Goal: Information Seeking & Learning: Compare options

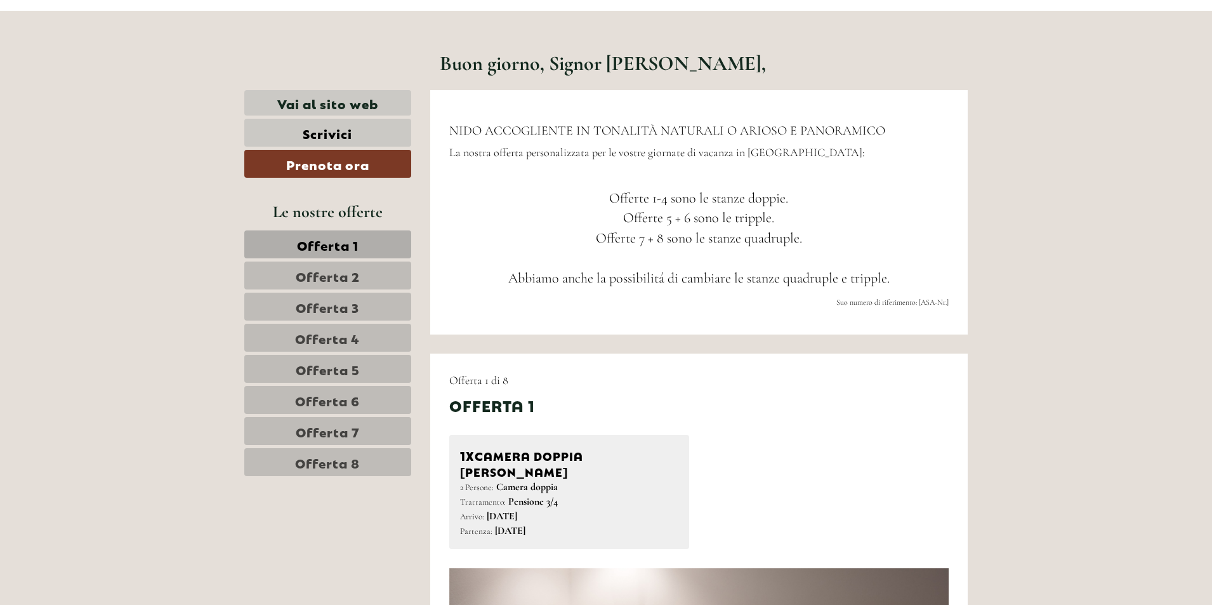
scroll to position [571, 0]
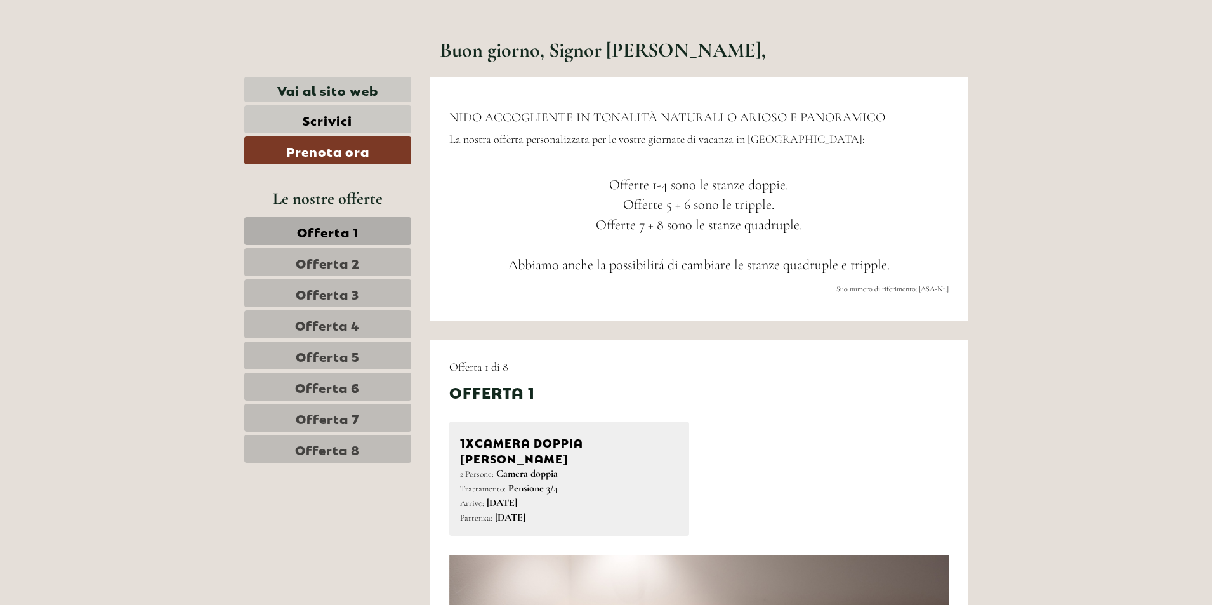
click at [339, 356] on span "Offerta 5" at bounding box center [328, 355] width 64 height 18
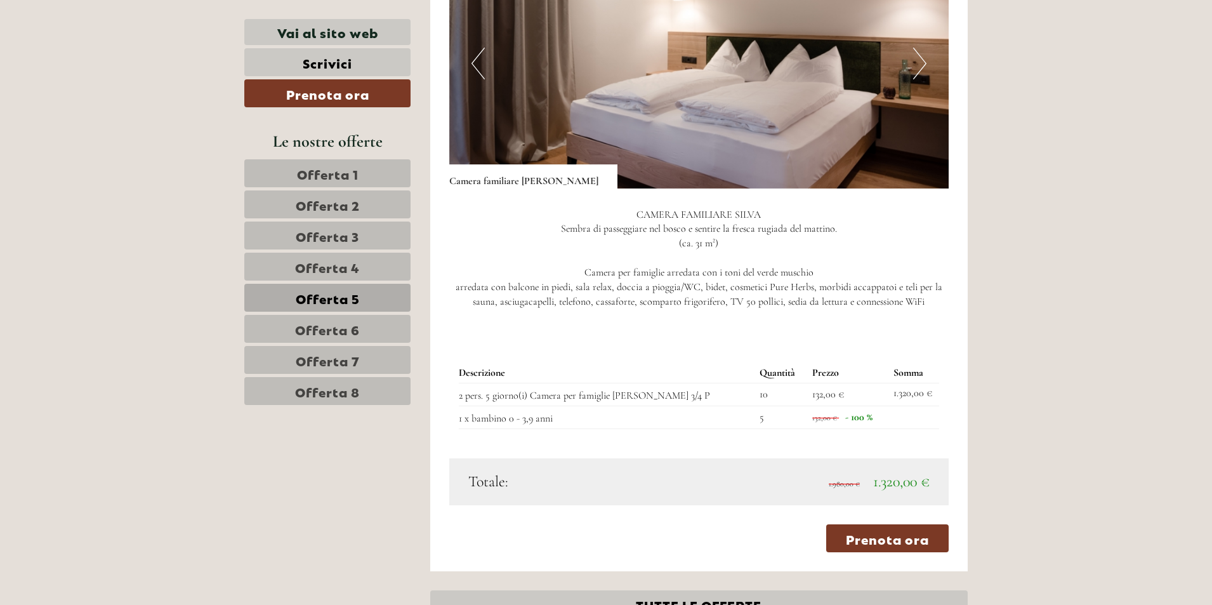
scroll to position [1165, 0]
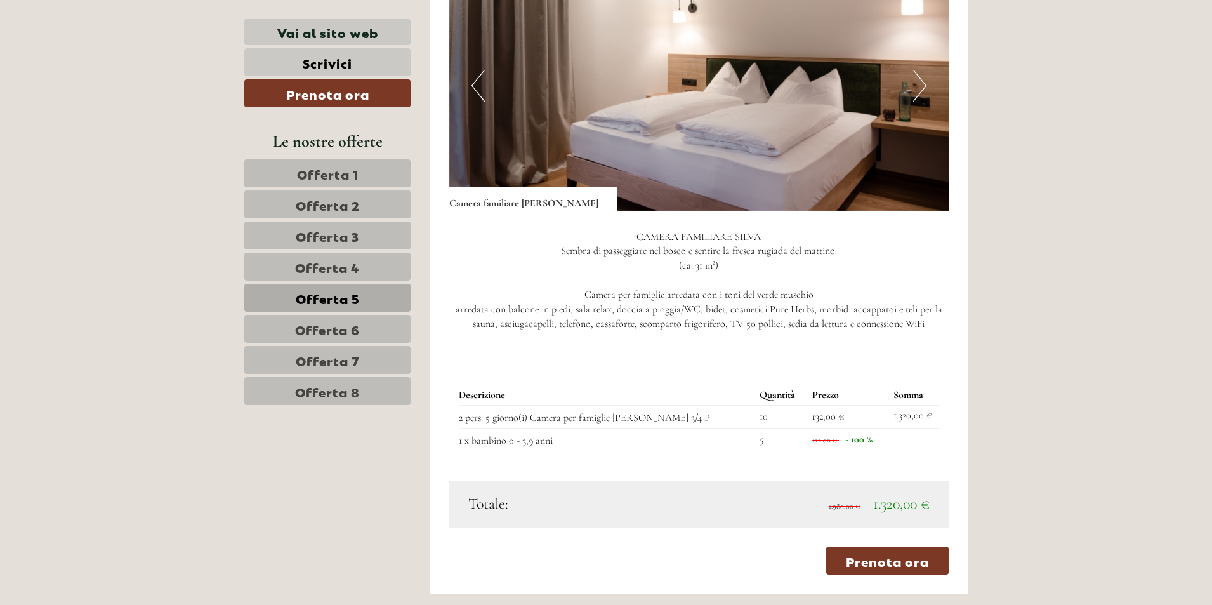
click at [353, 330] on span "Offerta 6" at bounding box center [327, 329] width 65 height 18
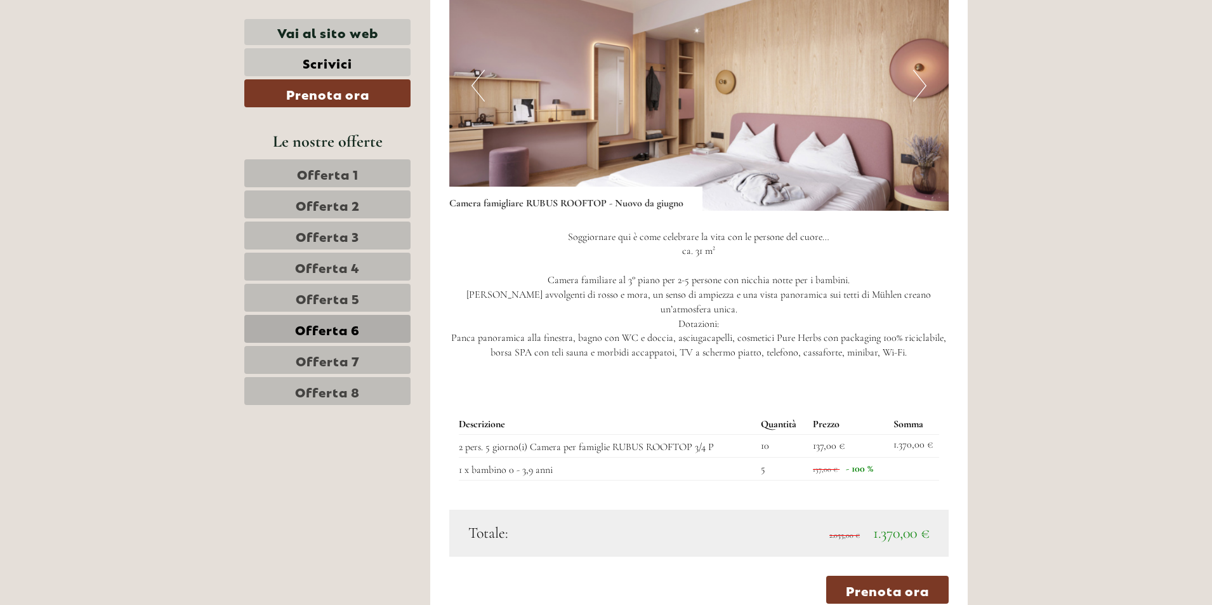
click at [354, 365] on span "Offerta 7" at bounding box center [328, 360] width 64 height 18
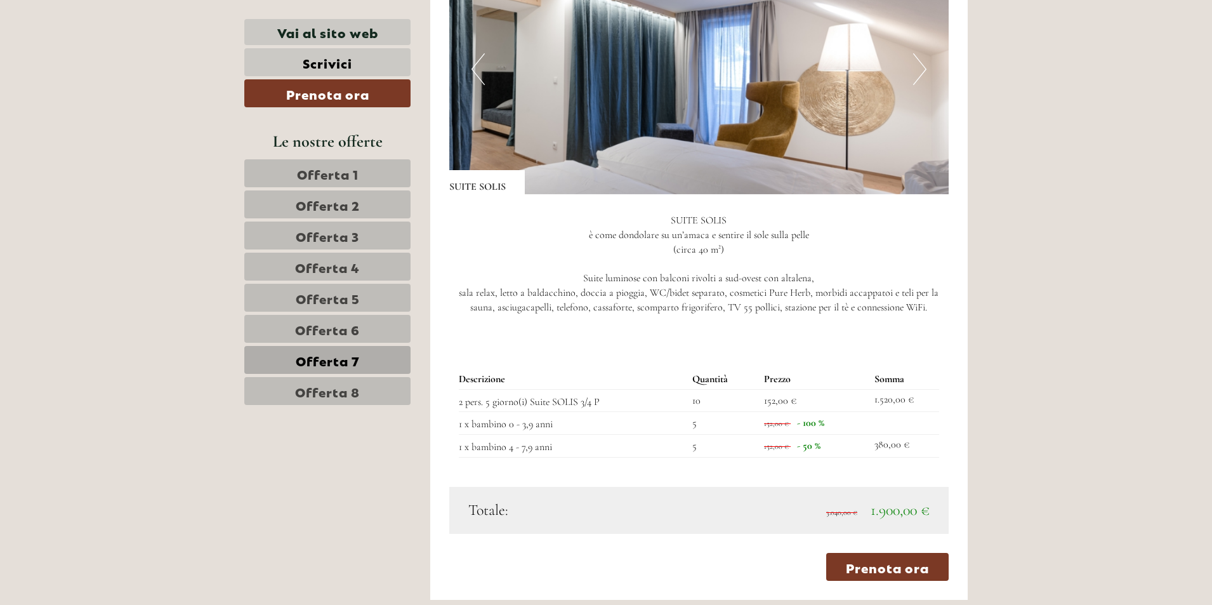
click at [362, 391] on link "Offerta 8" at bounding box center [327, 391] width 166 height 28
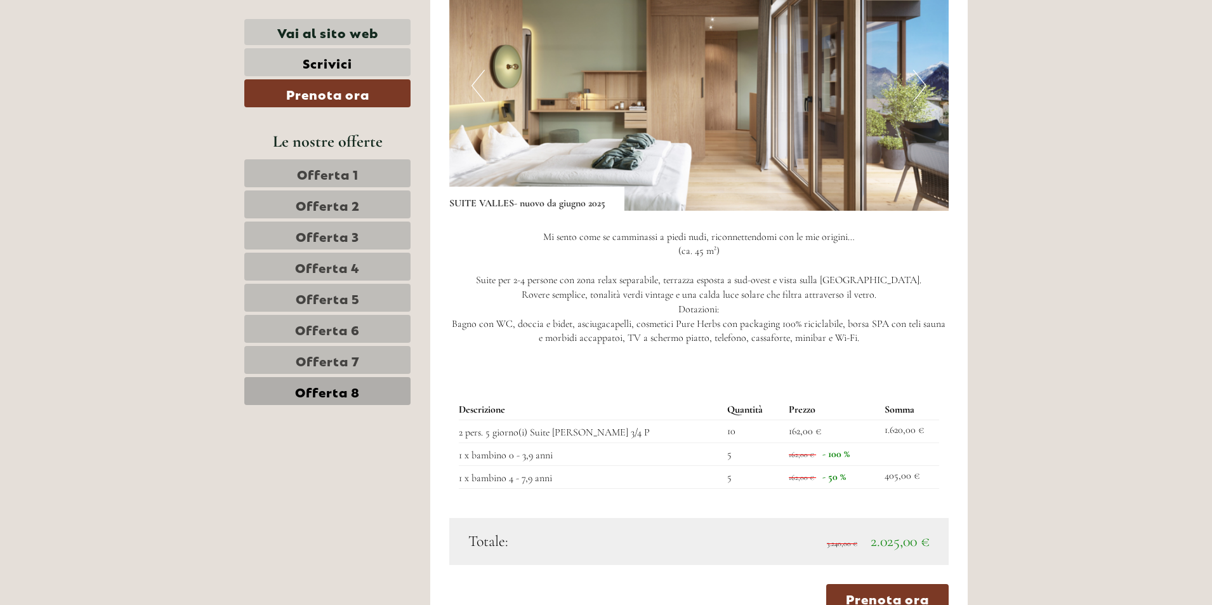
click at [351, 354] on span "Offerta 7" at bounding box center [328, 360] width 64 height 18
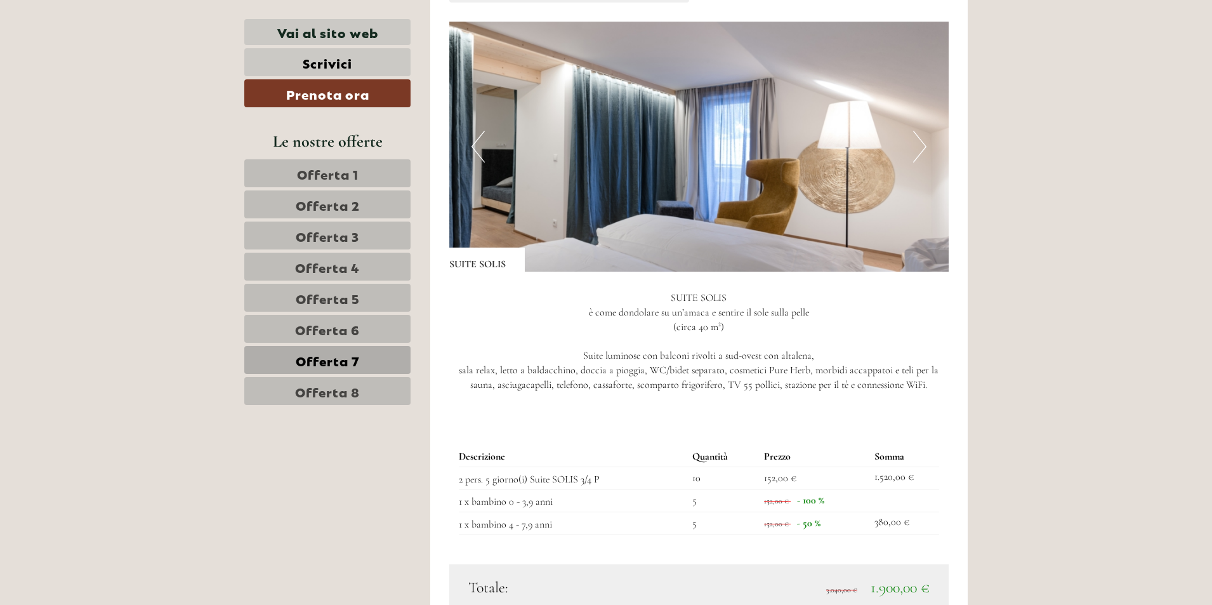
scroll to position [1101, 0]
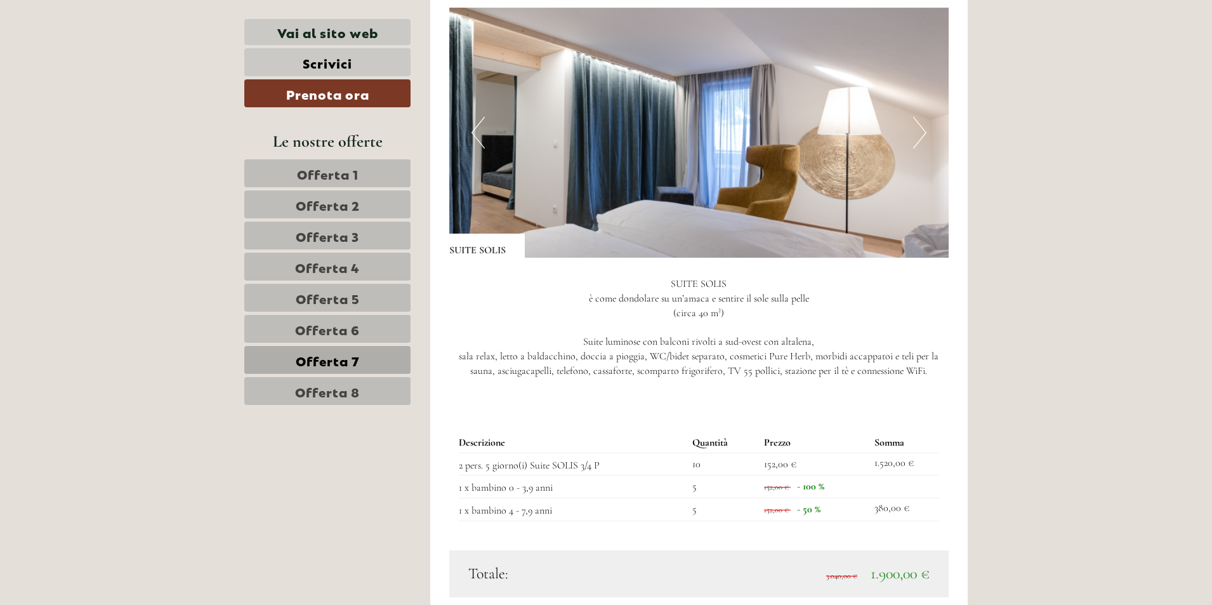
click at [331, 175] on span "Offerta 1" at bounding box center [328, 173] width 62 height 18
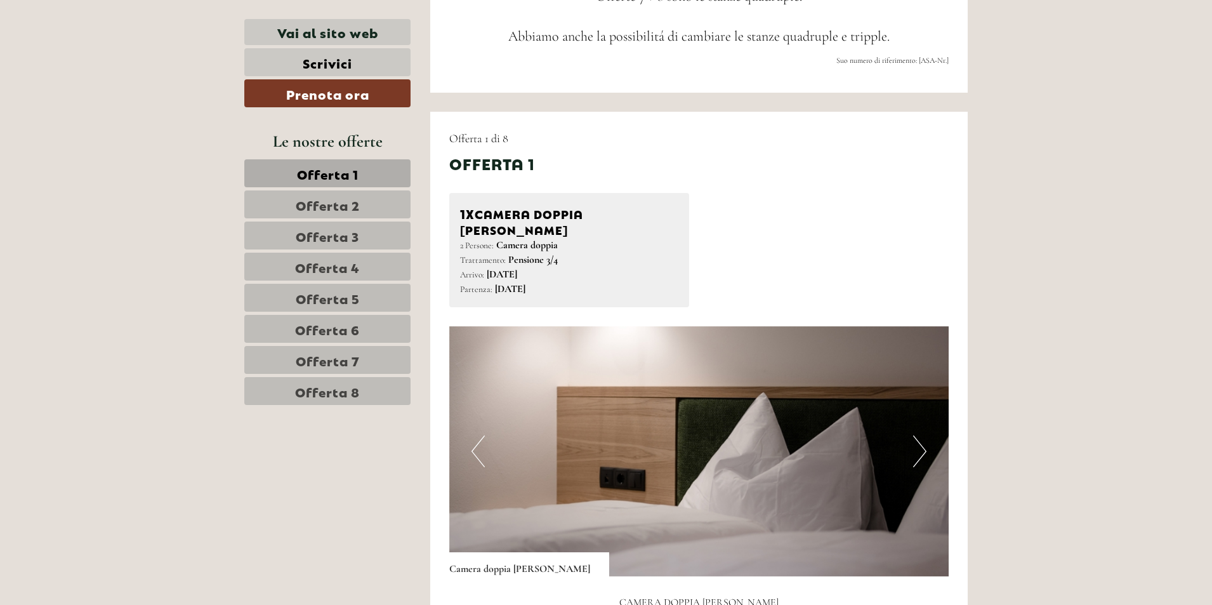
scroll to position [784, 0]
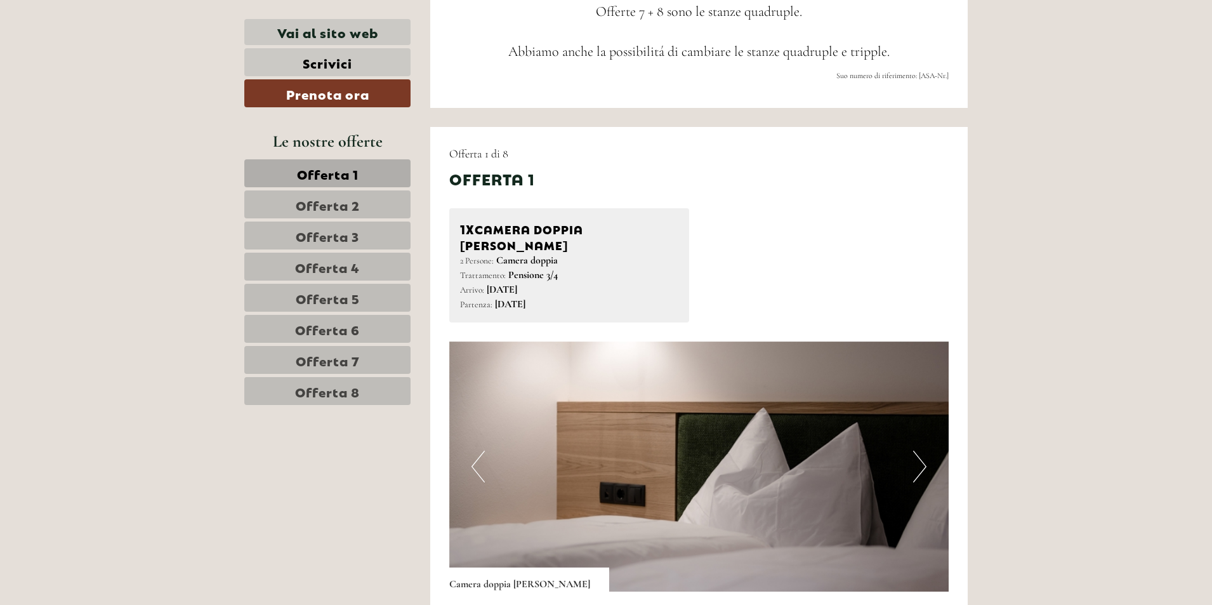
click at [330, 268] on span "Offerta 4" at bounding box center [327, 267] width 65 height 18
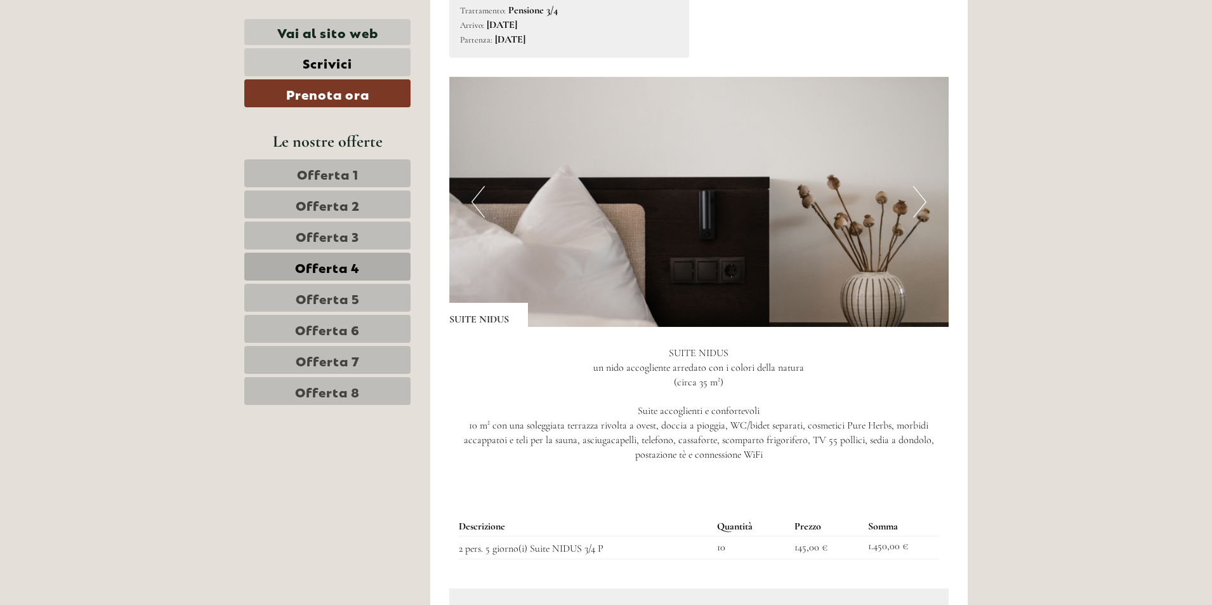
scroll to position [1038, 0]
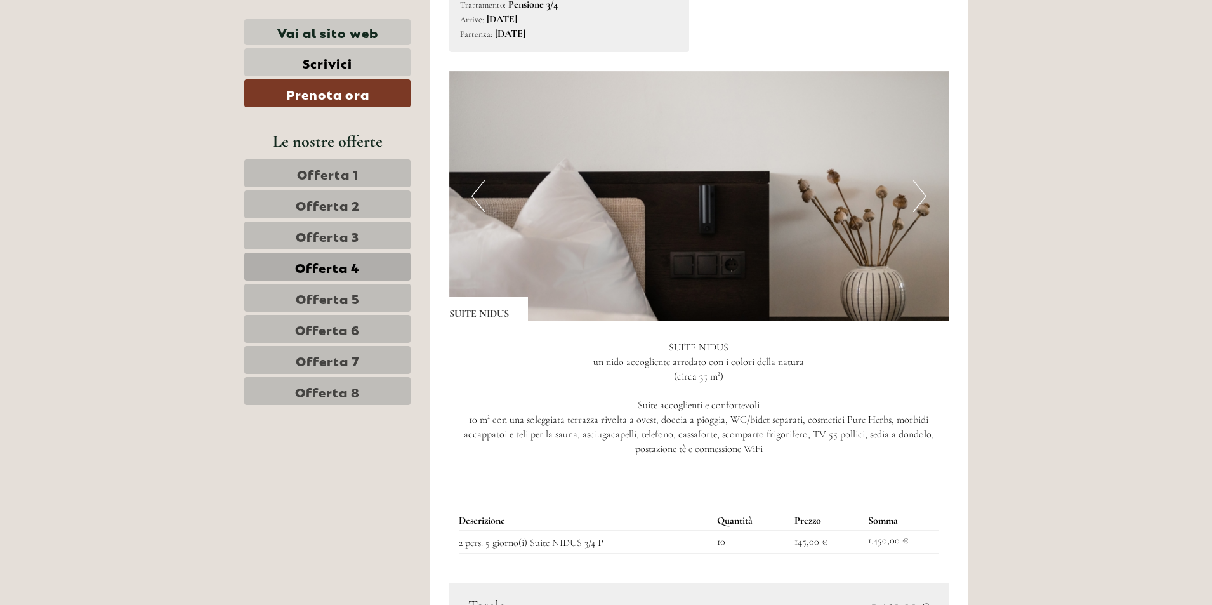
click at [360, 290] on link "Offerta 5" at bounding box center [327, 298] width 166 height 28
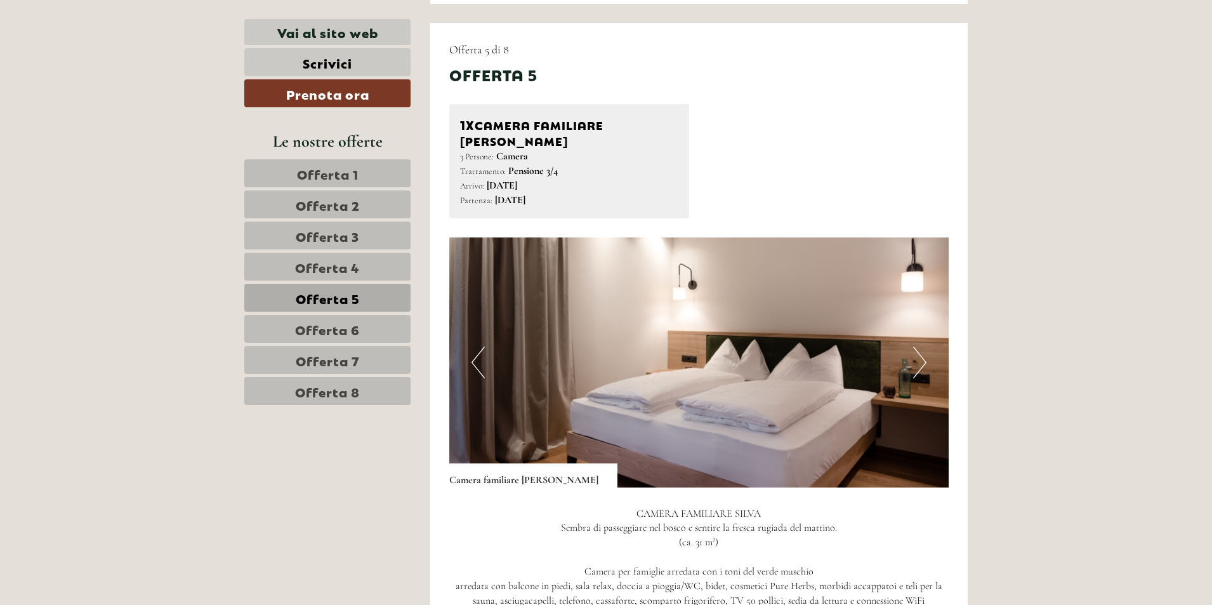
scroll to position [911, 0]
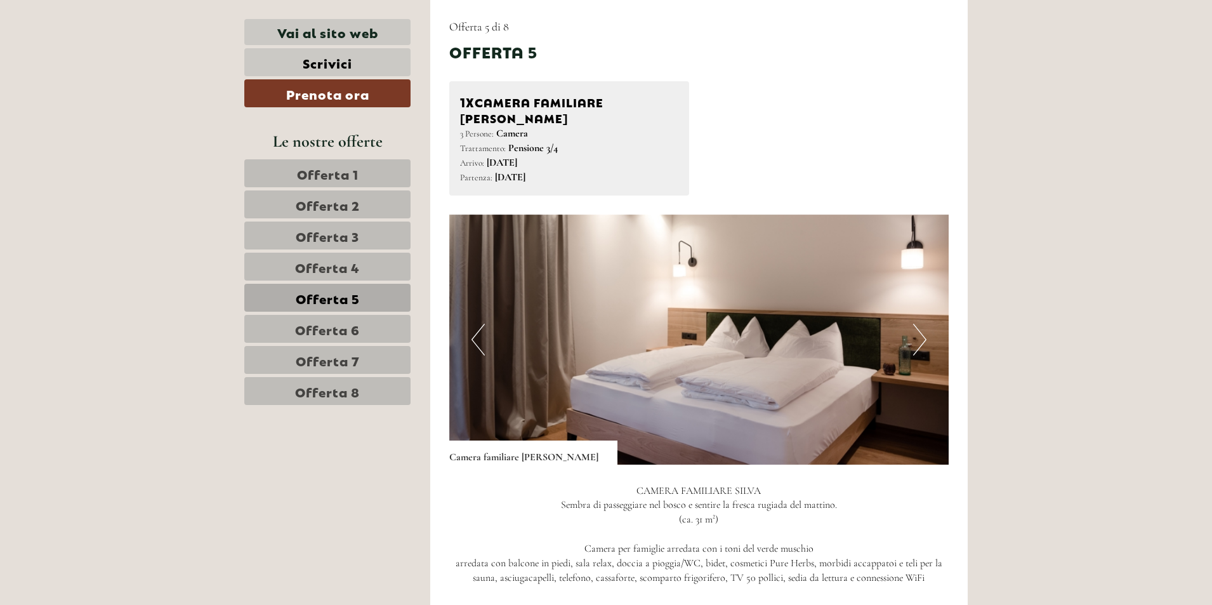
click at [337, 265] on span "Offerta 4" at bounding box center [327, 267] width 65 height 18
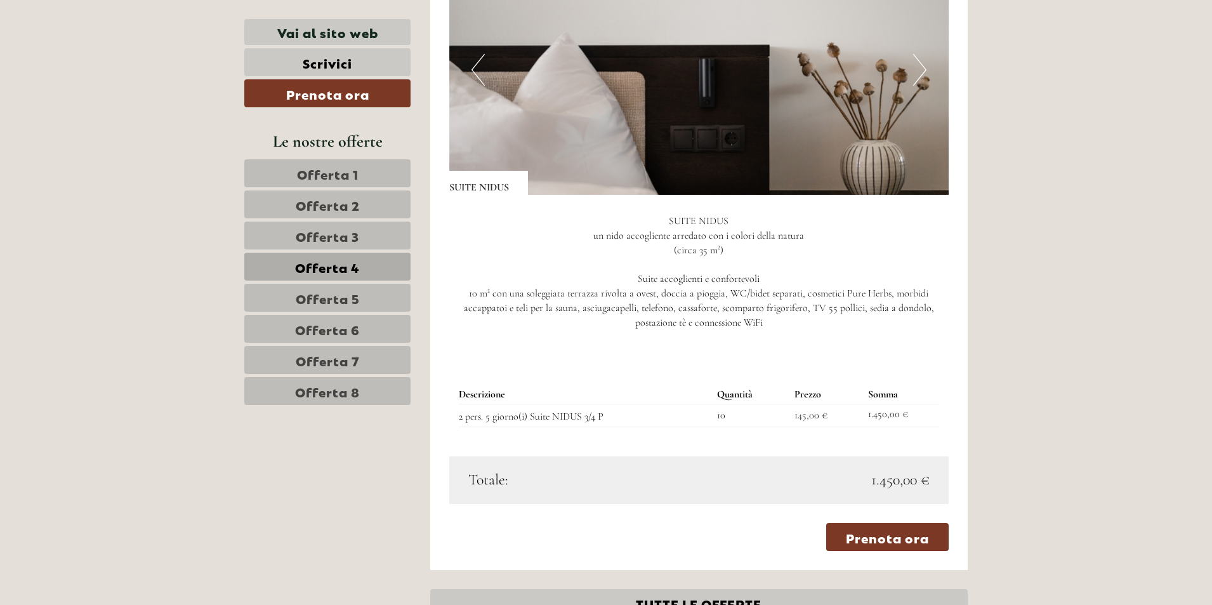
scroll to position [1165, 0]
click at [356, 292] on span "Offerta 5" at bounding box center [328, 298] width 64 height 18
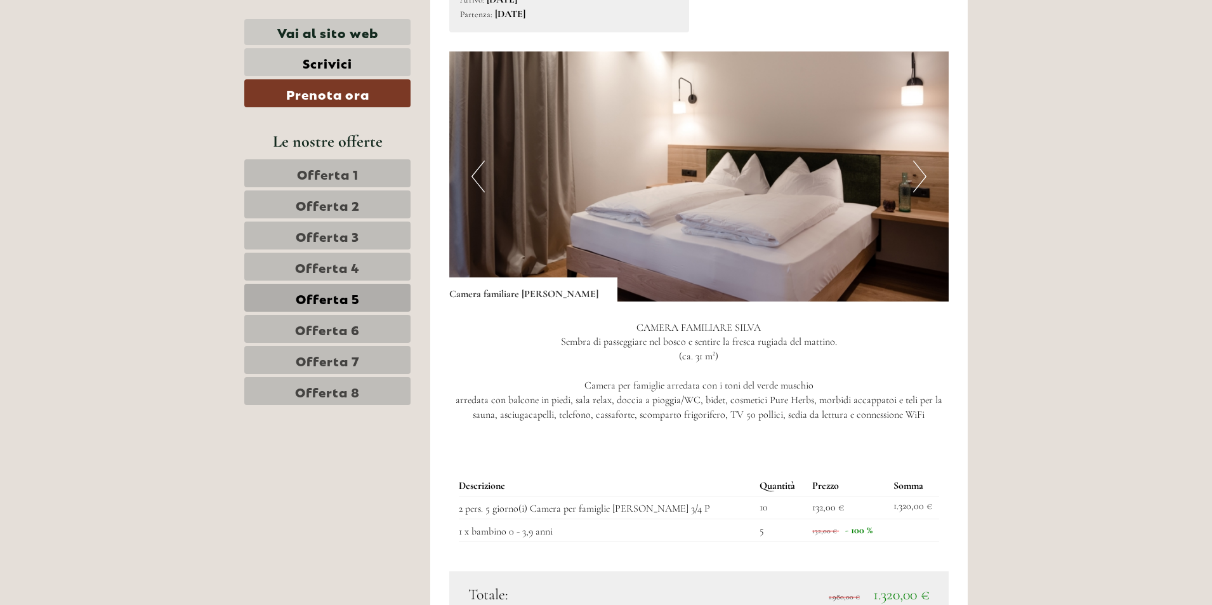
scroll to position [1038, 0]
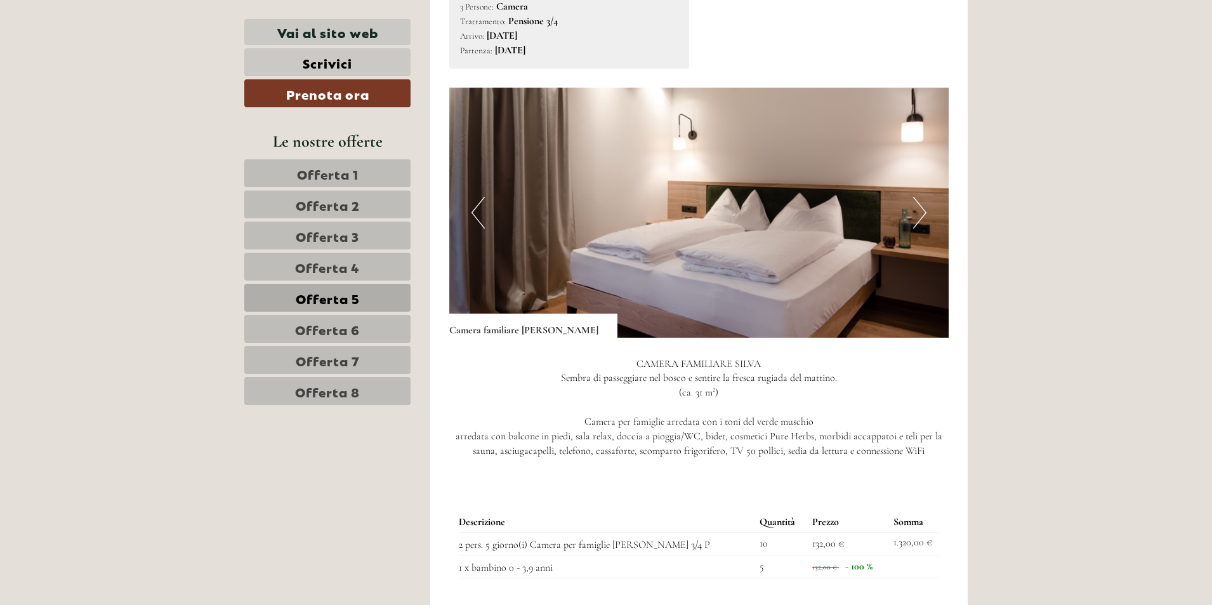
click at [924, 197] on button "Next" at bounding box center [919, 213] width 13 height 32
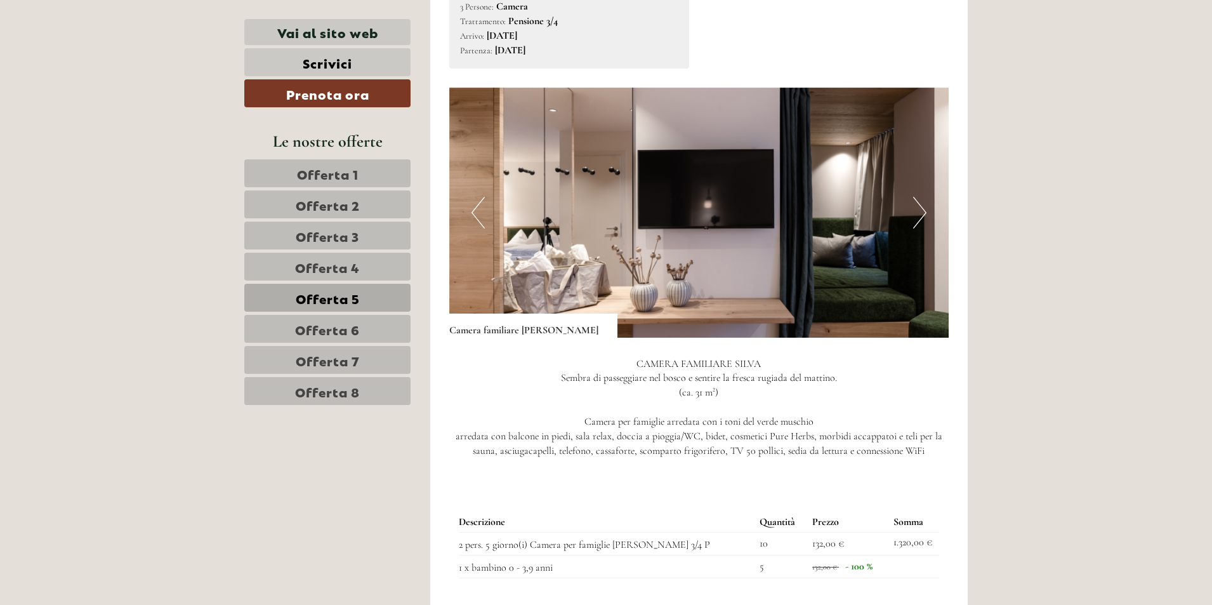
click at [920, 197] on button "Next" at bounding box center [919, 213] width 13 height 32
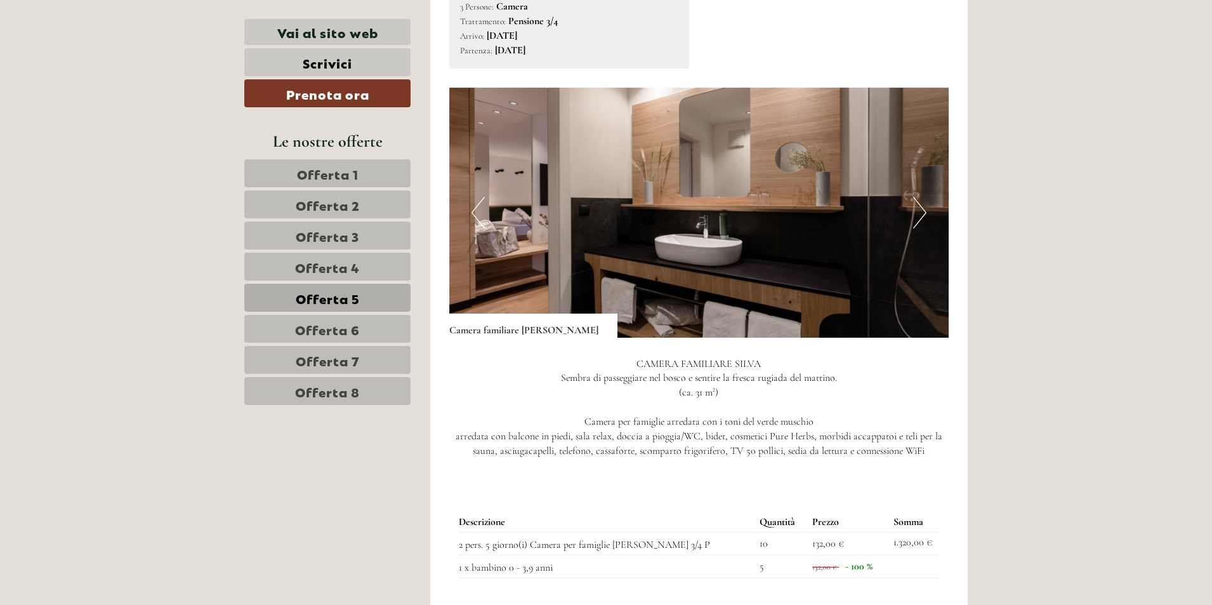
click at [920, 197] on button "Next" at bounding box center [919, 213] width 13 height 32
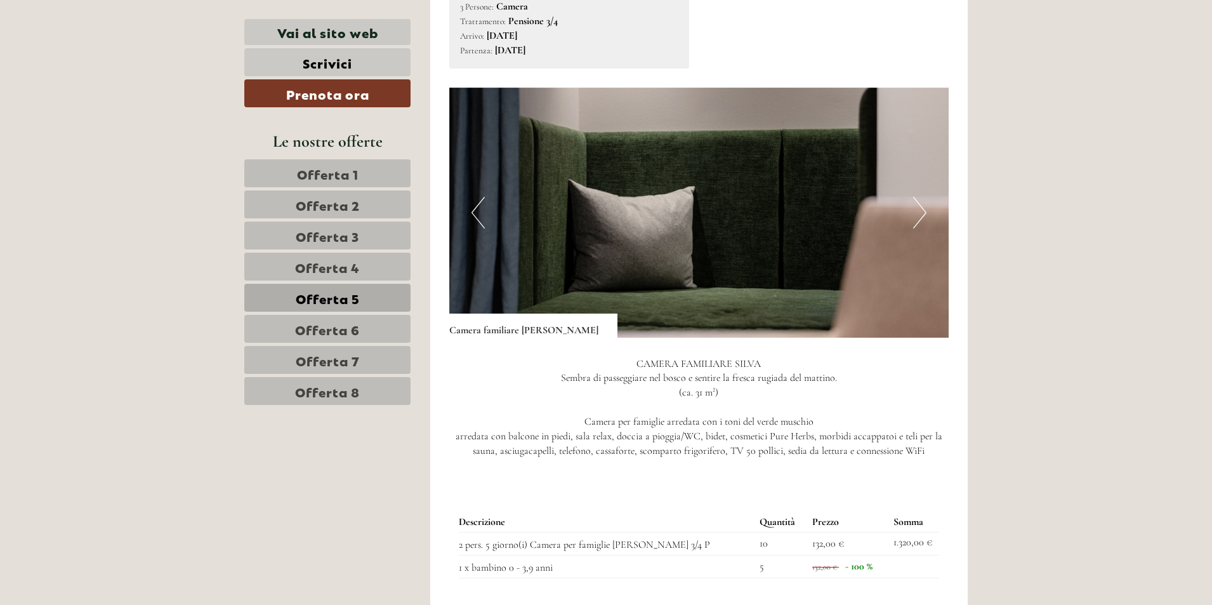
click at [920, 197] on button "Next" at bounding box center [919, 213] width 13 height 32
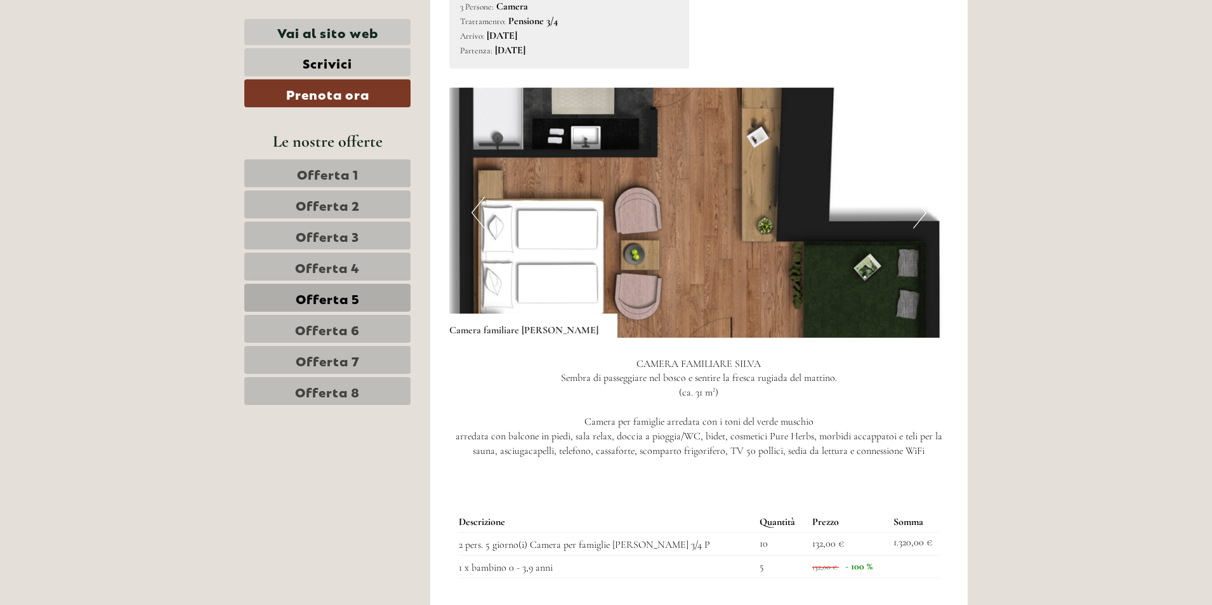
click at [921, 201] on button "Next" at bounding box center [919, 213] width 13 height 32
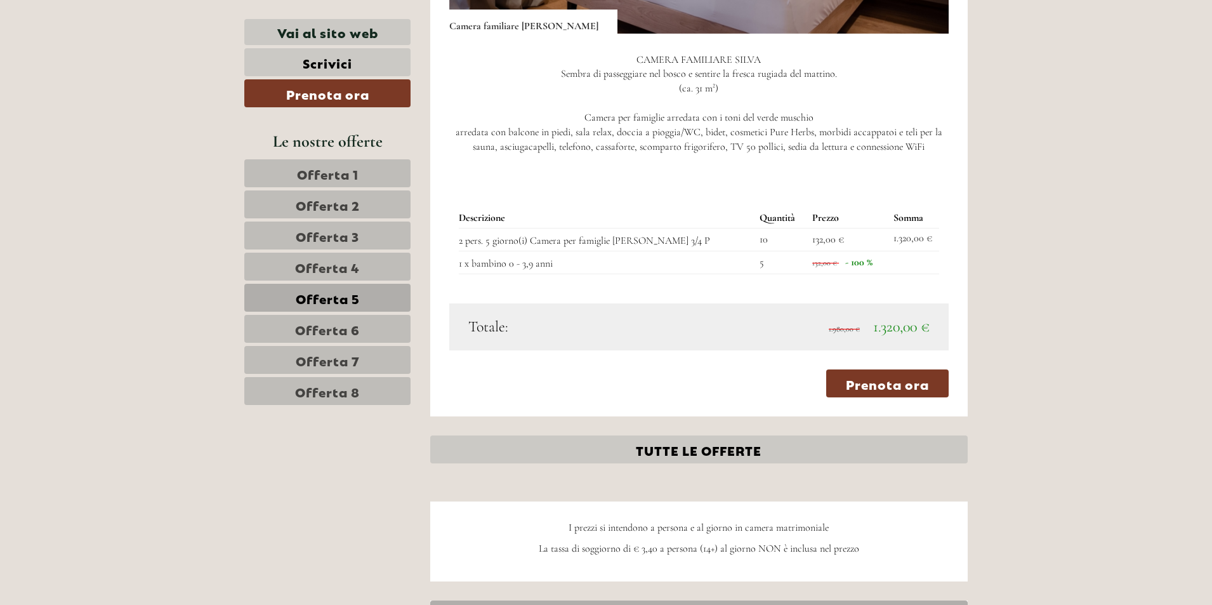
scroll to position [1355, 0]
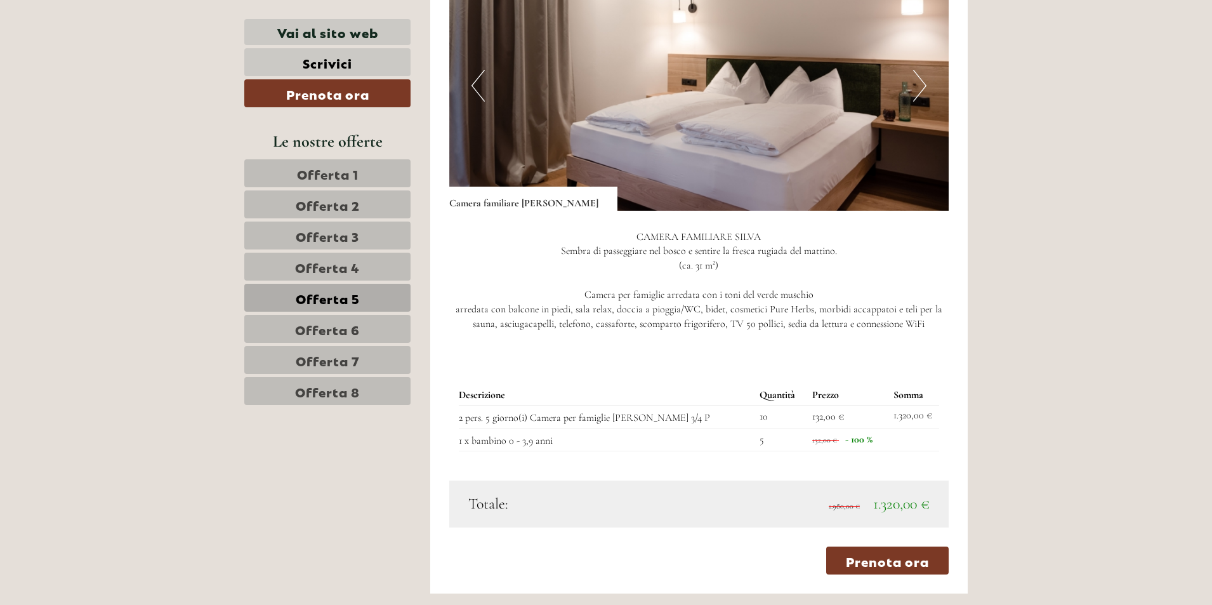
click at [347, 175] on span "Offerta 1" at bounding box center [328, 173] width 62 height 18
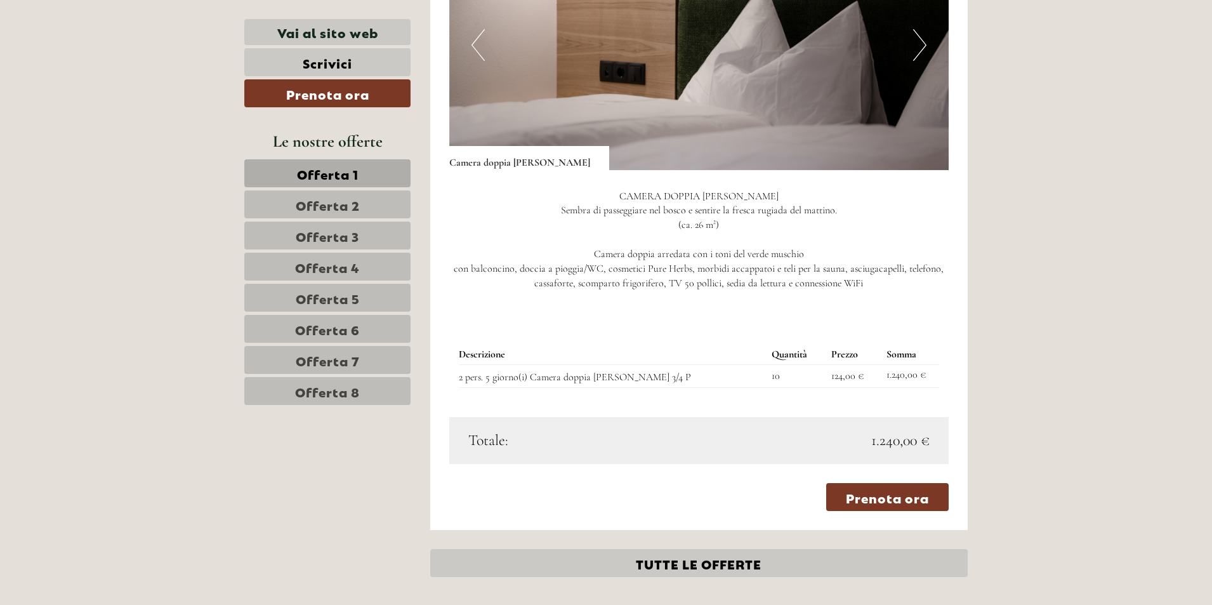
scroll to position [1142, 0]
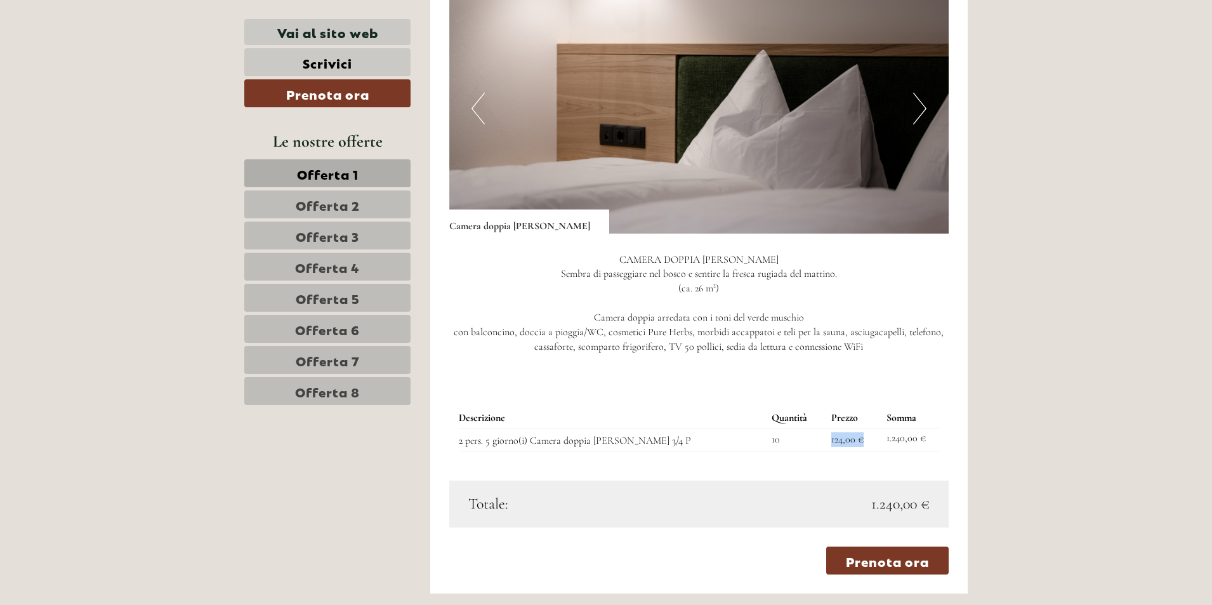
drag, startPoint x: 806, startPoint y: 424, endPoint x: 851, endPoint y: 426, distance: 45.1
click at [851, 428] on tr "2 pers. 5 giorno(i) Camera doppia [PERSON_NAME] 3/4 P 10 124,00 € 1.240,00 €" at bounding box center [699, 439] width 481 height 23
click at [851, 428] on td "124,00 €" at bounding box center [853, 439] width 55 height 23
click at [345, 242] on span "Offerta 3" at bounding box center [327, 236] width 63 height 18
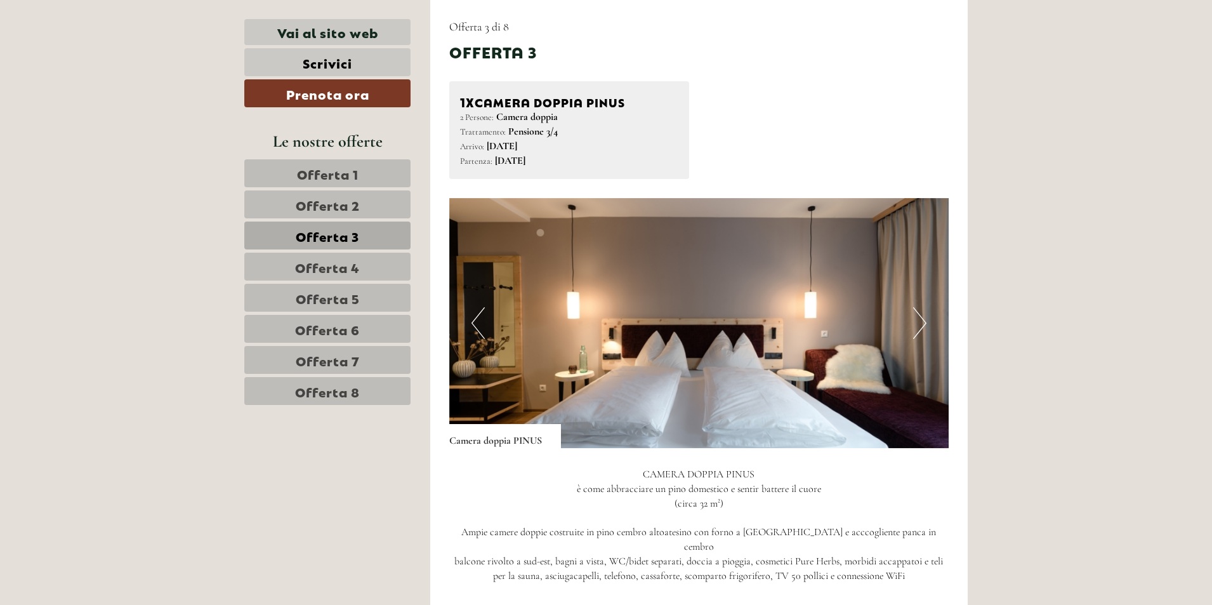
click at [350, 272] on span "Offerta 4" at bounding box center [327, 267] width 65 height 18
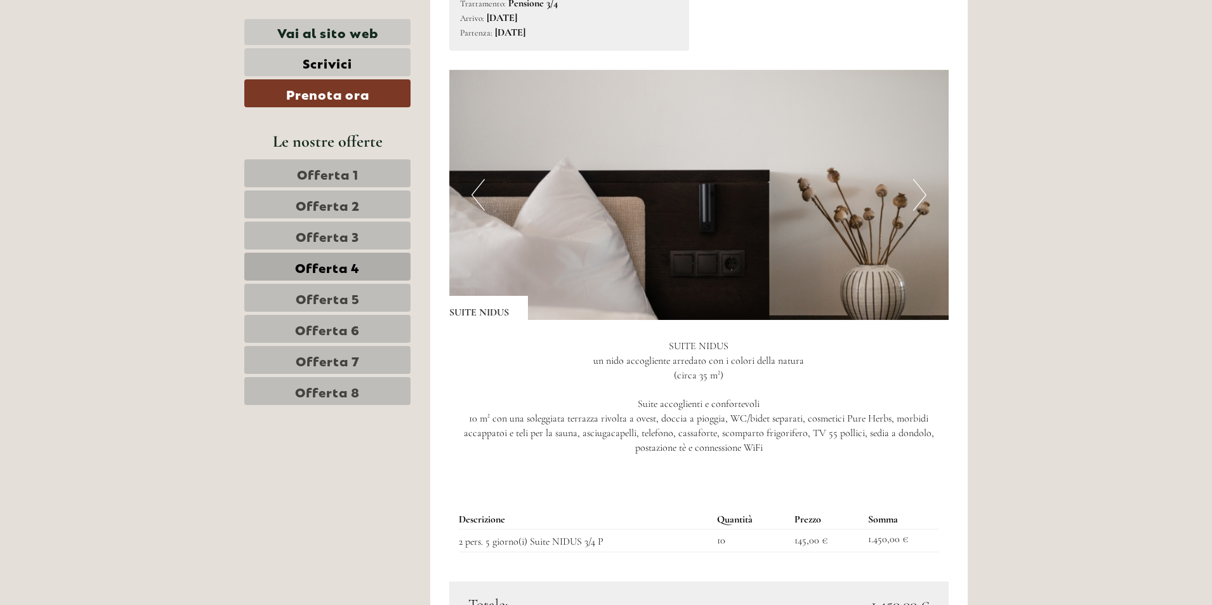
scroll to position [1101, 0]
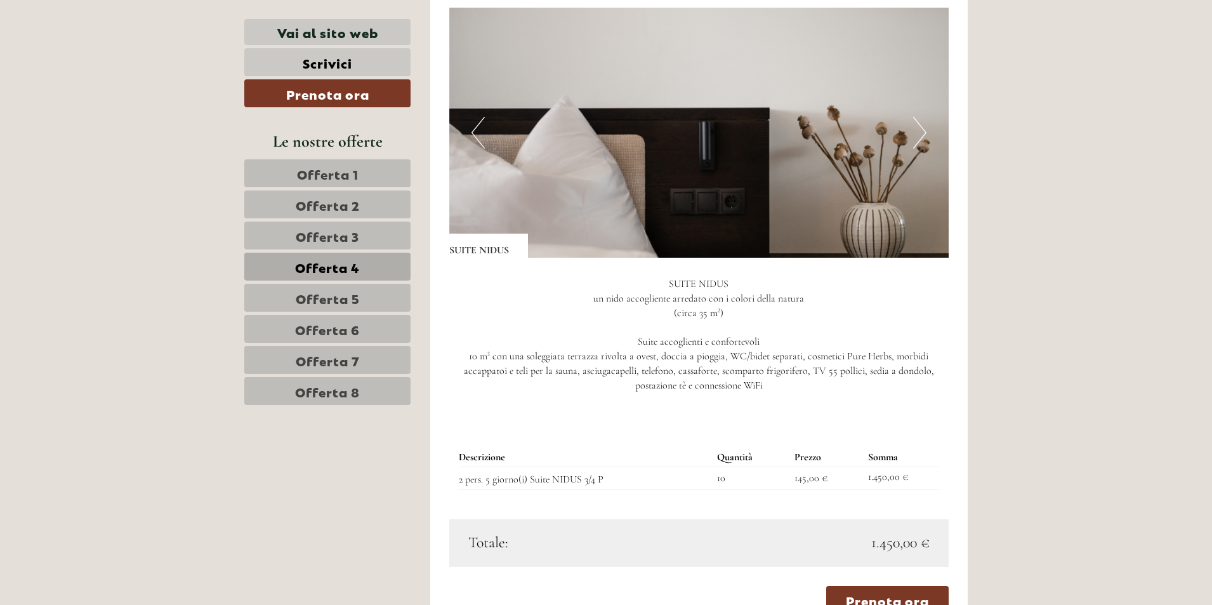
click at [340, 239] on span "Offerta 3" at bounding box center [327, 236] width 63 height 18
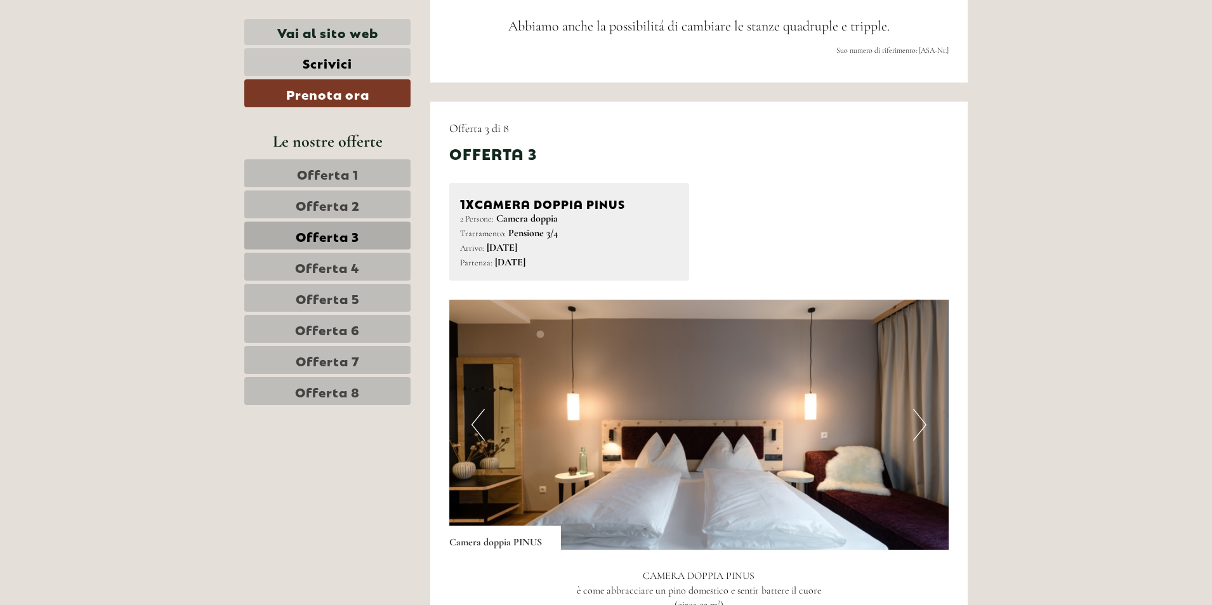
scroll to position [657, 0]
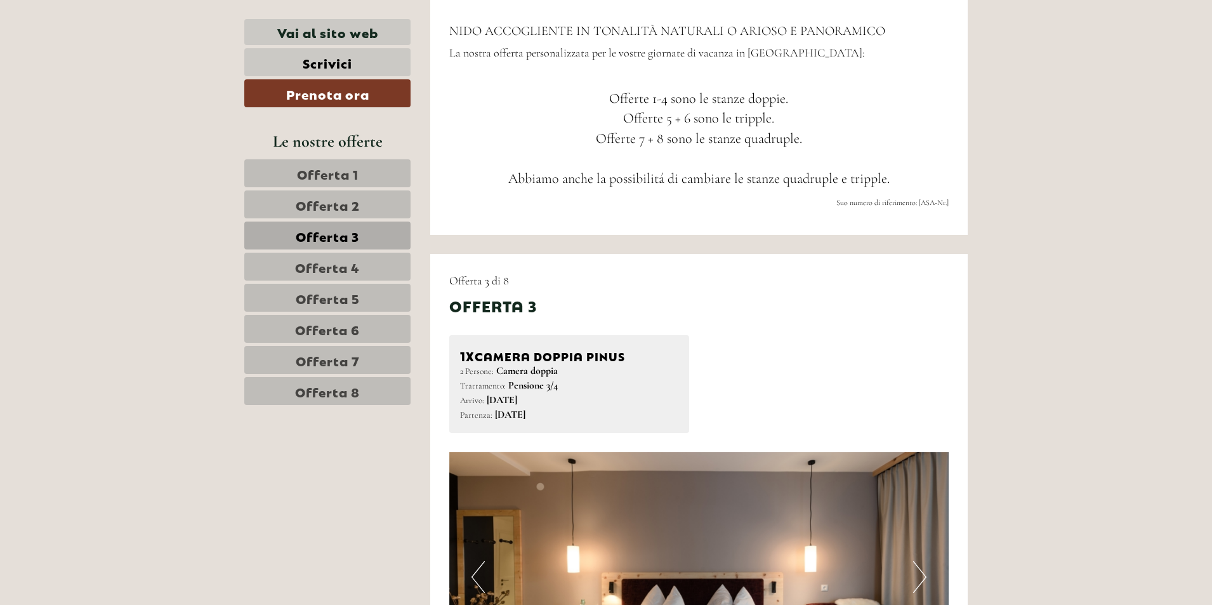
click at [338, 168] on span "Offerta 1" at bounding box center [328, 173] width 62 height 18
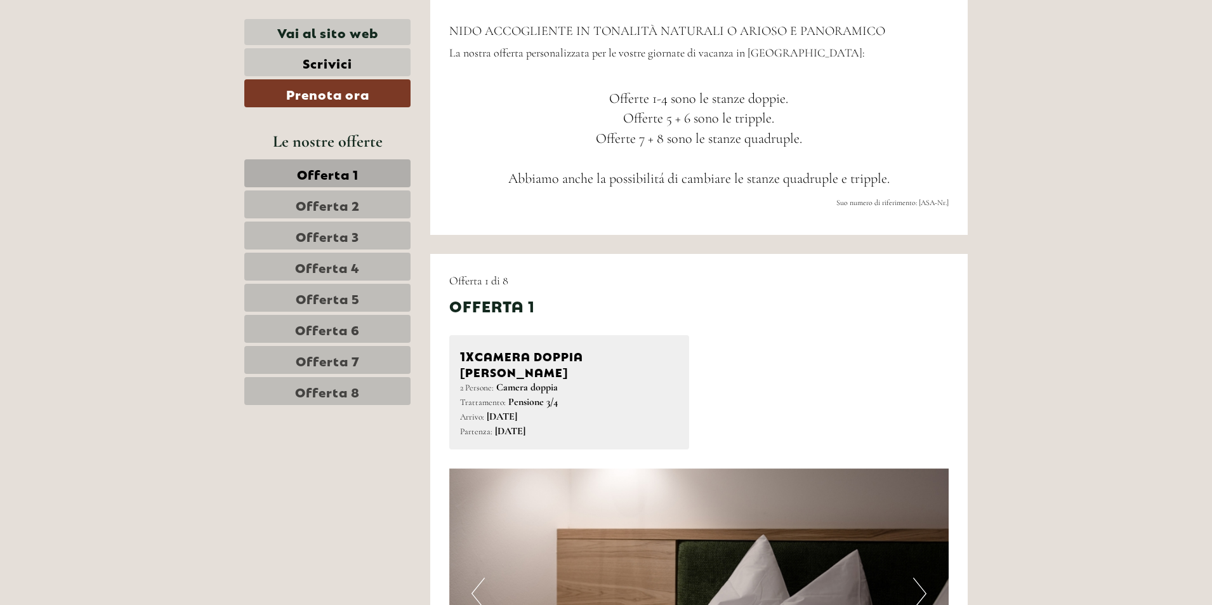
scroll to position [911, 0]
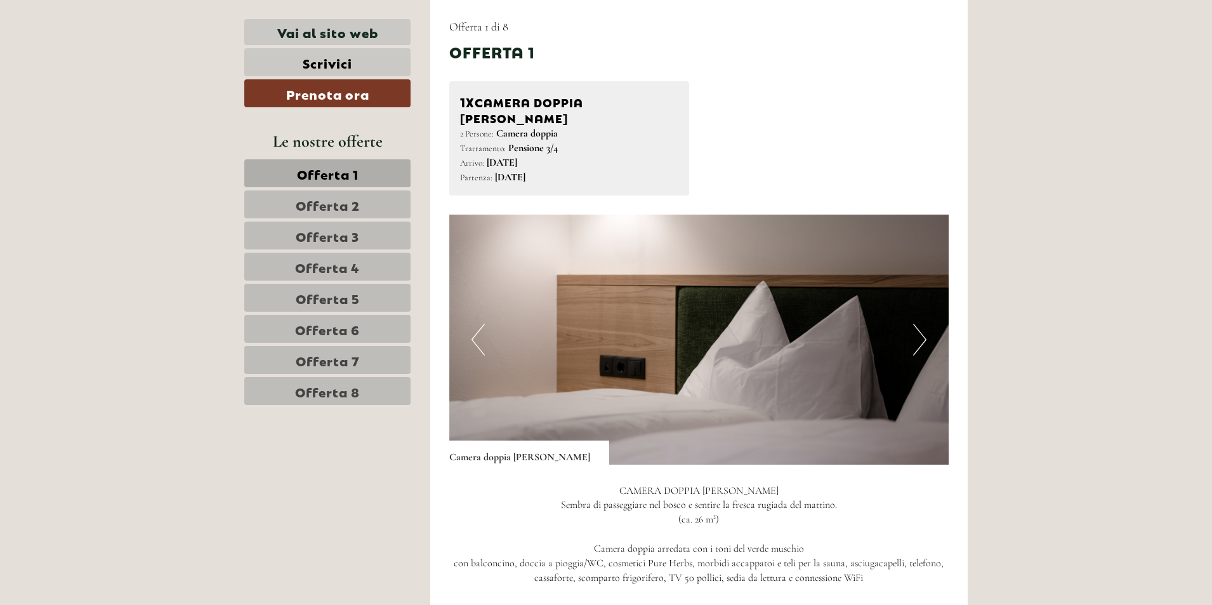
click at [339, 199] on span "Offerta 2" at bounding box center [328, 204] width 64 height 18
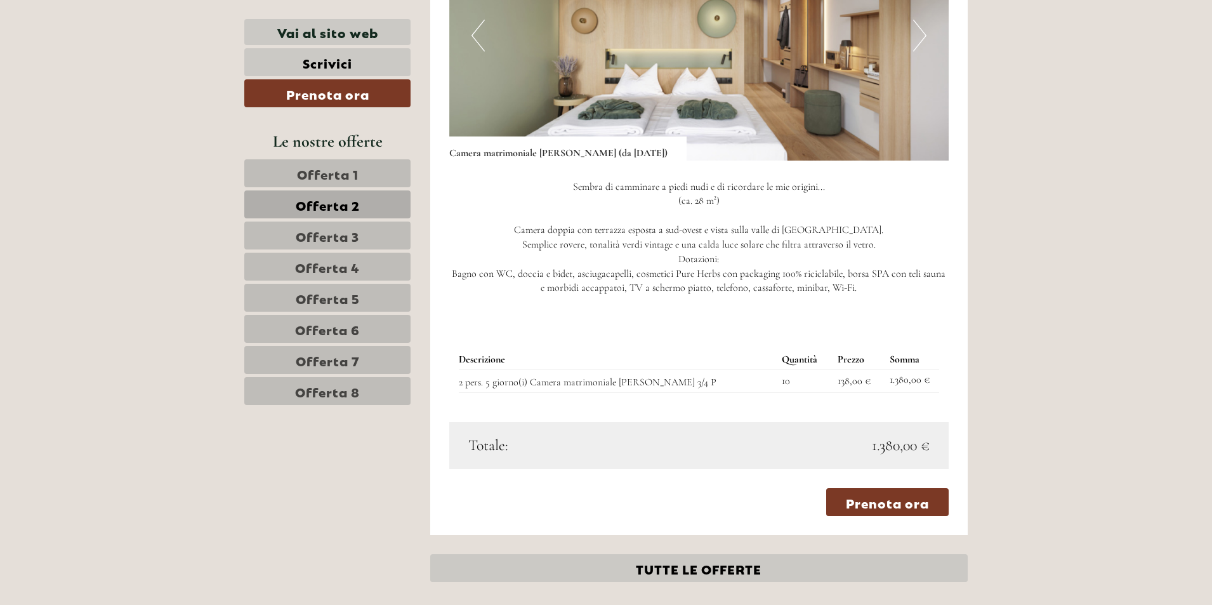
scroll to position [1228, 0]
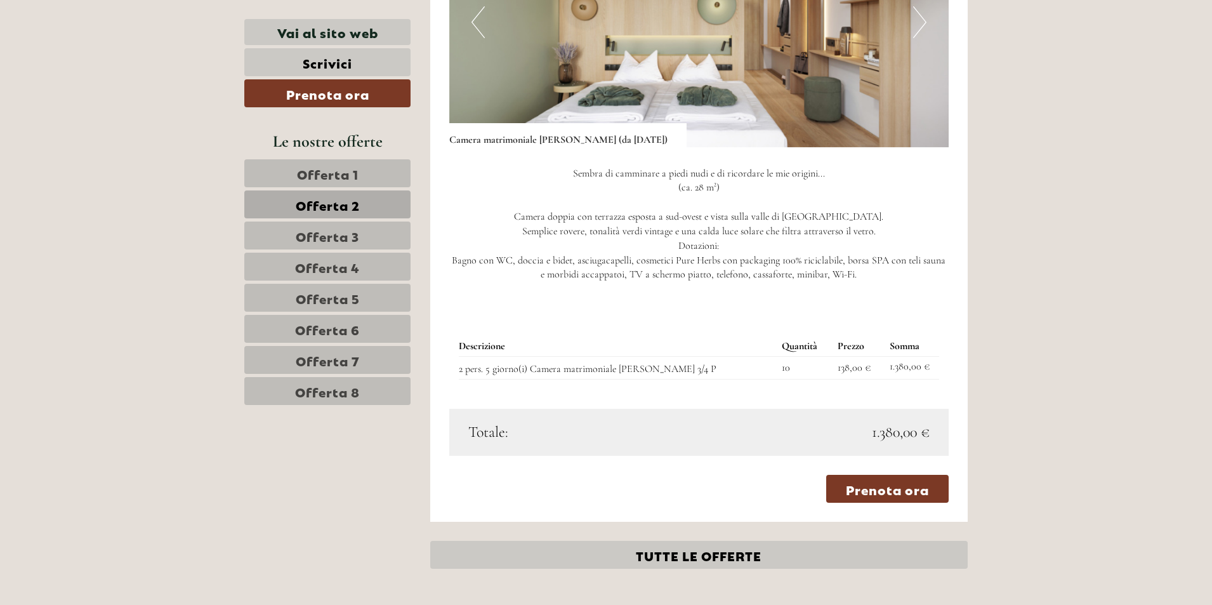
click at [356, 175] on span "Offerta 1" at bounding box center [328, 173] width 62 height 18
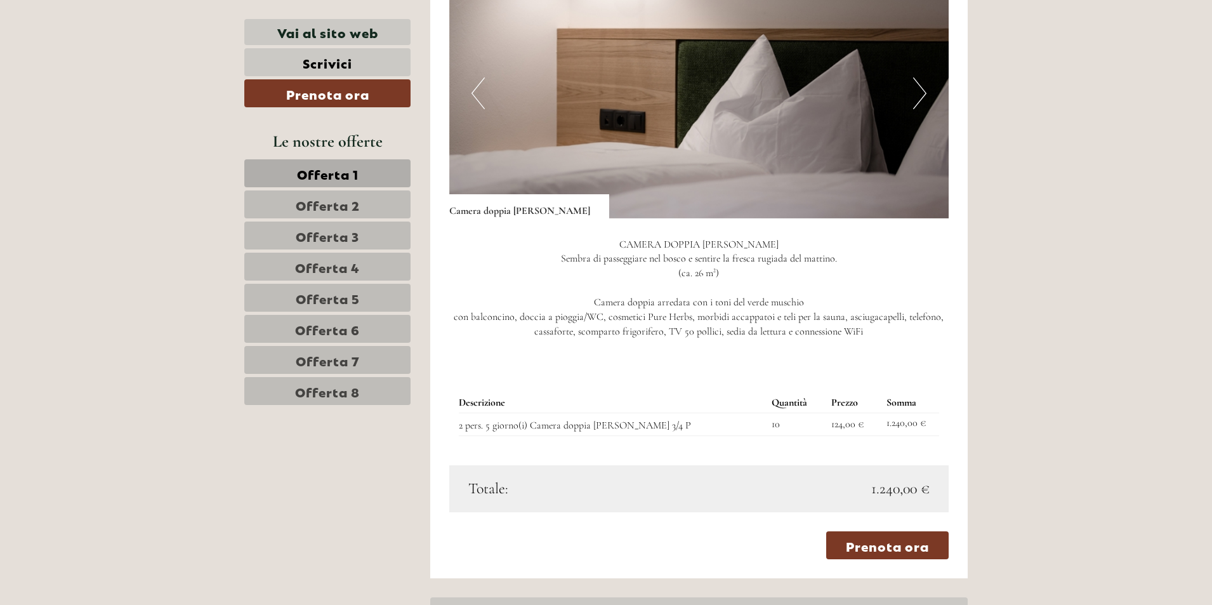
scroll to position [1165, 0]
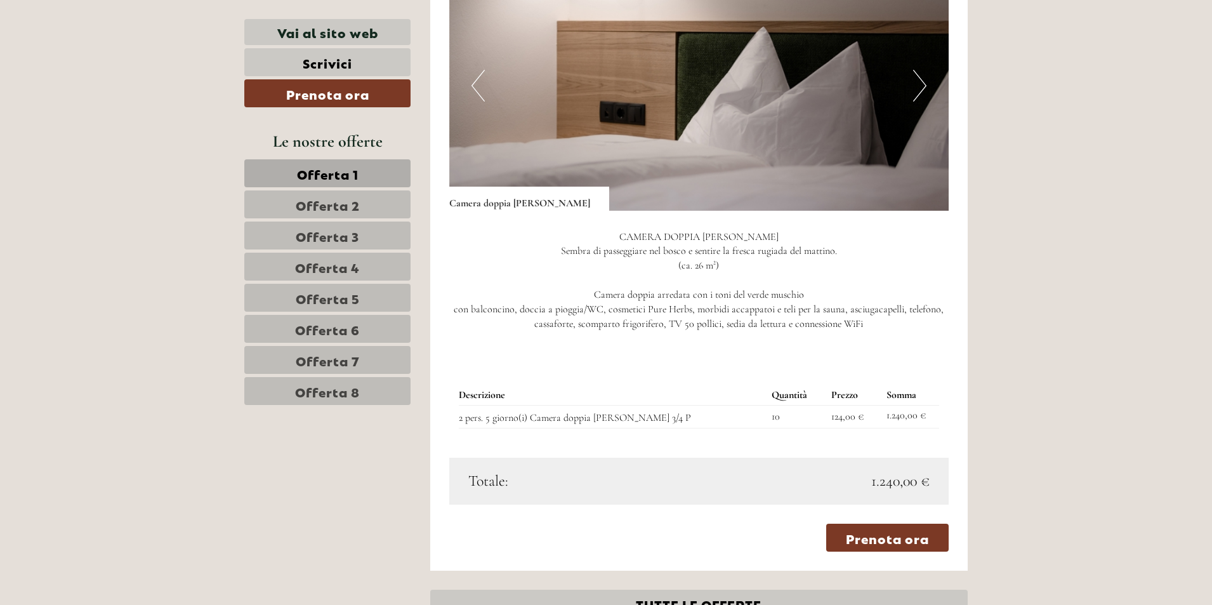
click at [376, 204] on link "Offerta 2" at bounding box center [327, 204] width 166 height 28
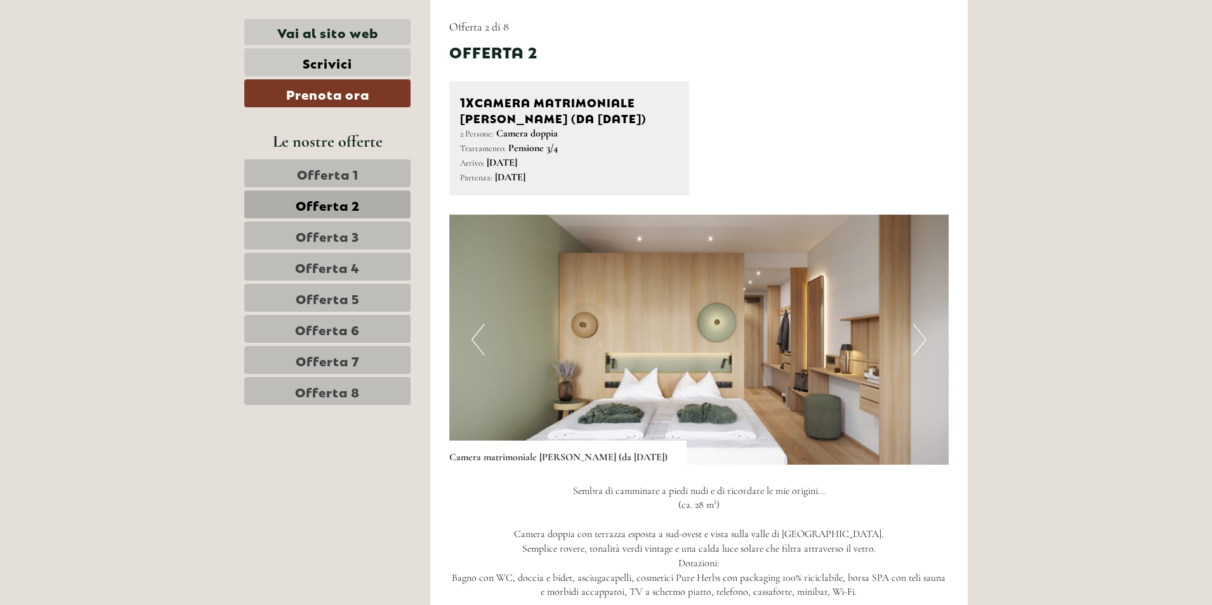
click at [923, 338] on button "Next" at bounding box center [919, 340] width 13 height 32
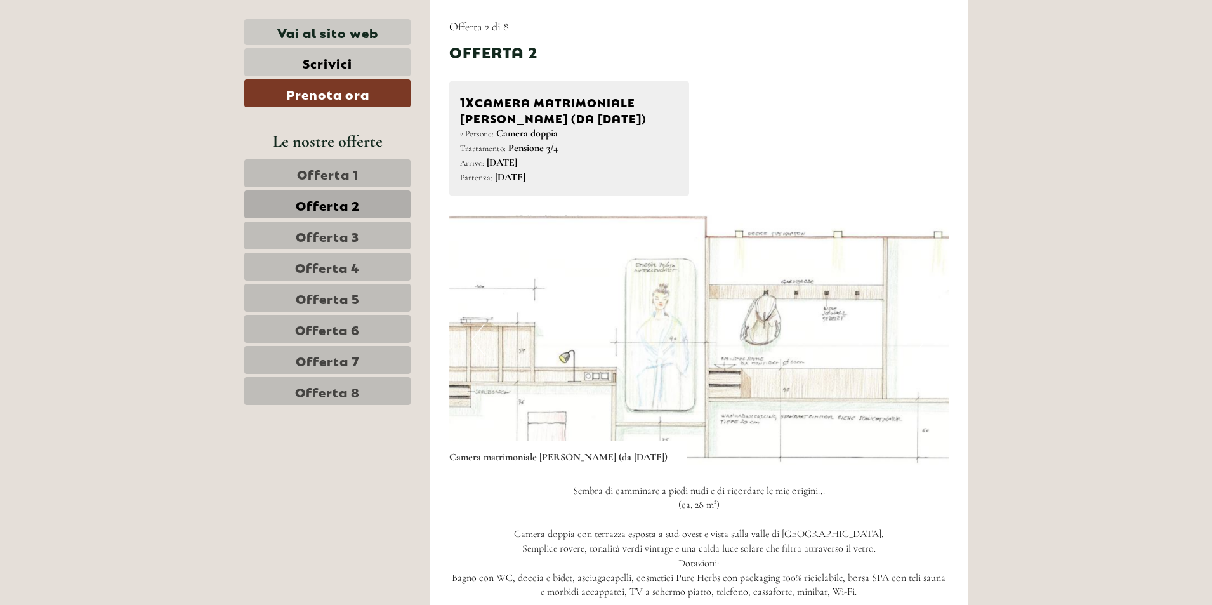
click at [923, 334] on button "Next" at bounding box center [919, 340] width 13 height 32
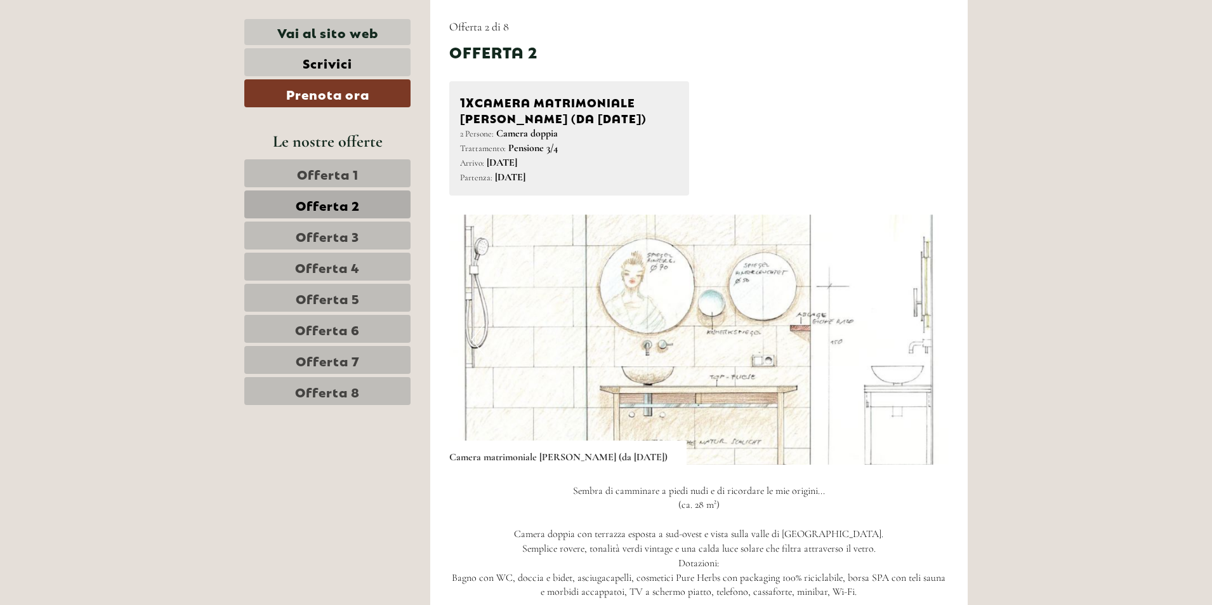
click at [923, 326] on button "Next" at bounding box center [919, 340] width 13 height 32
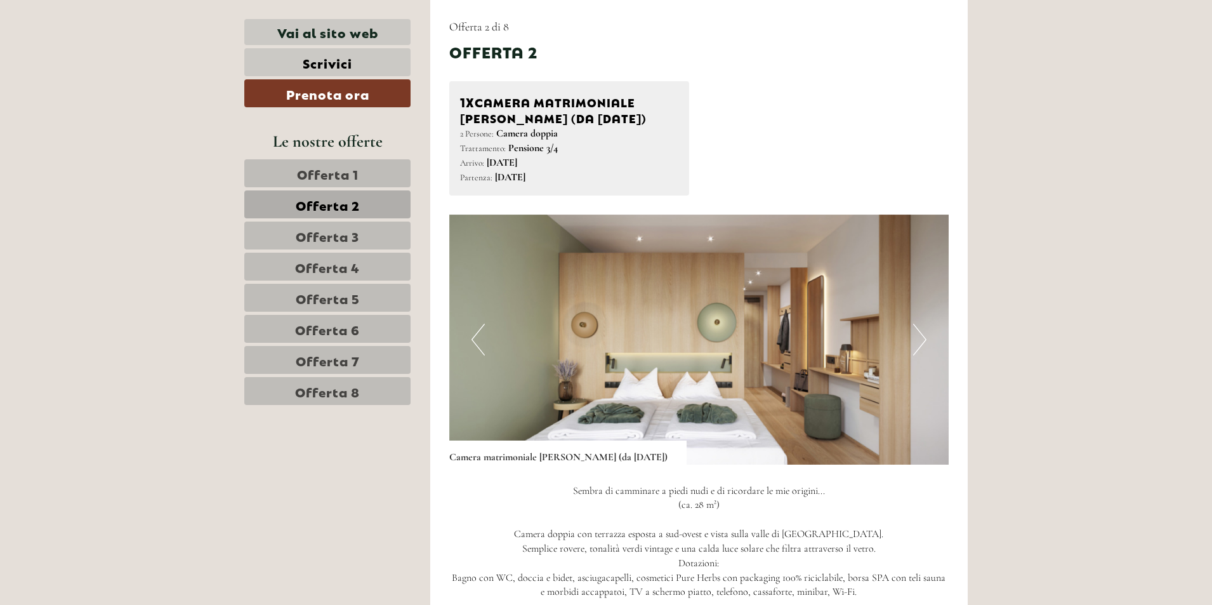
click at [345, 169] on span "Offerta 1" at bounding box center [328, 173] width 62 height 18
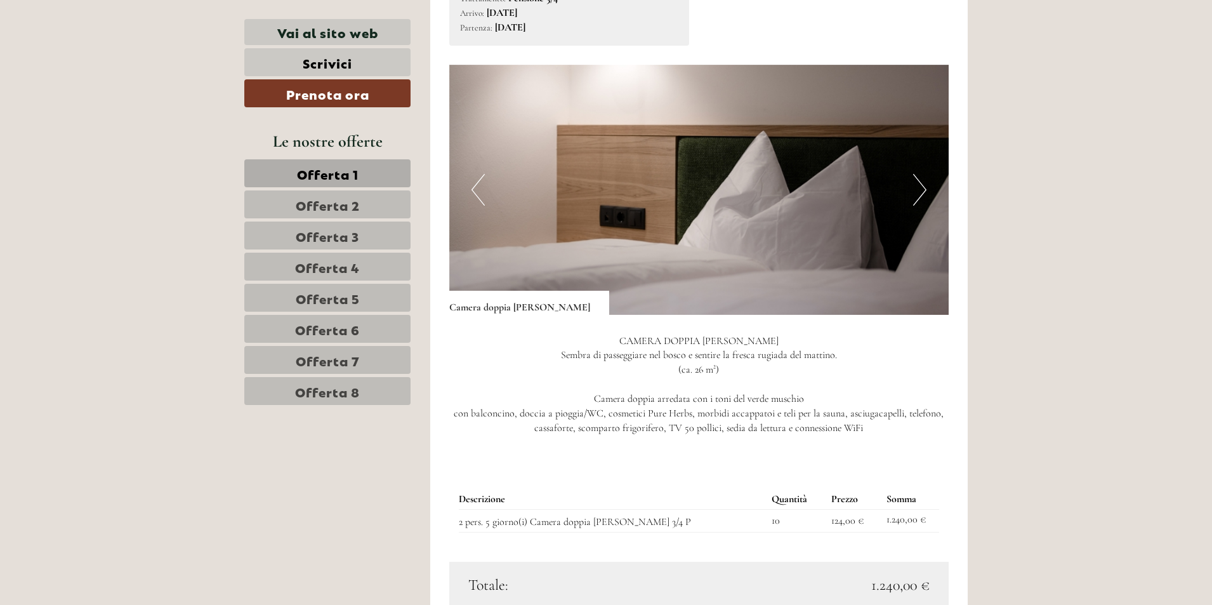
scroll to position [1101, 0]
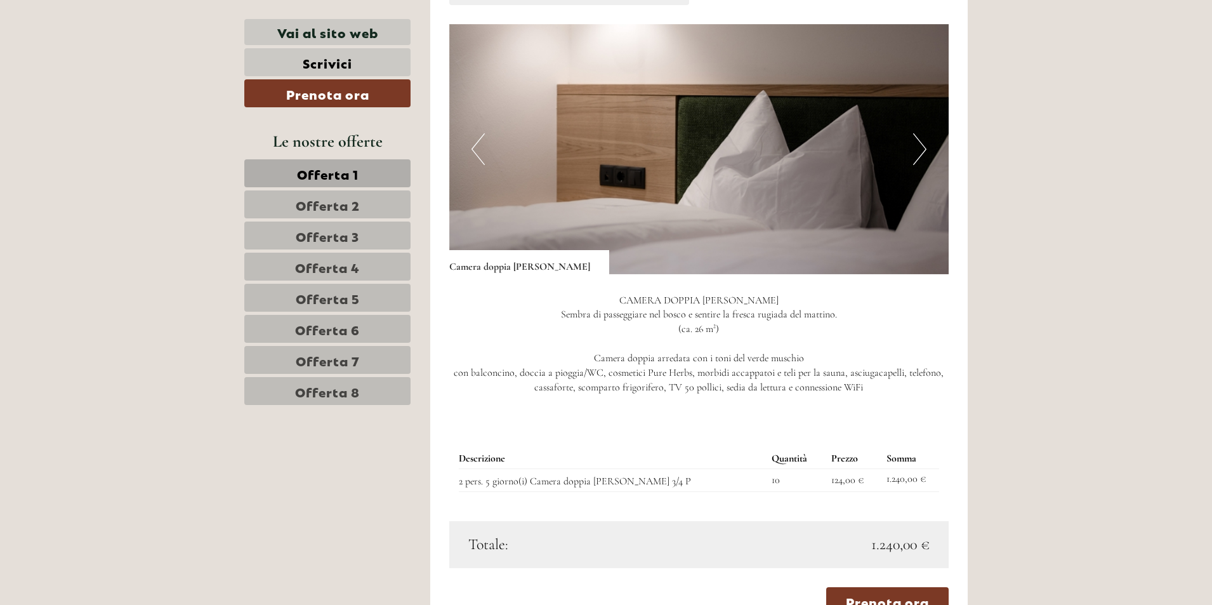
click at [913, 136] on button "Next" at bounding box center [919, 149] width 13 height 32
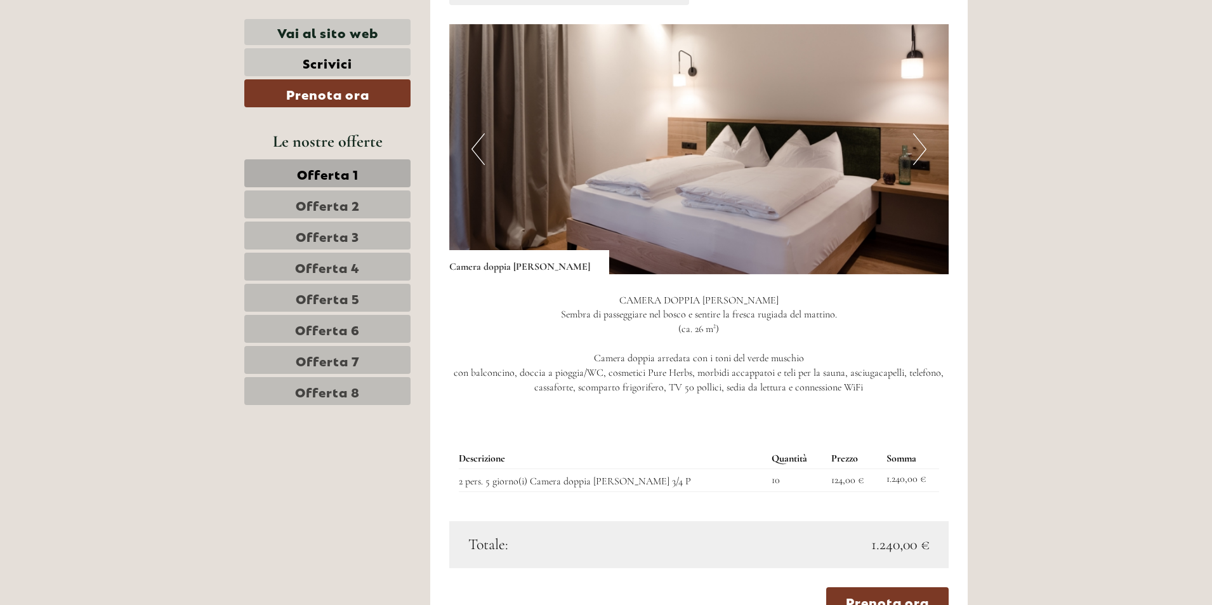
click at [914, 136] on button "Next" at bounding box center [919, 149] width 13 height 32
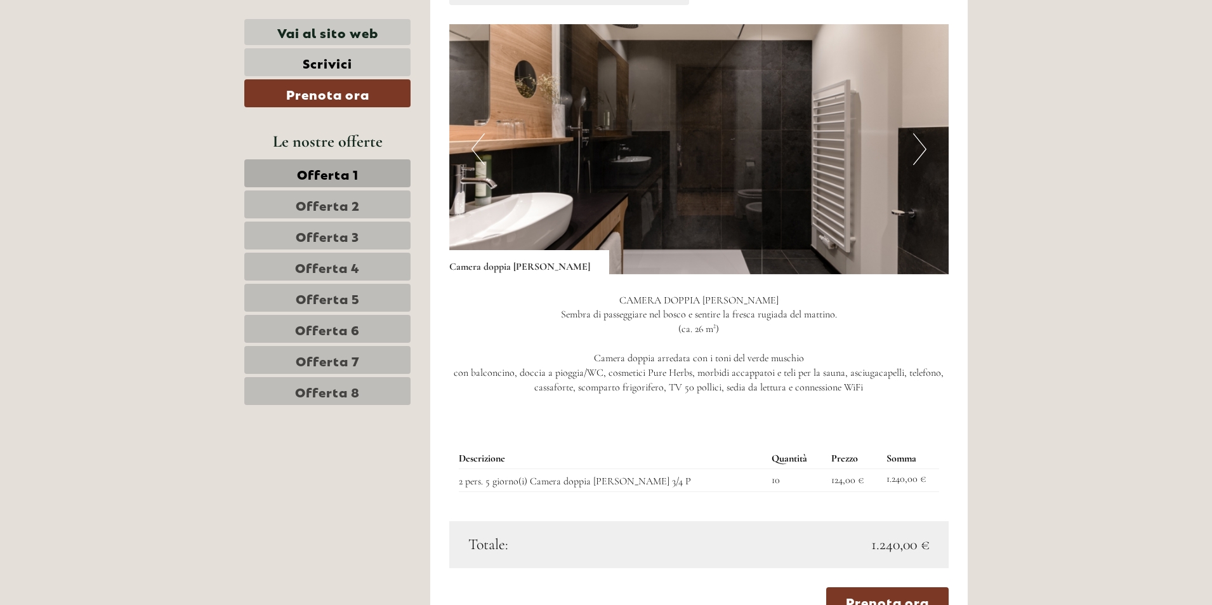
click at [914, 136] on button "Next" at bounding box center [919, 149] width 13 height 32
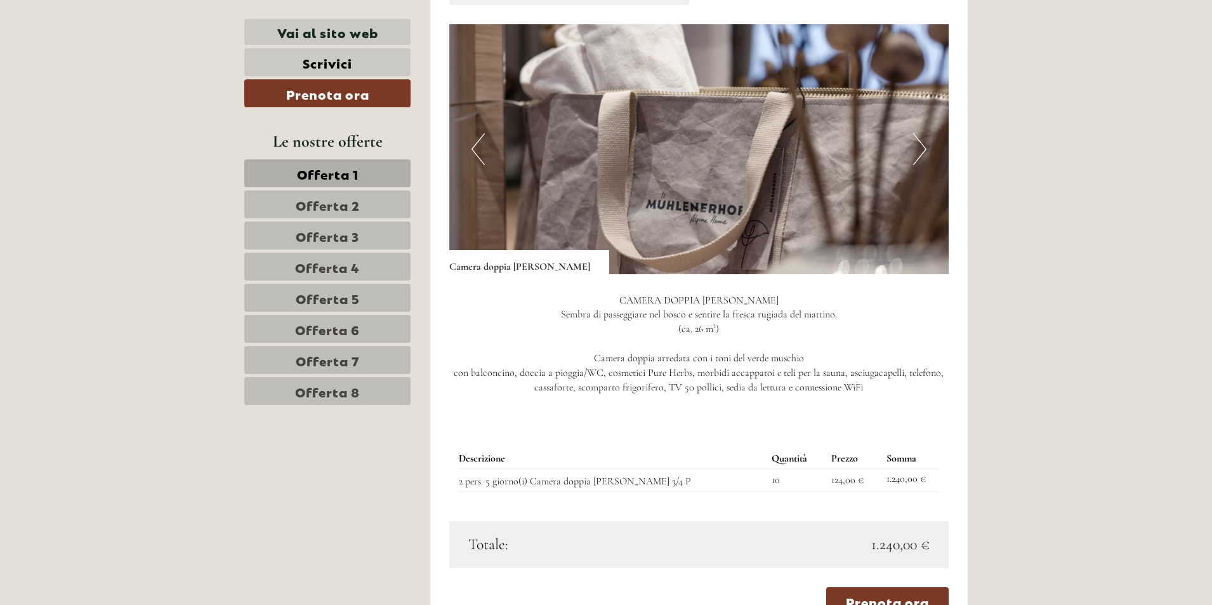
click at [489, 131] on img at bounding box center [699, 149] width 500 height 250
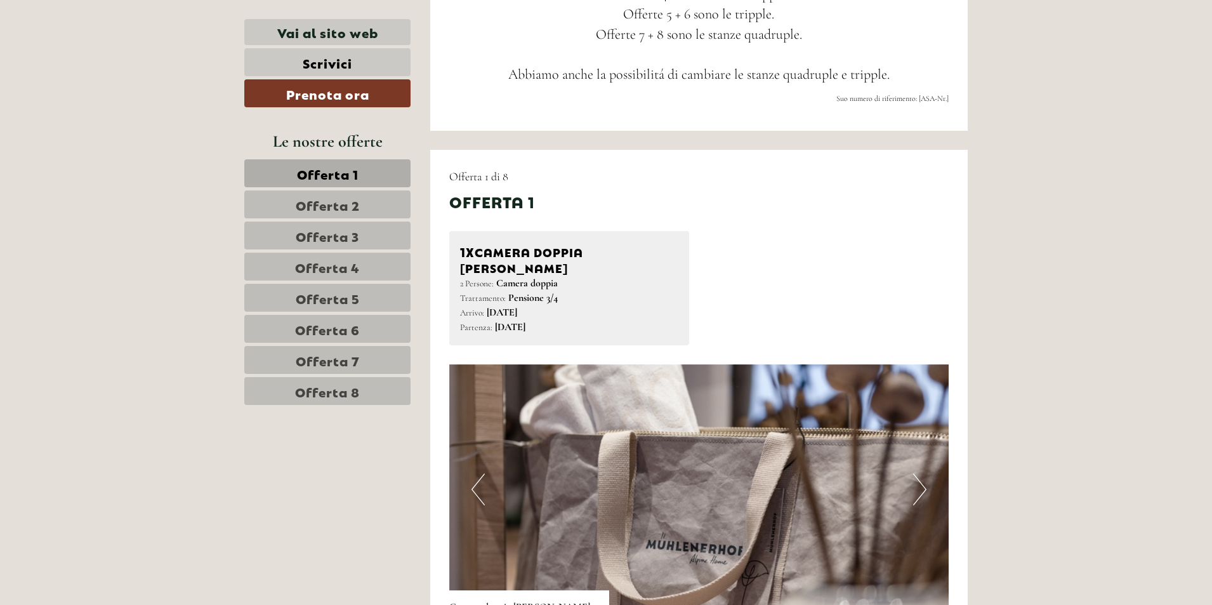
scroll to position [784, 0]
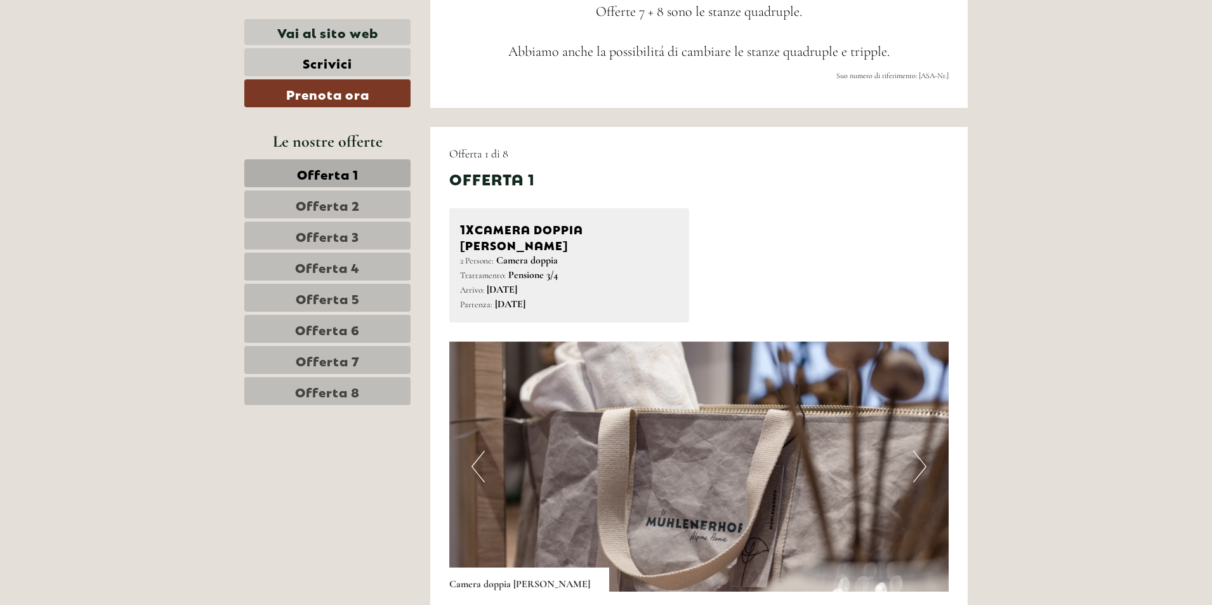
click at [336, 200] on span "Offerta 2" at bounding box center [328, 204] width 64 height 18
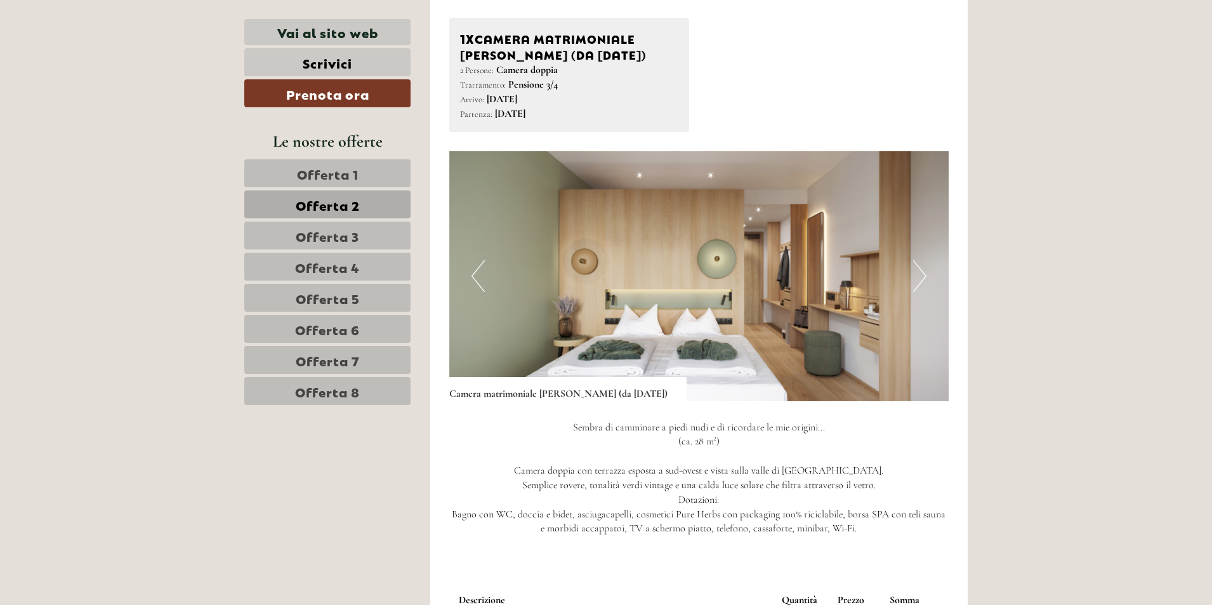
click at [348, 233] on span "Offerta 3" at bounding box center [327, 236] width 63 height 18
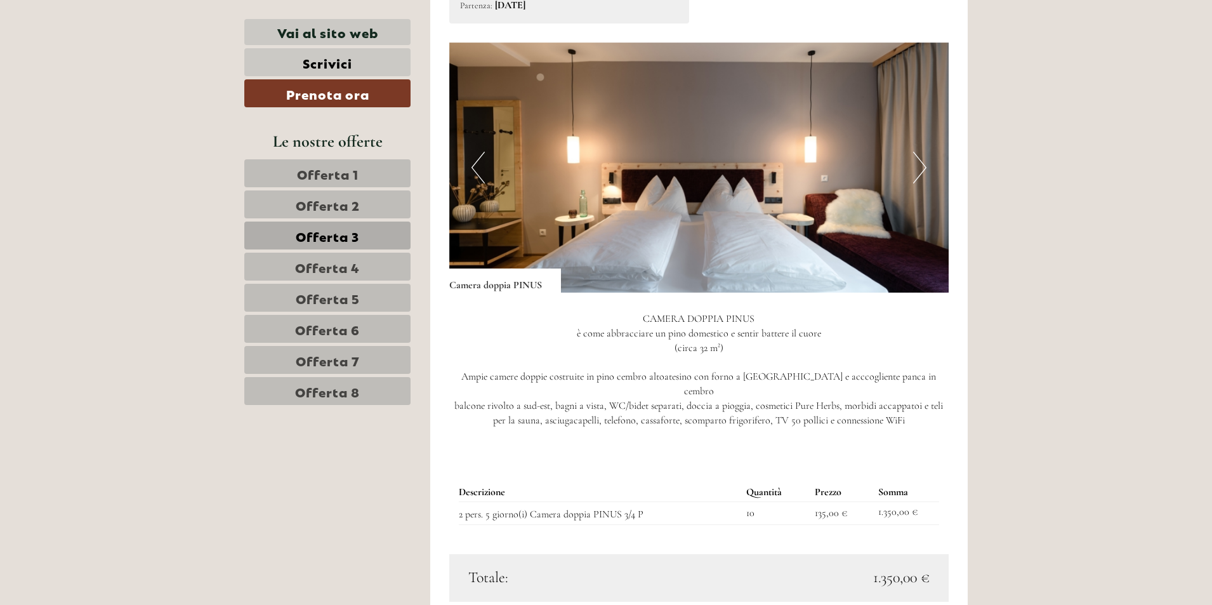
scroll to position [1101, 0]
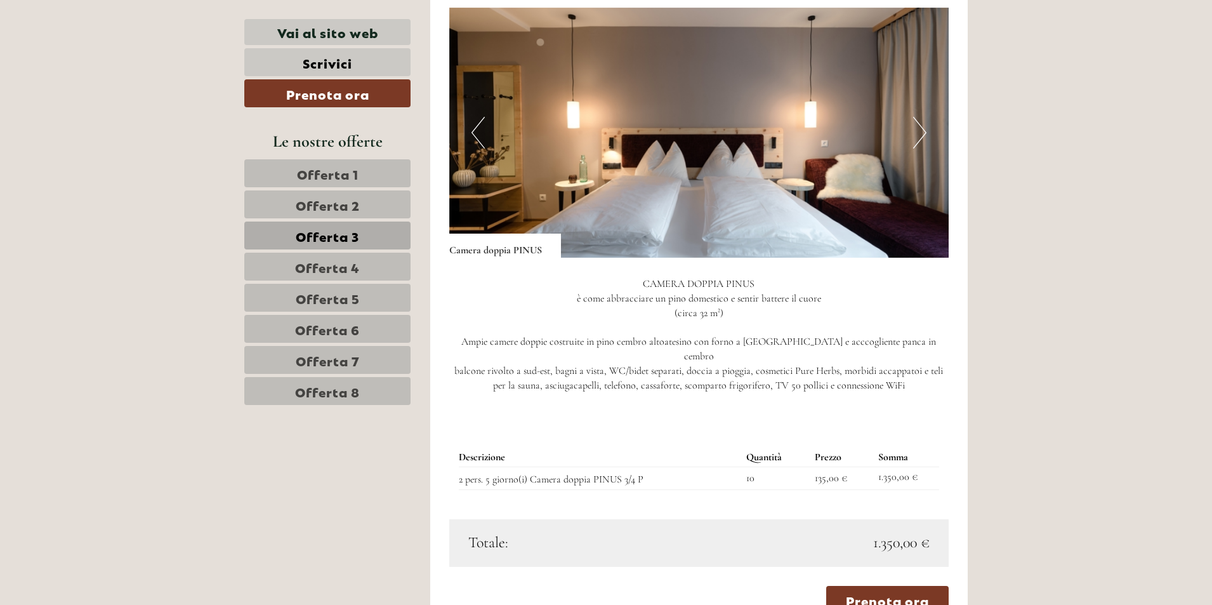
click at [333, 266] on span "Offerta 4" at bounding box center [327, 267] width 65 height 18
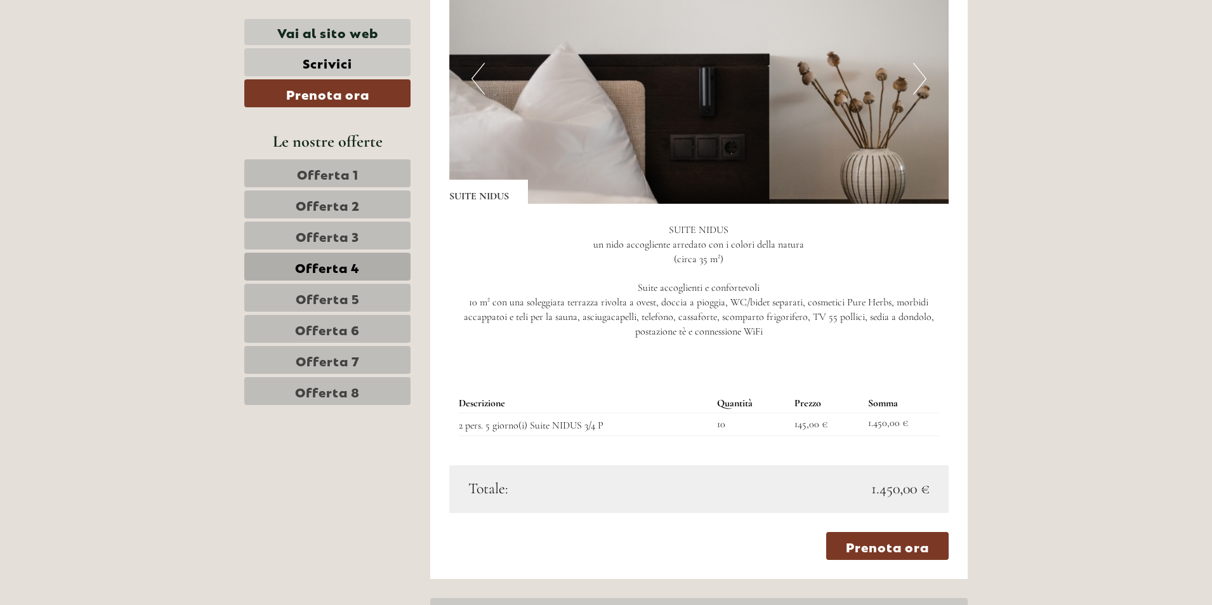
scroll to position [1165, 0]
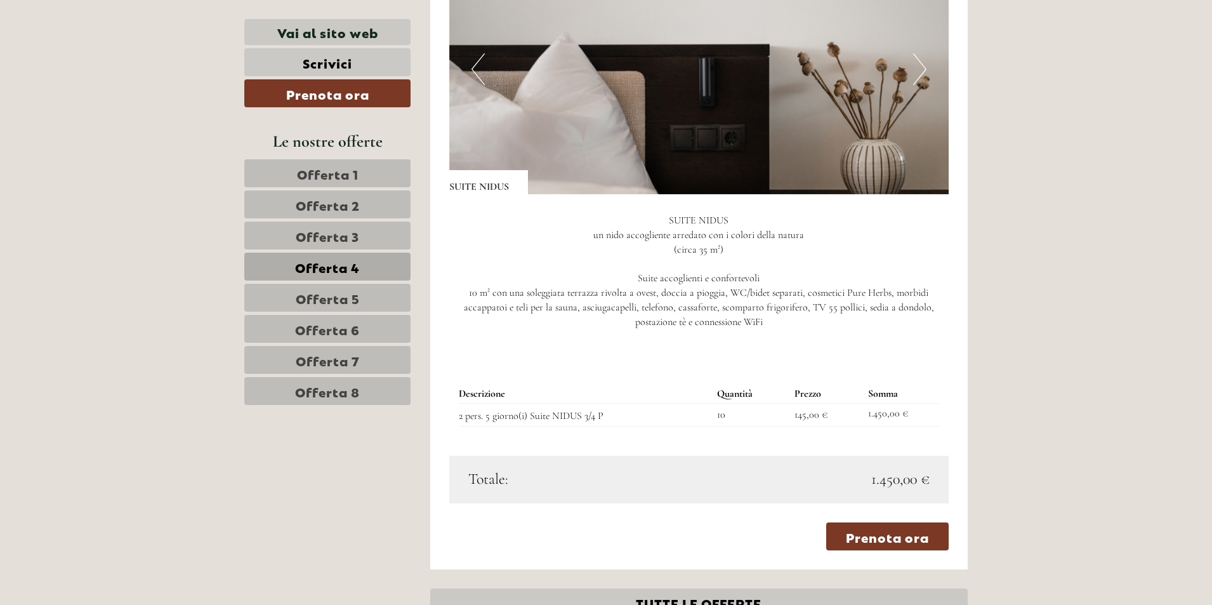
click at [343, 292] on span "Offerta 5" at bounding box center [328, 298] width 64 height 18
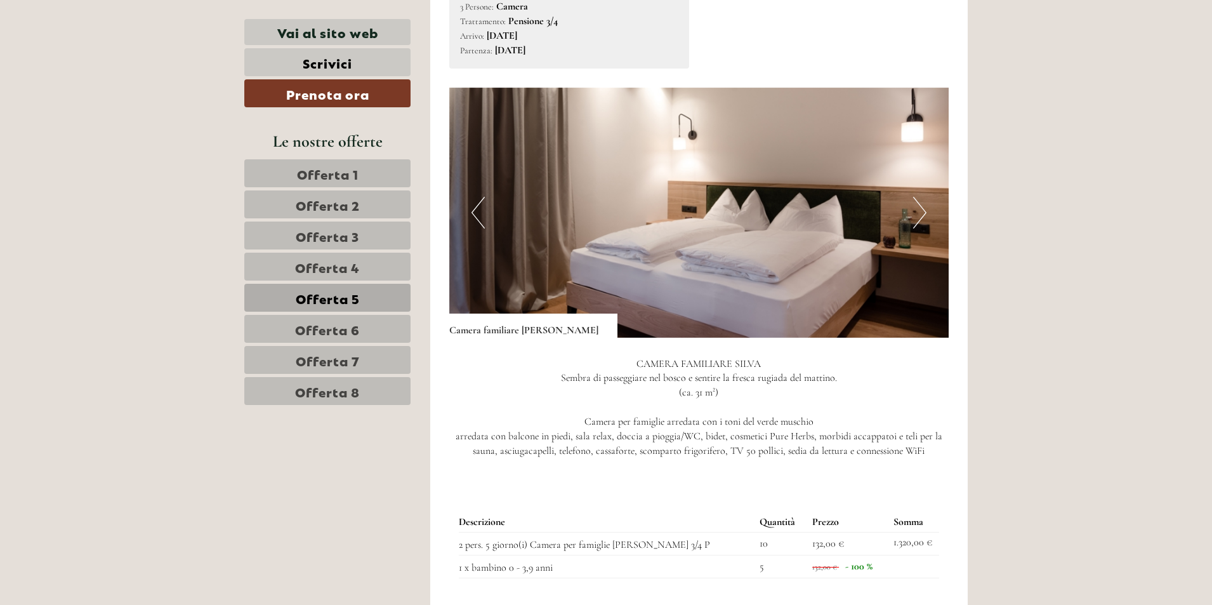
scroll to position [1101, 0]
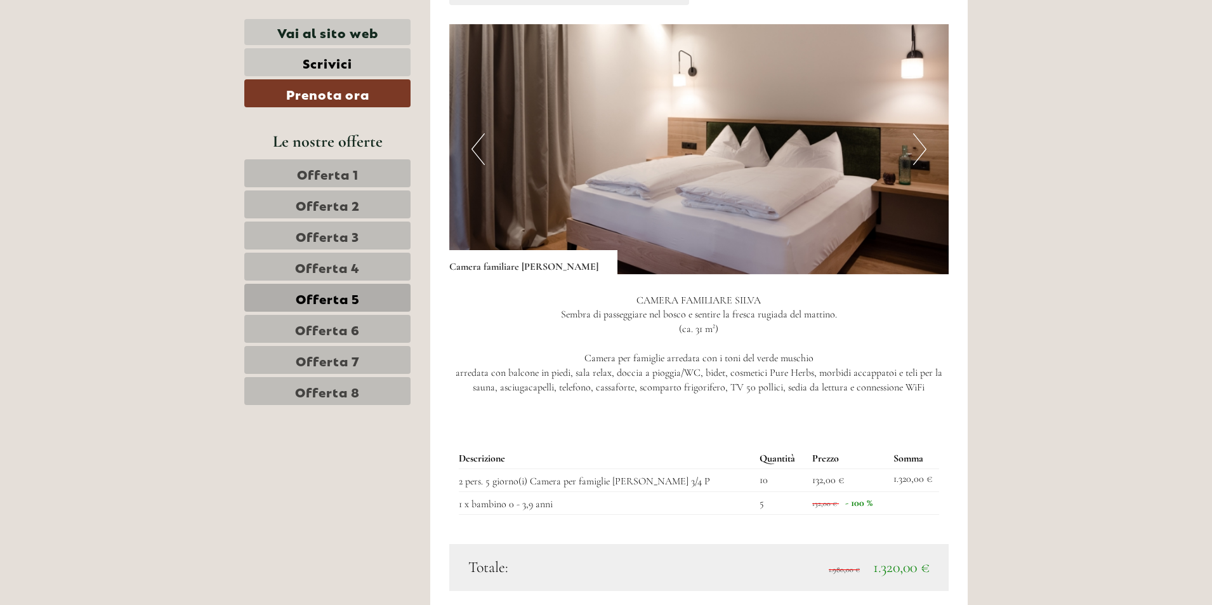
drag, startPoint x: 362, startPoint y: 162, endPoint x: 372, endPoint y: 169, distance: 12.2
click at [362, 162] on link "Offerta 1" at bounding box center [327, 173] width 166 height 28
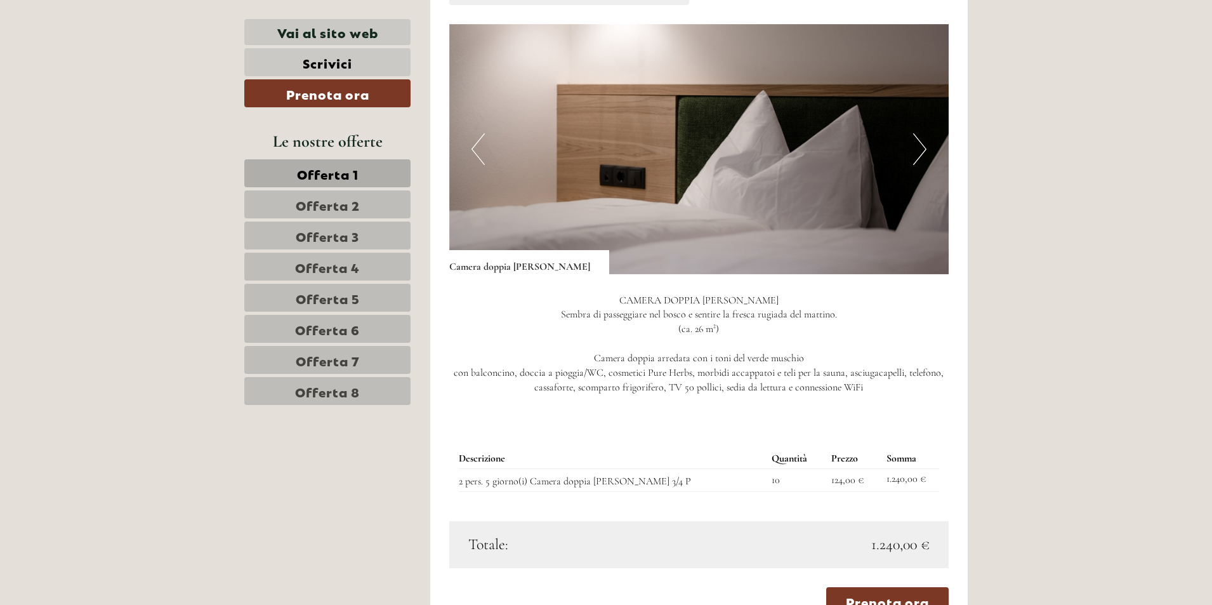
click at [321, 199] on span "Offerta 2" at bounding box center [328, 204] width 64 height 18
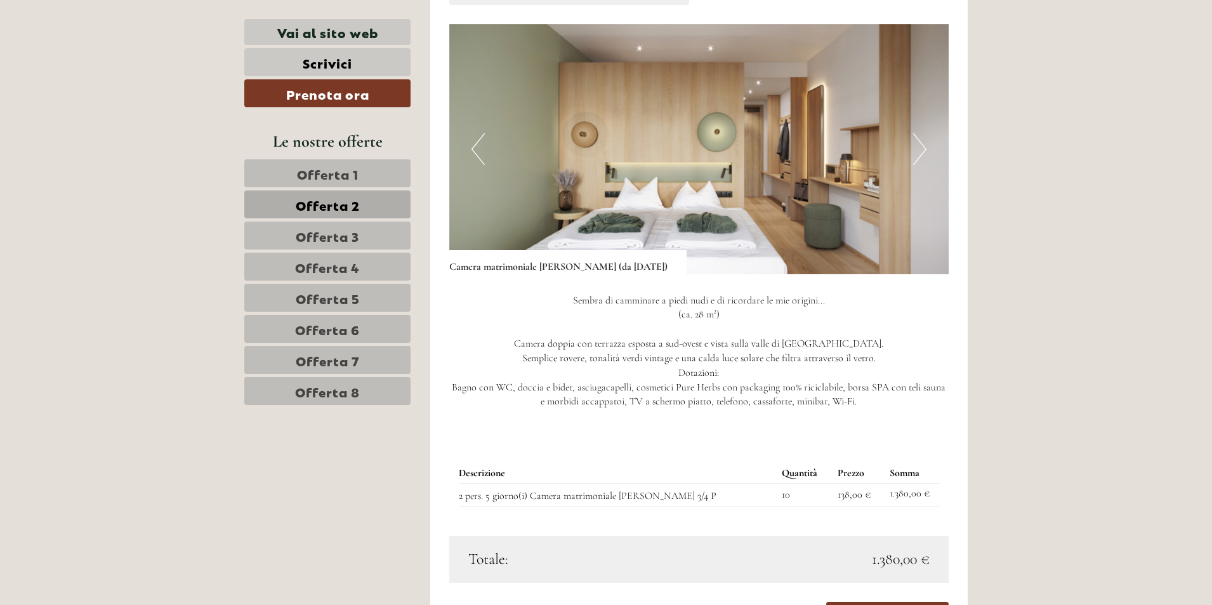
click at [350, 289] on span "Offerta 5" at bounding box center [328, 298] width 64 height 18
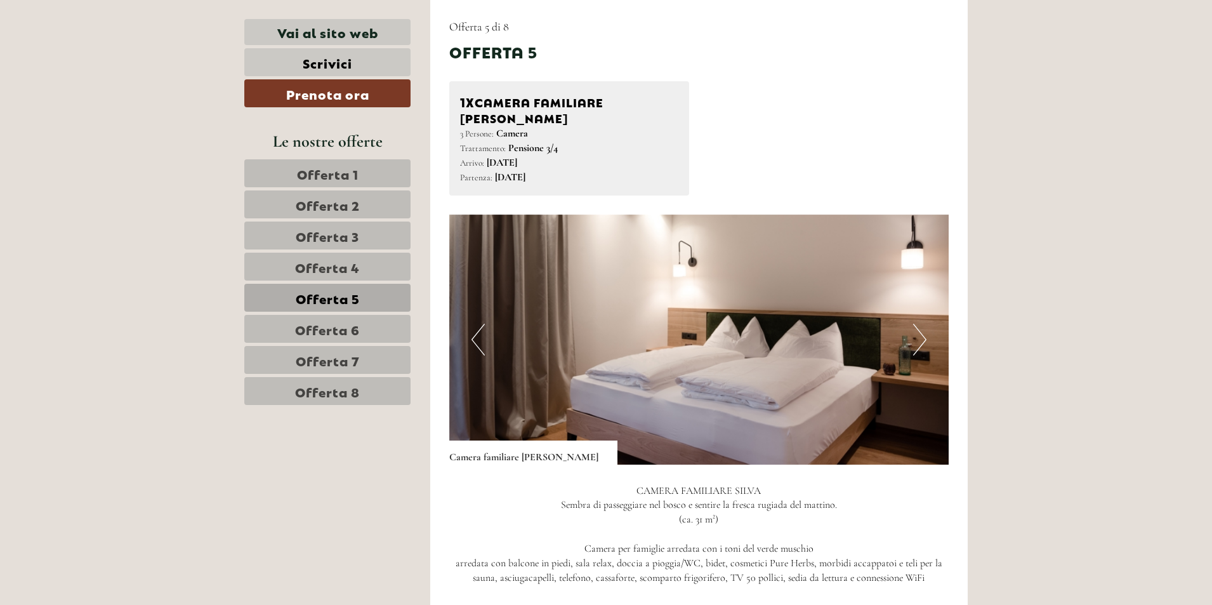
click at [357, 362] on span "Offerta 7" at bounding box center [328, 360] width 64 height 18
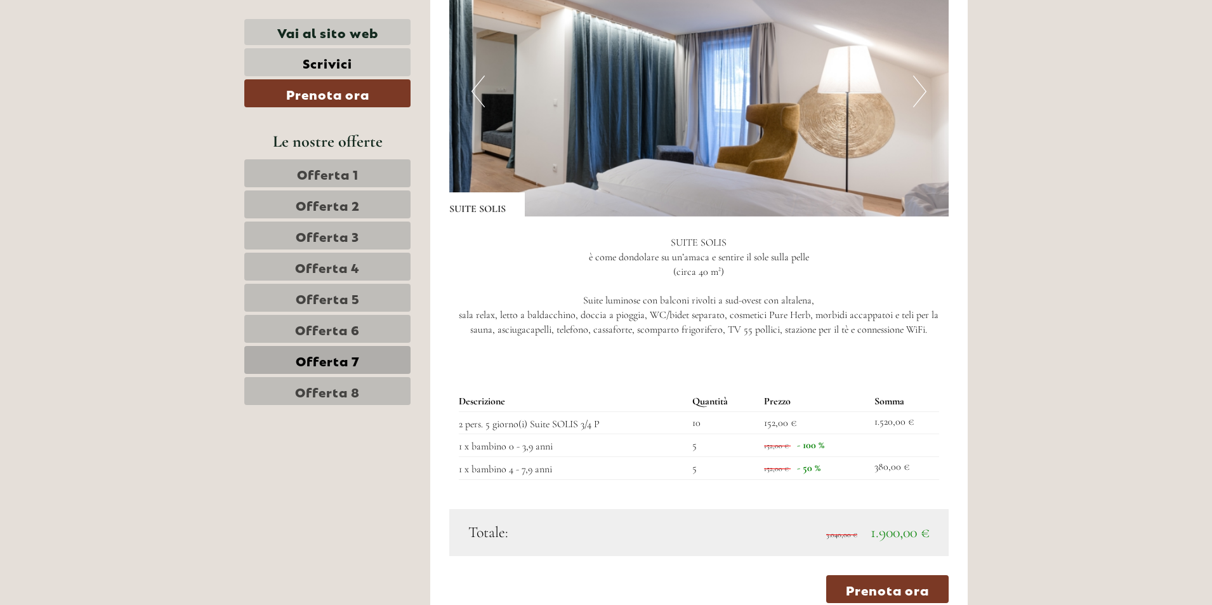
scroll to position [1165, 0]
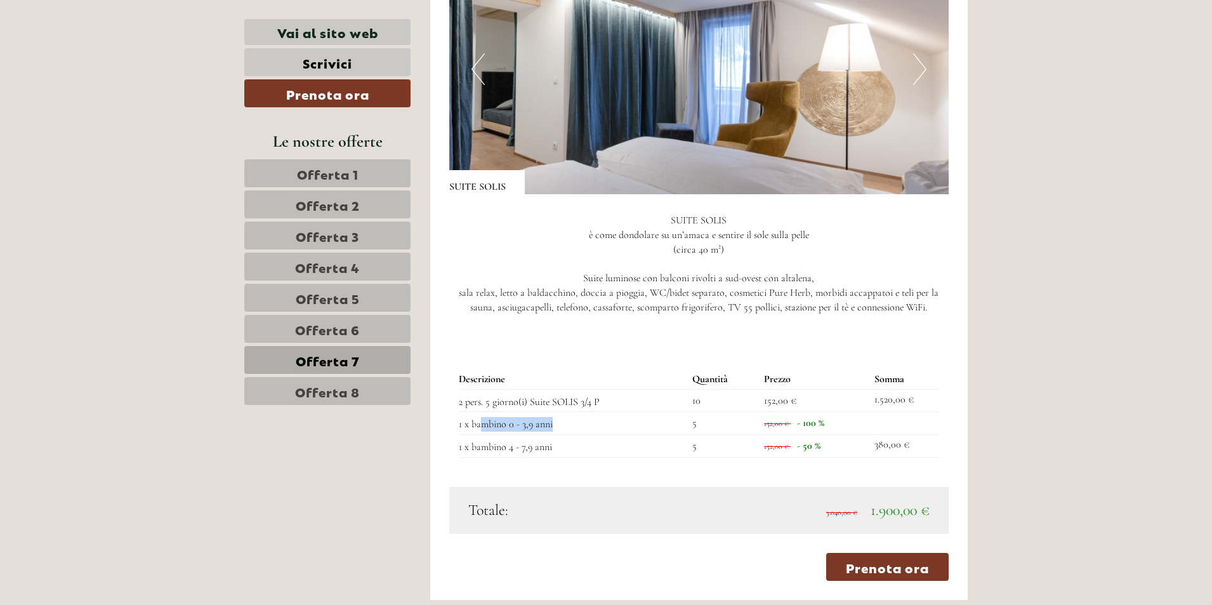
drag, startPoint x: 480, startPoint y: 428, endPoint x: 680, endPoint y: 427, distance: 199.2
click at [633, 427] on td "1 x bambino 0 - 3,9 anni" at bounding box center [573, 423] width 229 height 23
click at [733, 426] on td "5" at bounding box center [723, 423] width 72 height 23
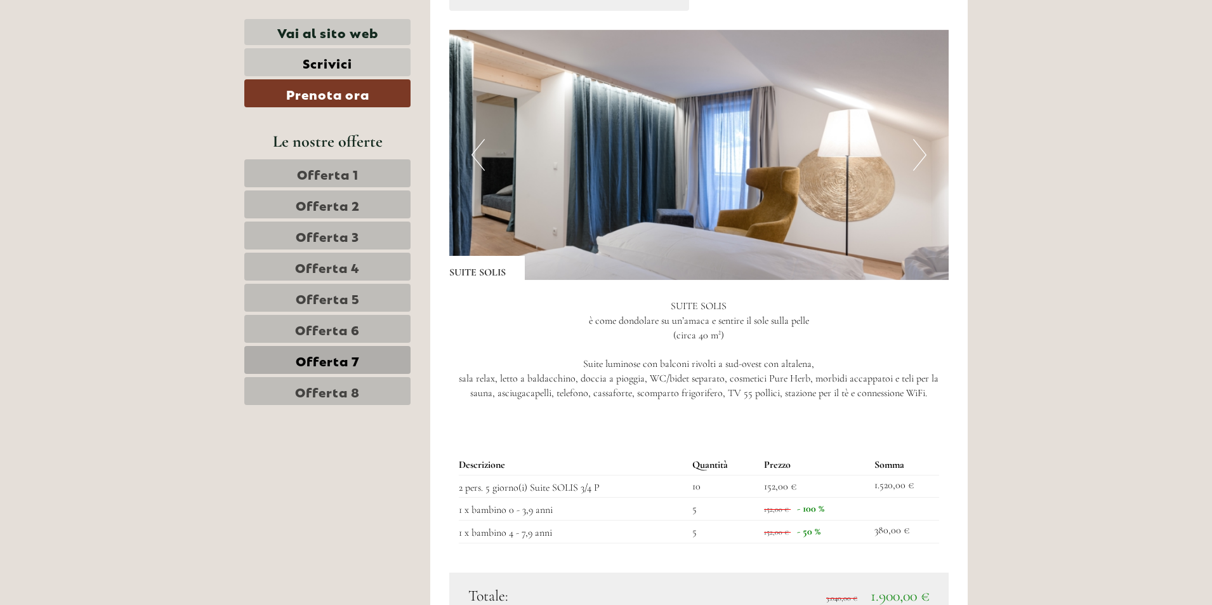
scroll to position [1101, 0]
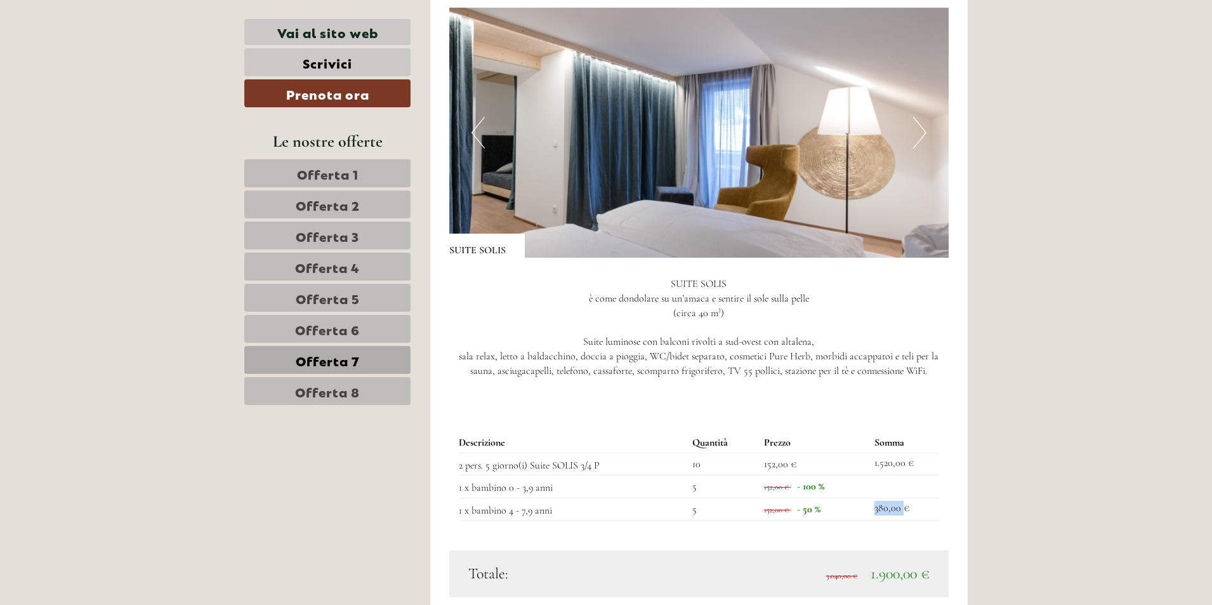
drag, startPoint x: 863, startPoint y: 508, endPoint x: 905, endPoint y: 510, distance: 41.9
click at [905, 510] on tr "1 x bambino 4 - 7,9 anni 5 152,00 € - 50 % 380,00 €" at bounding box center [699, 509] width 481 height 23
click at [905, 510] on td "380,00 €" at bounding box center [904, 509] width 70 height 23
click at [817, 509] on td "152,00 € - 50 %" at bounding box center [814, 509] width 110 height 23
click at [822, 511] on td "152,00 € - 50 %" at bounding box center [814, 509] width 110 height 23
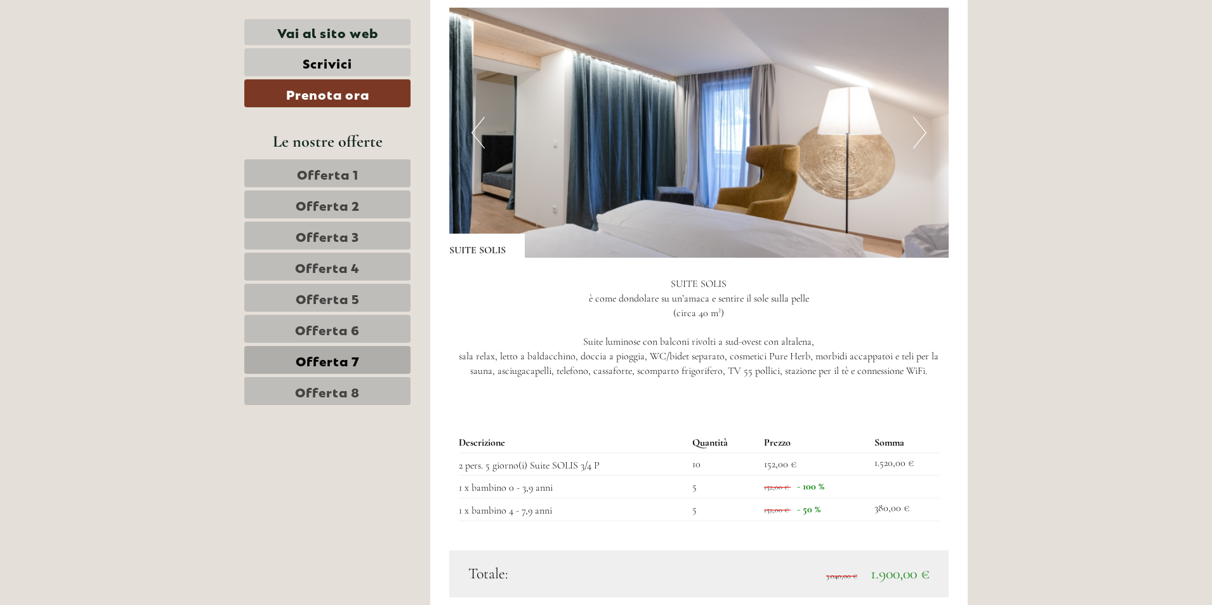
drag, startPoint x: 822, startPoint y: 511, endPoint x: 759, endPoint y: 511, distance: 62.8
click at [759, 511] on tr "1 x bambino 4 - 7,9 anni 5 152,00 € - 50 % 380,00 €" at bounding box center [699, 509] width 481 height 23
click at [758, 511] on td "5" at bounding box center [723, 509] width 72 height 23
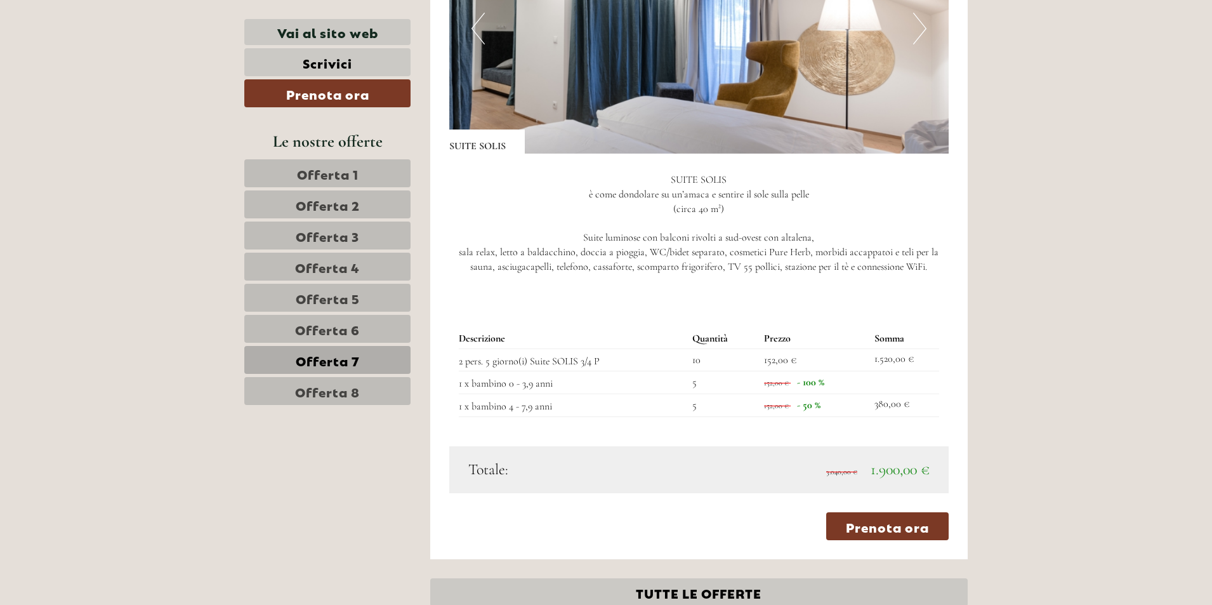
scroll to position [1228, 0]
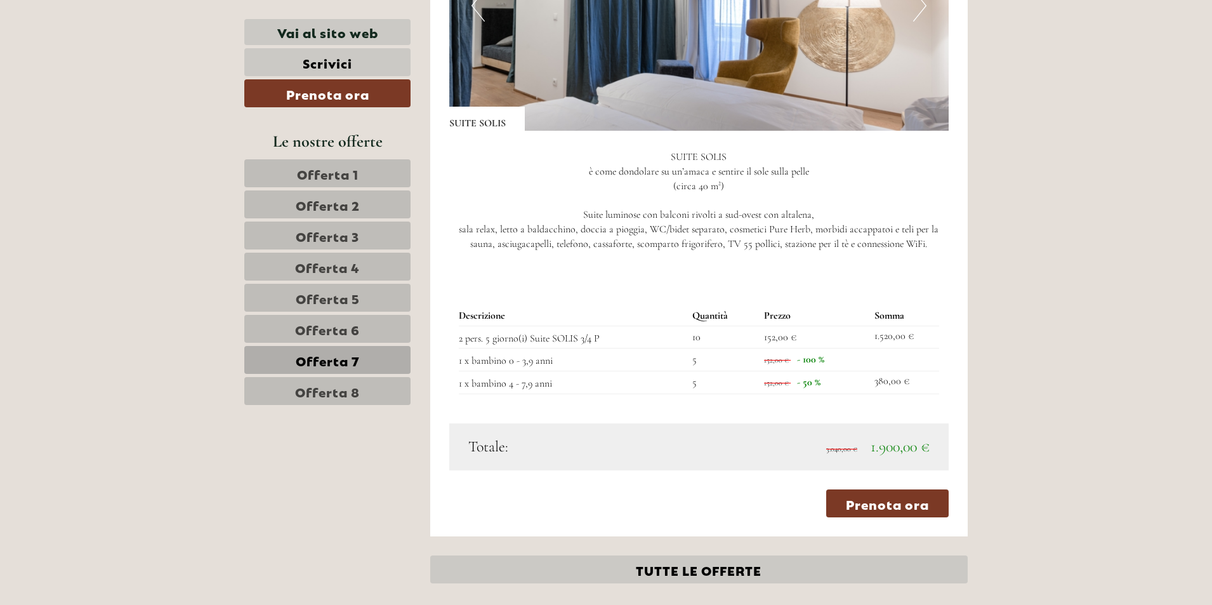
drag, startPoint x: 777, startPoint y: 386, endPoint x: 825, endPoint y: 382, distance: 48.4
click at [825, 382] on td "152,00 € - 50 %" at bounding box center [814, 382] width 110 height 23
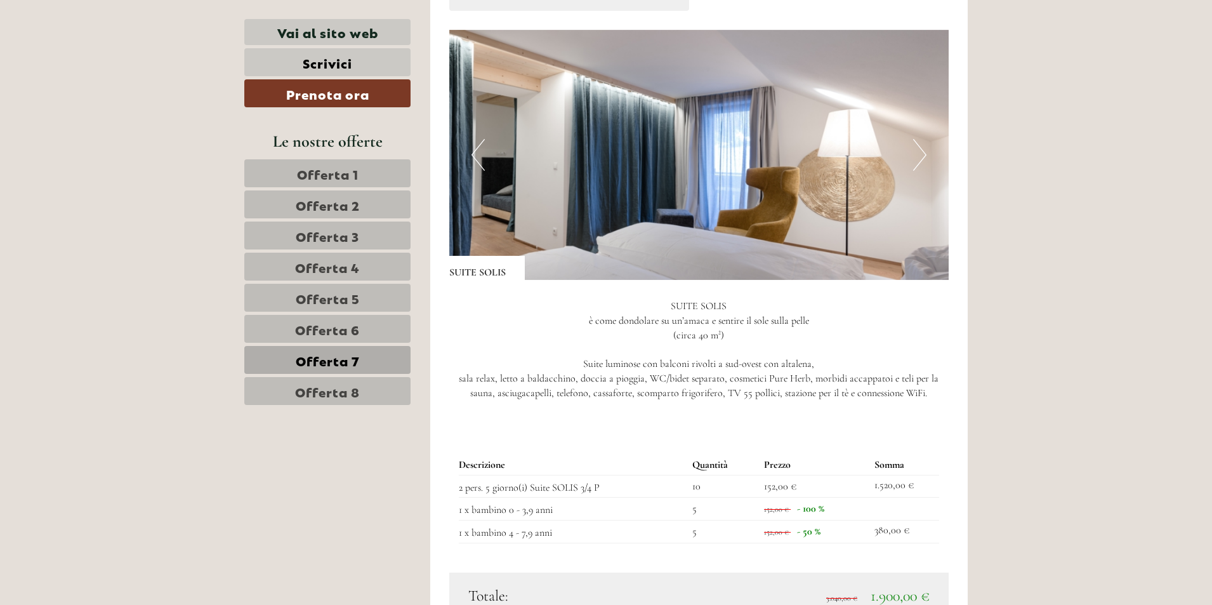
scroll to position [1101, 0]
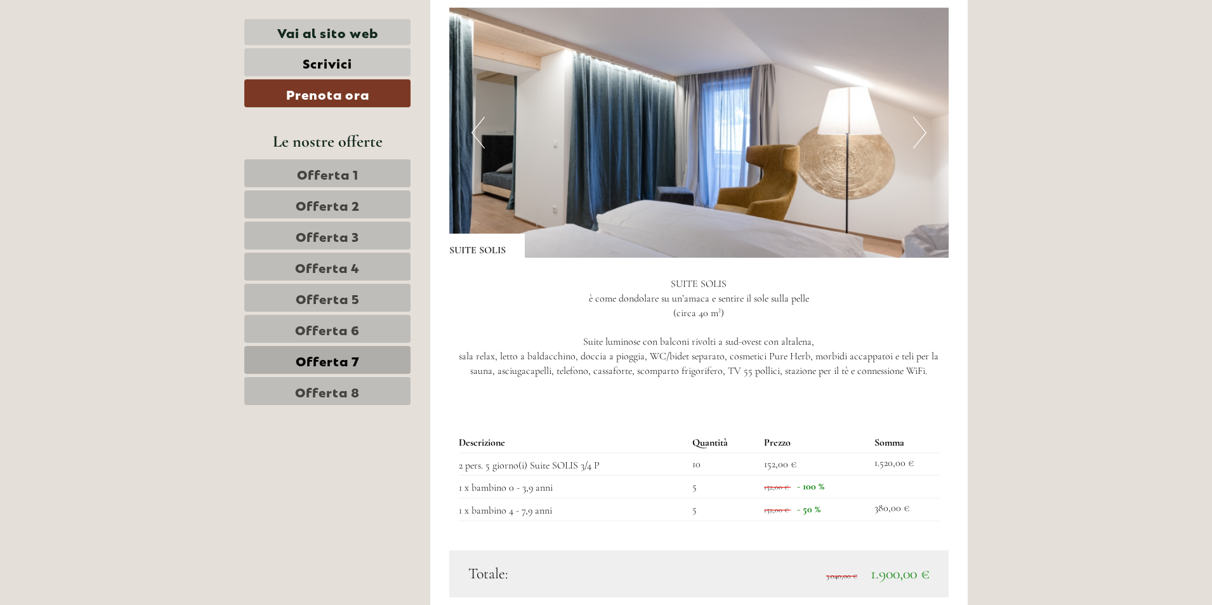
click at [352, 390] on span "Offerta 8" at bounding box center [327, 391] width 65 height 18
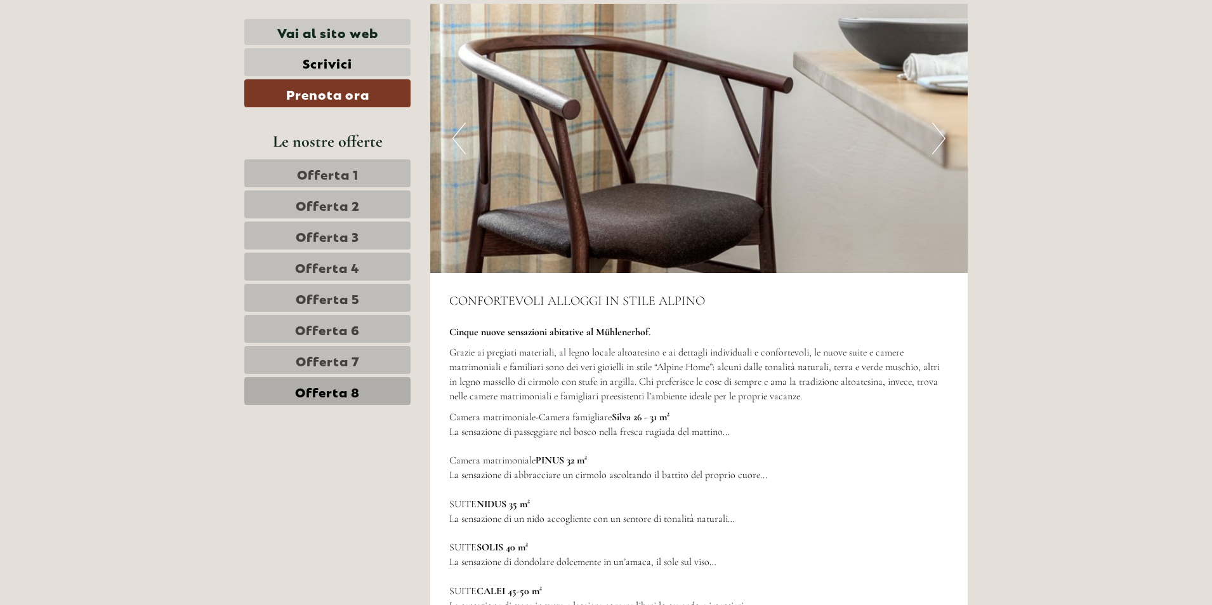
scroll to position [2244, 0]
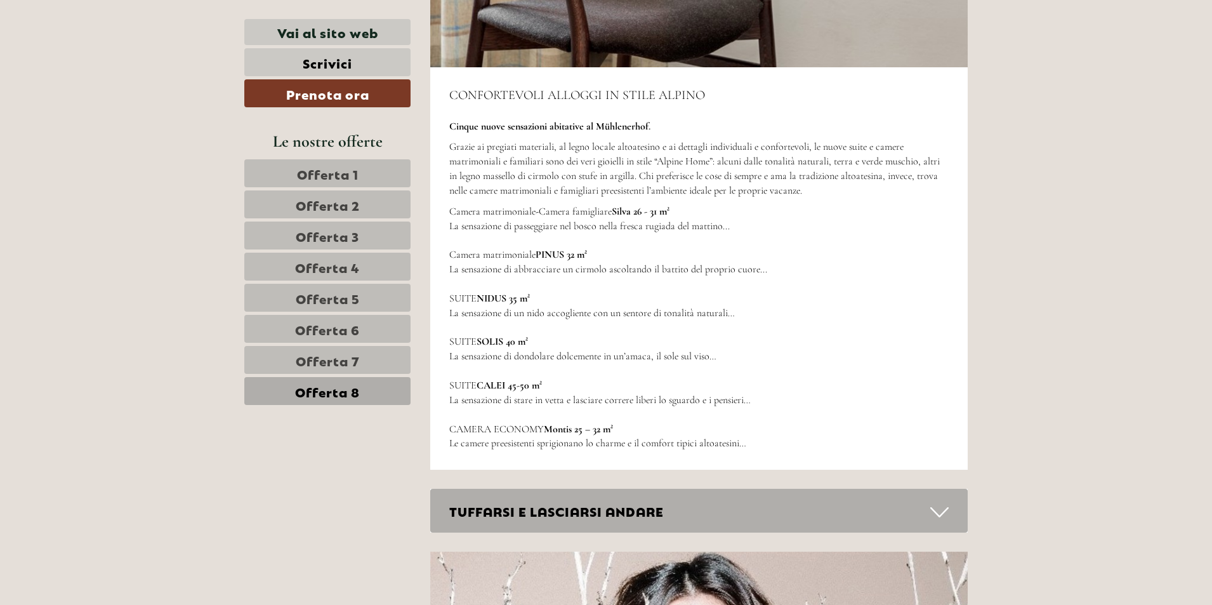
click at [357, 365] on span "Offerta 7" at bounding box center [328, 360] width 64 height 18
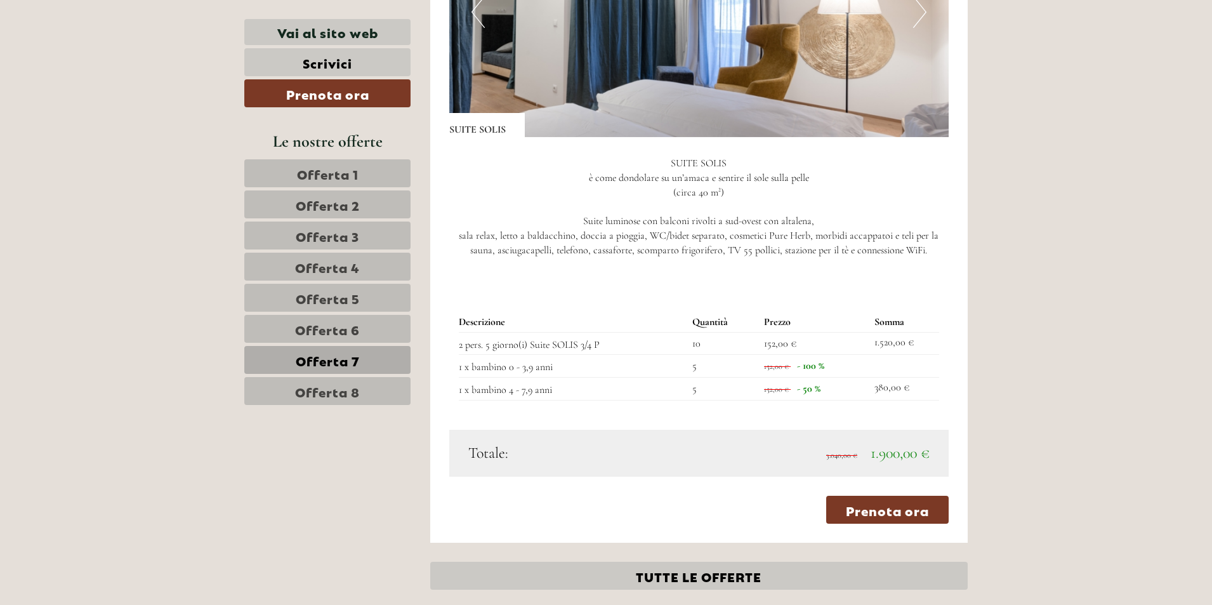
scroll to position [1228, 0]
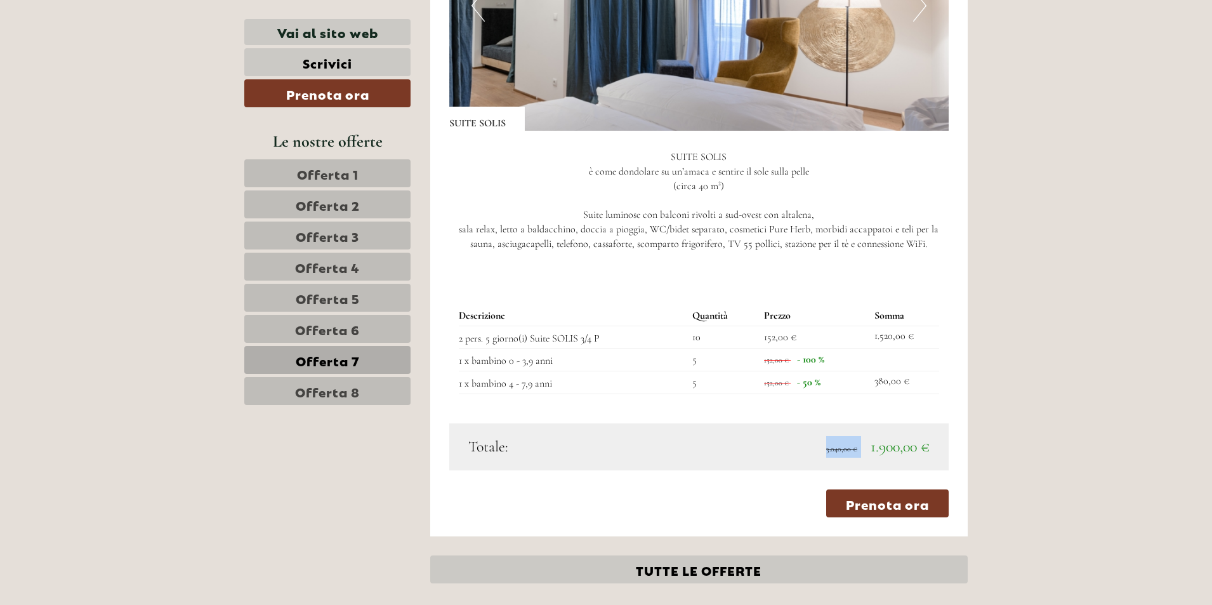
drag, startPoint x: 881, startPoint y: 445, endPoint x: 934, endPoint y: 448, distance: 53.4
click at [934, 448] on div "3.040,00 € 1.900,00 €" at bounding box center [819, 447] width 240 height 22
drag, startPoint x: 934, startPoint y: 448, endPoint x: 930, endPoint y: 455, distance: 8.3
click at [930, 455] on div "3.040,00 € 1.900,00 €" at bounding box center [819, 447] width 240 height 22
click at [928, 454] on span "1.900,00 €" at bounding box center [900, 446] width 59 height 18
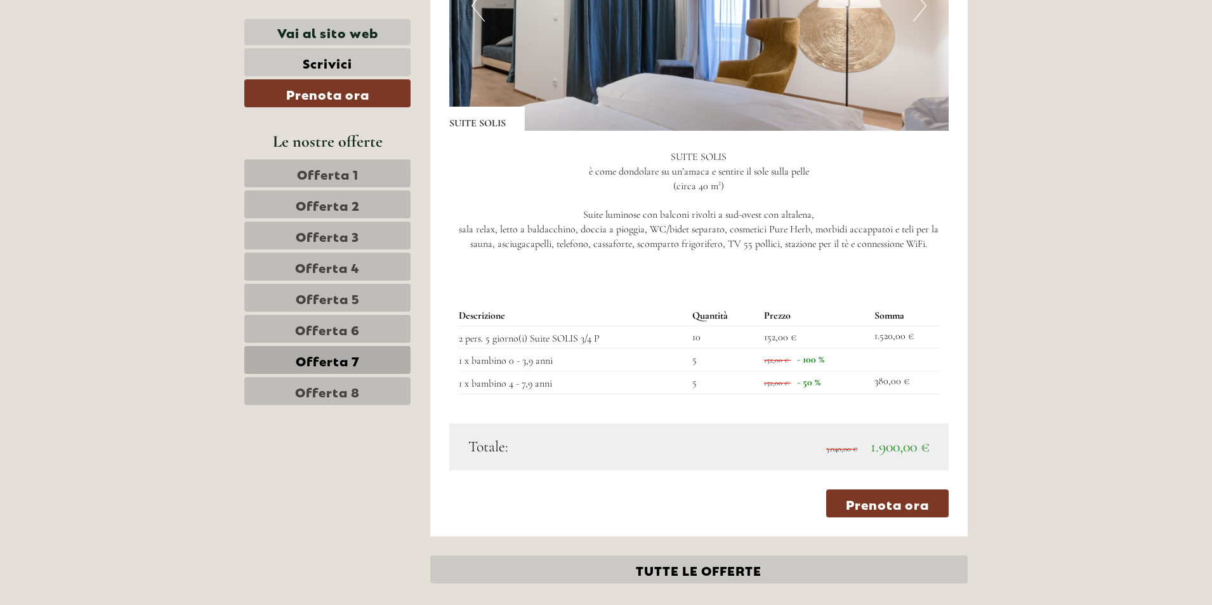
click at [328, 331] on span "Offerta 6" at bounding box center [327, 329] width 65 height 18
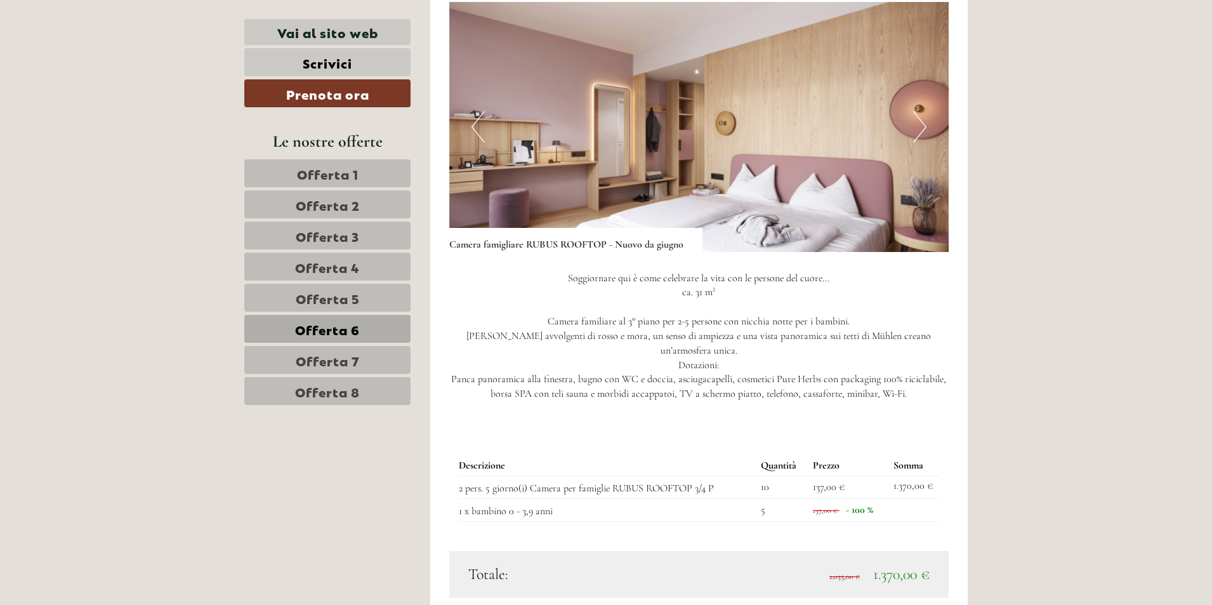
scroll to position [1101, 0]
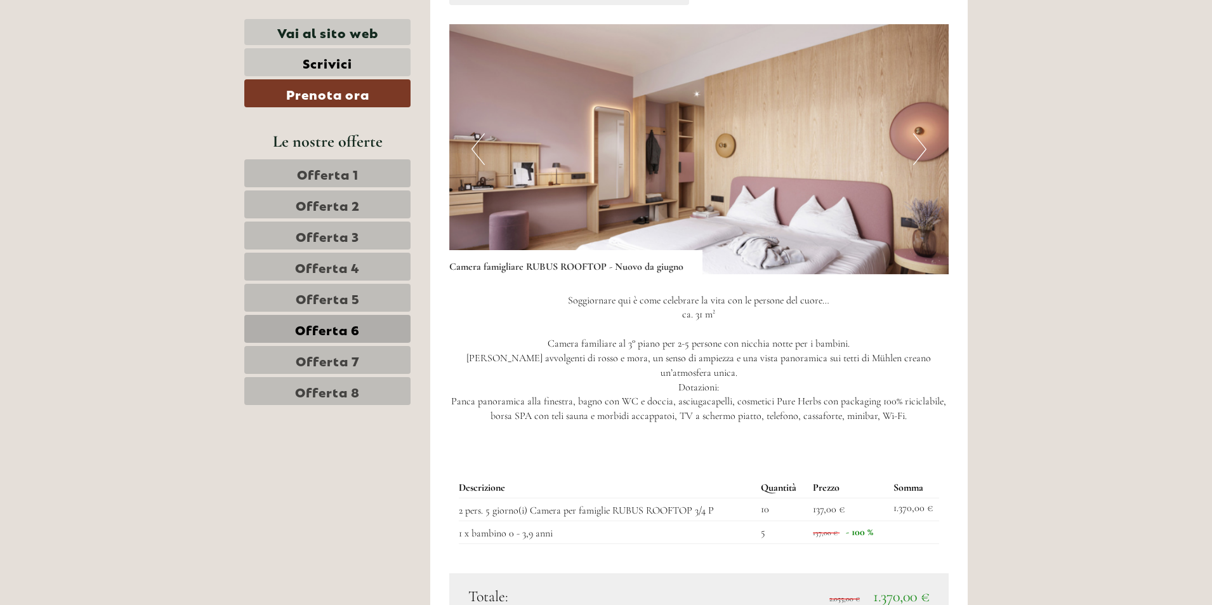
click at [324, 383] on span "Offerta 8" at bounding box center [327, 391] width 65 height 18
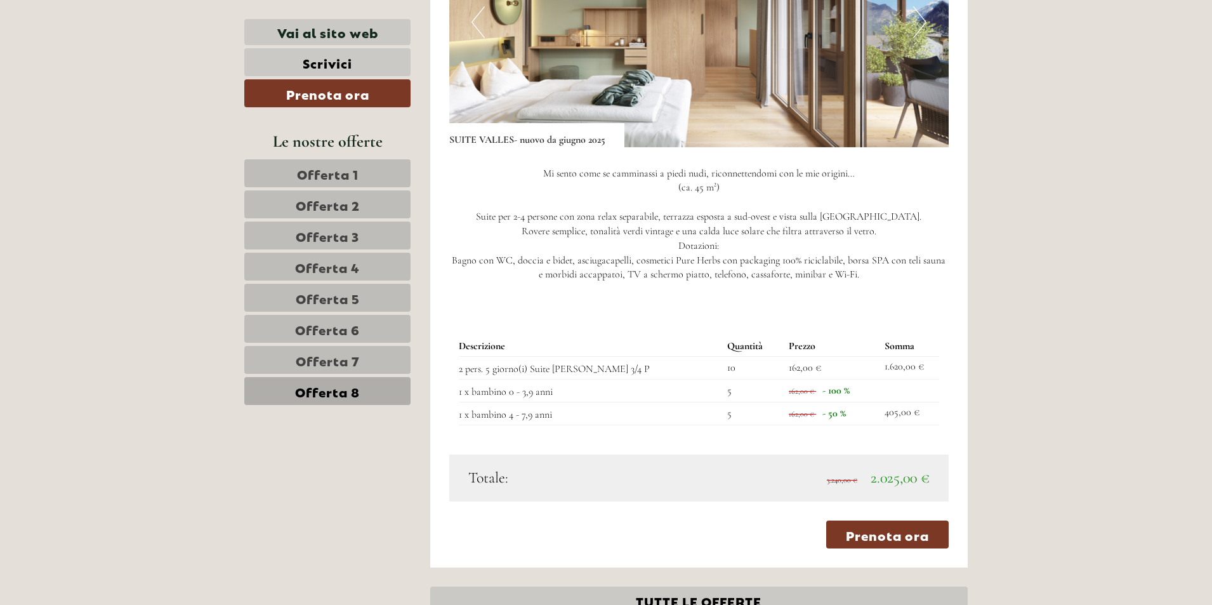
click at [332, 362] on span "Offerta 7" at bounding box center [328, 360] width 64 height 18
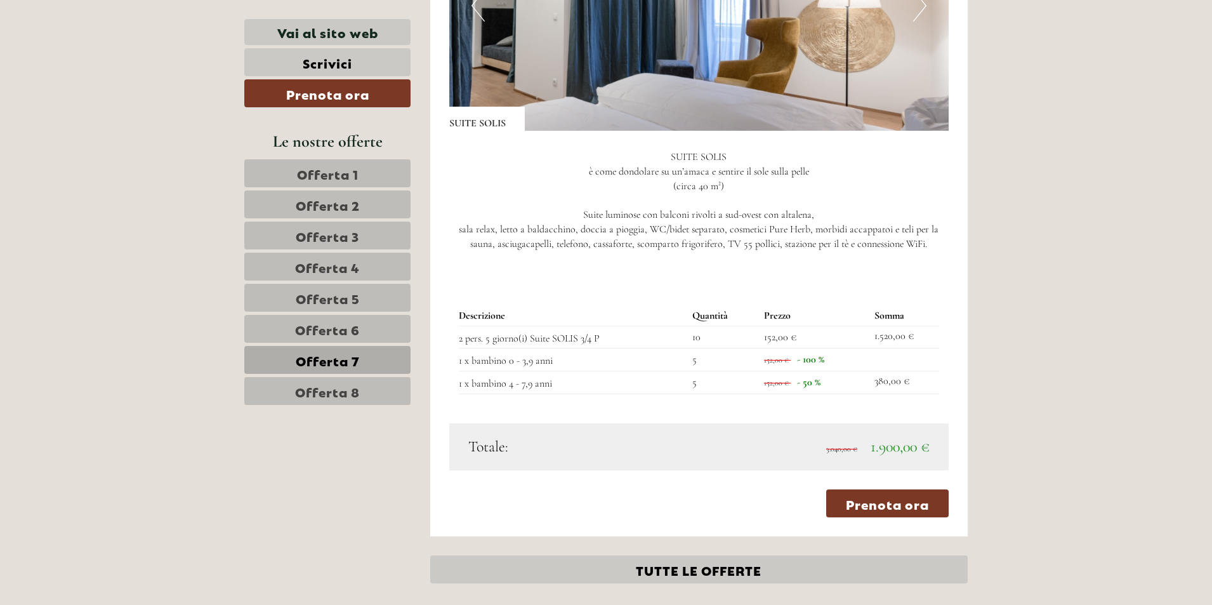
scroll to position [911, 0]
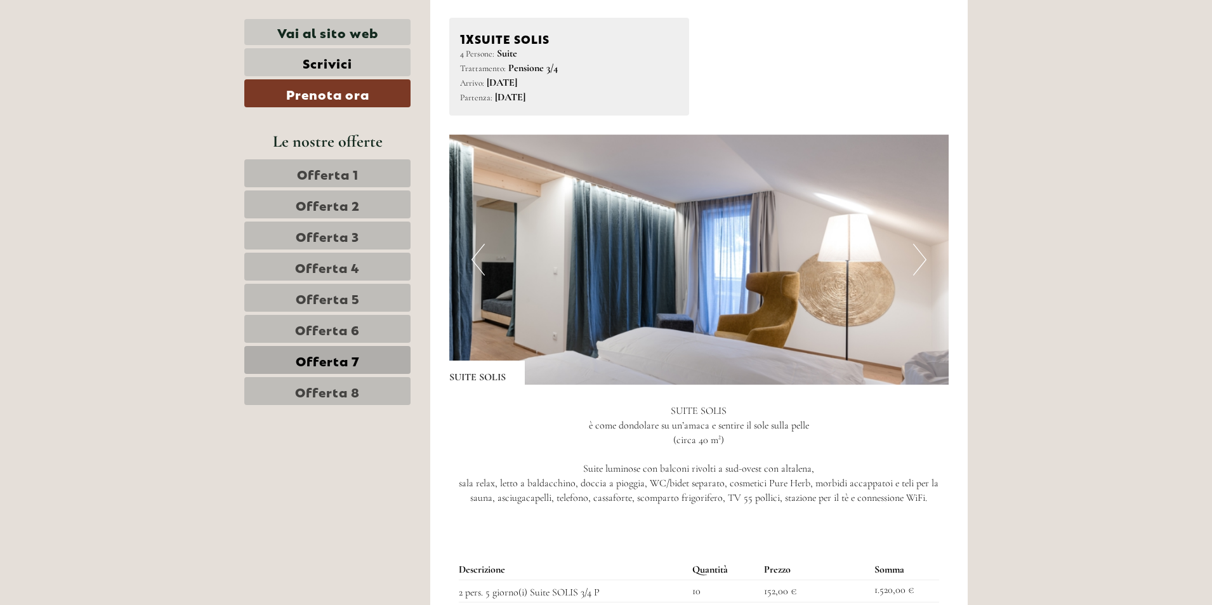
click at [358, 318] on link "Offerta 6" at bounding box center [327, 329] width 166 height 28
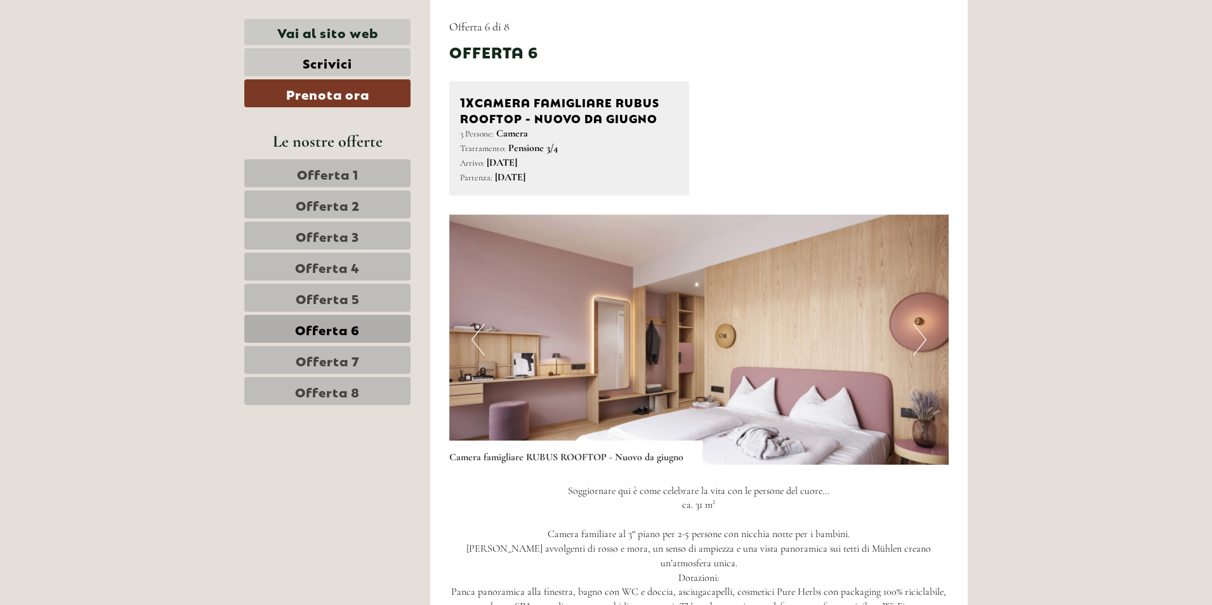
click at [348, 301] on span "Offerta 5" at bounding box center [328, 298] width 64 height 18
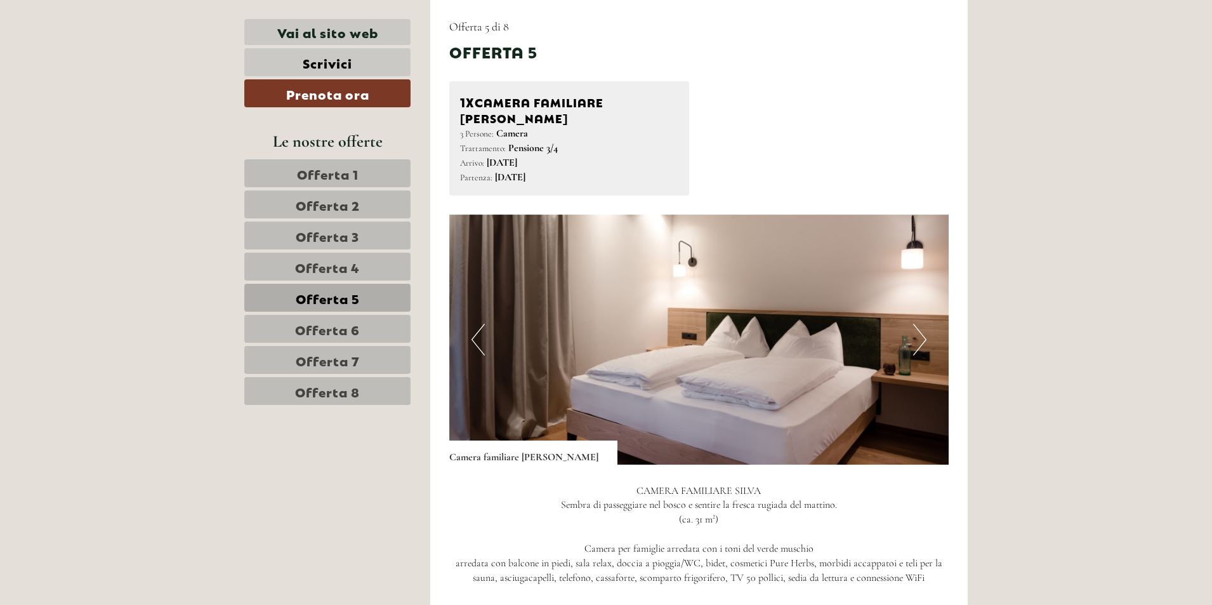
click at [346, 327] on span "Offerta 6" at bounding box center [327, 329] width 65 height 18
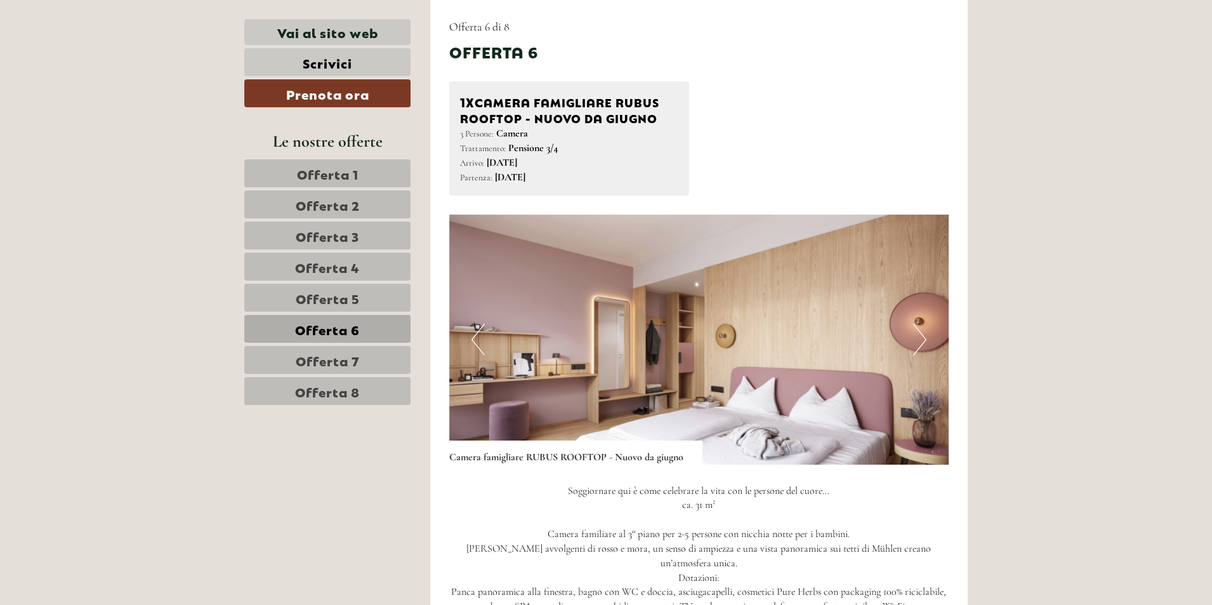
click at [346, 358] on span "Offerta 7" at bounding box center [328, 360] width 64 height 18
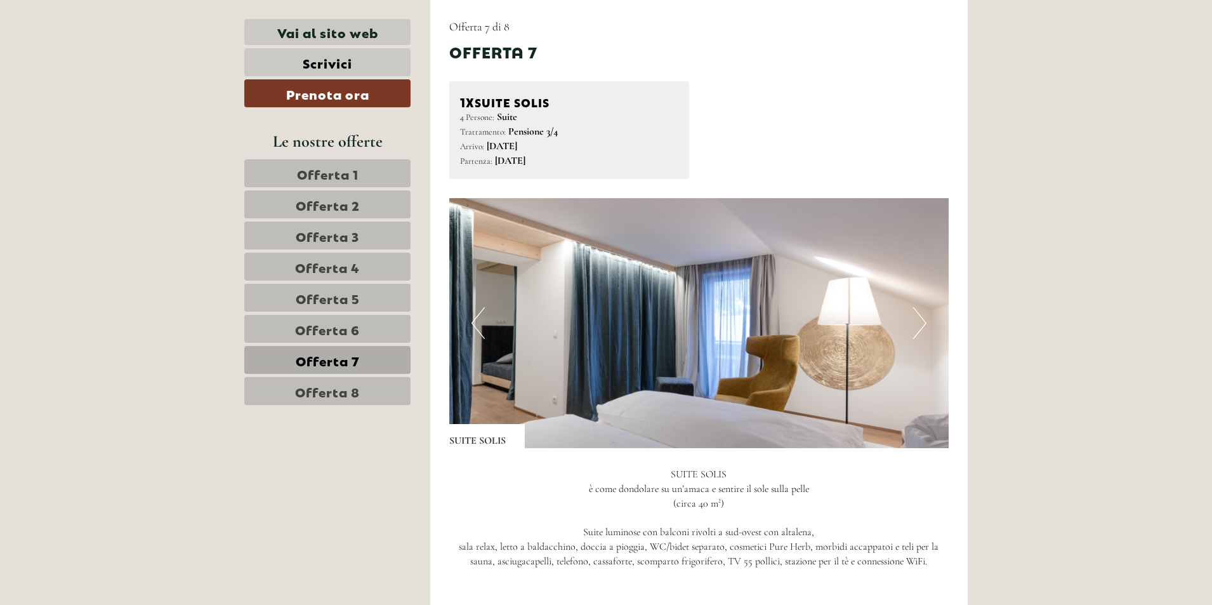
click at [912, 320] on img at bounding box center [699, 323] width 500 height 250
click at [915, 321] on button "Next" at bounding box center [919, 323] width 13 height 32
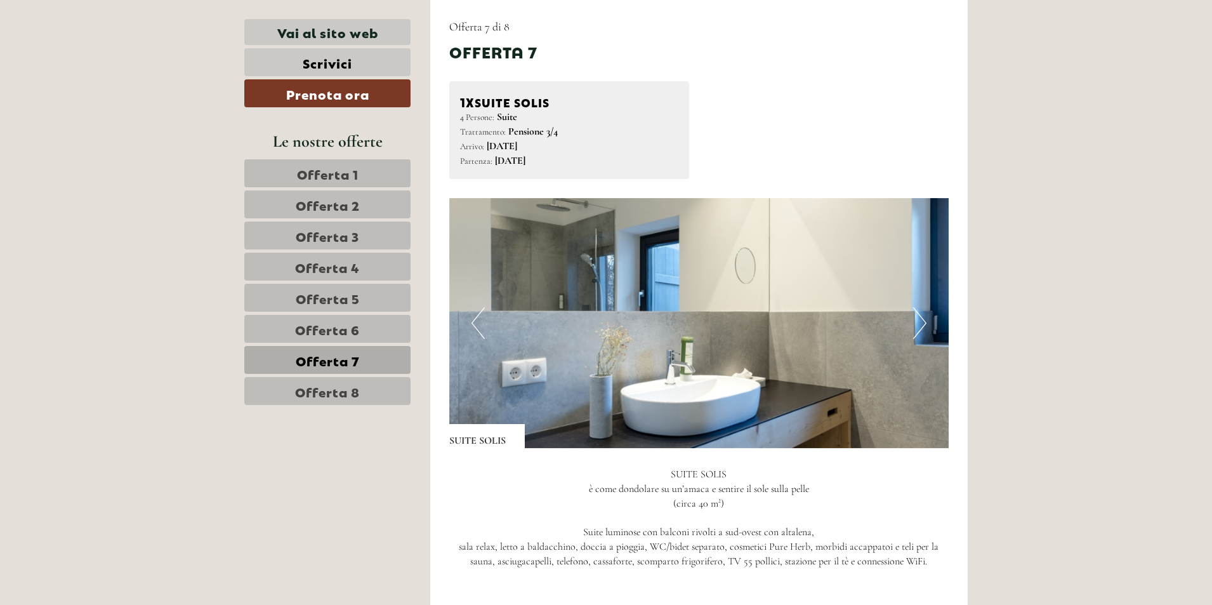
click at [918, 323] on button "Next" at bounding box center [919, 323] width 13 height 32
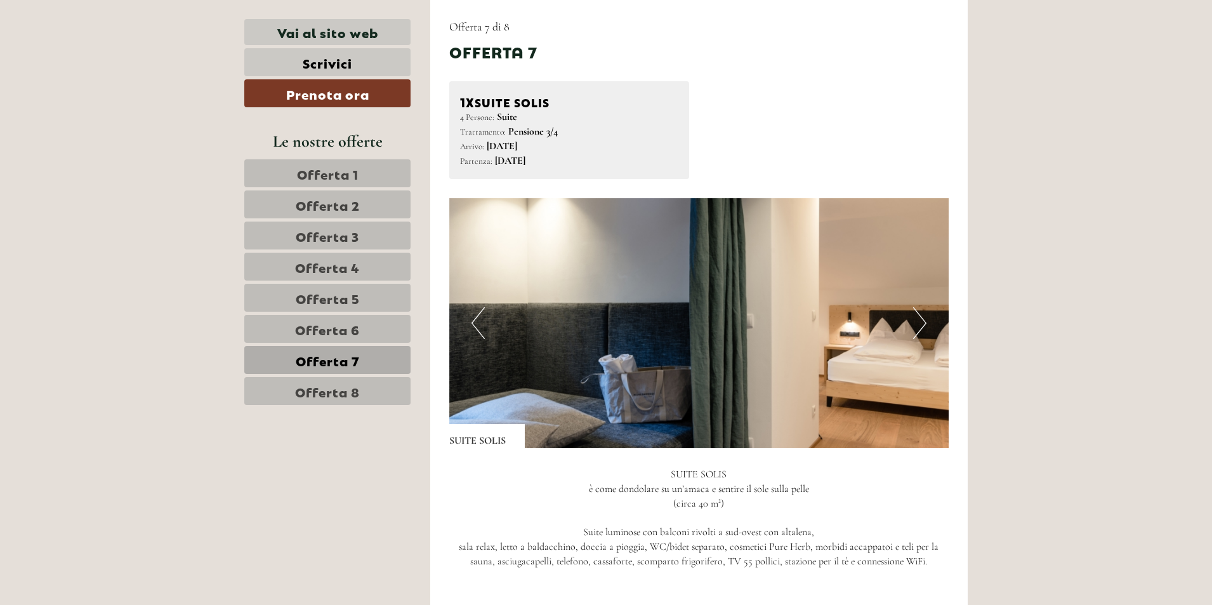
click at [918, 323] on button "Next" at bounding box center [919, 323] width 13 height 32
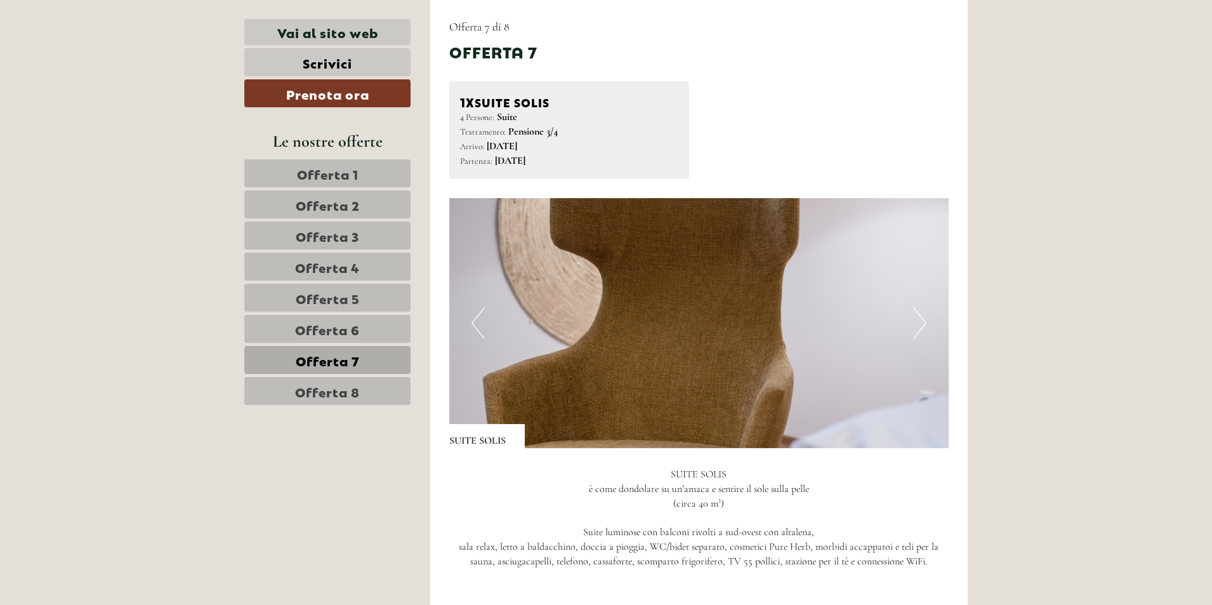
click at [919, 323] on button "Next" at bounding box center [919, 323] width 13 height 32
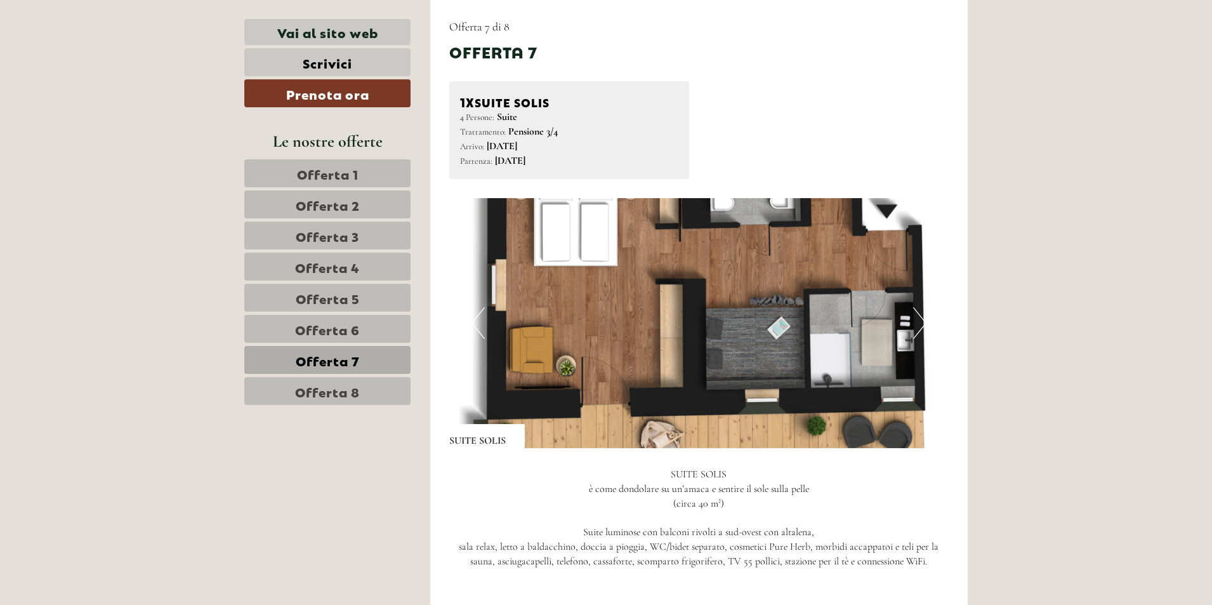
click at [919, 323] on button "Next" at bounding box center [919, 323] width 13 height 32
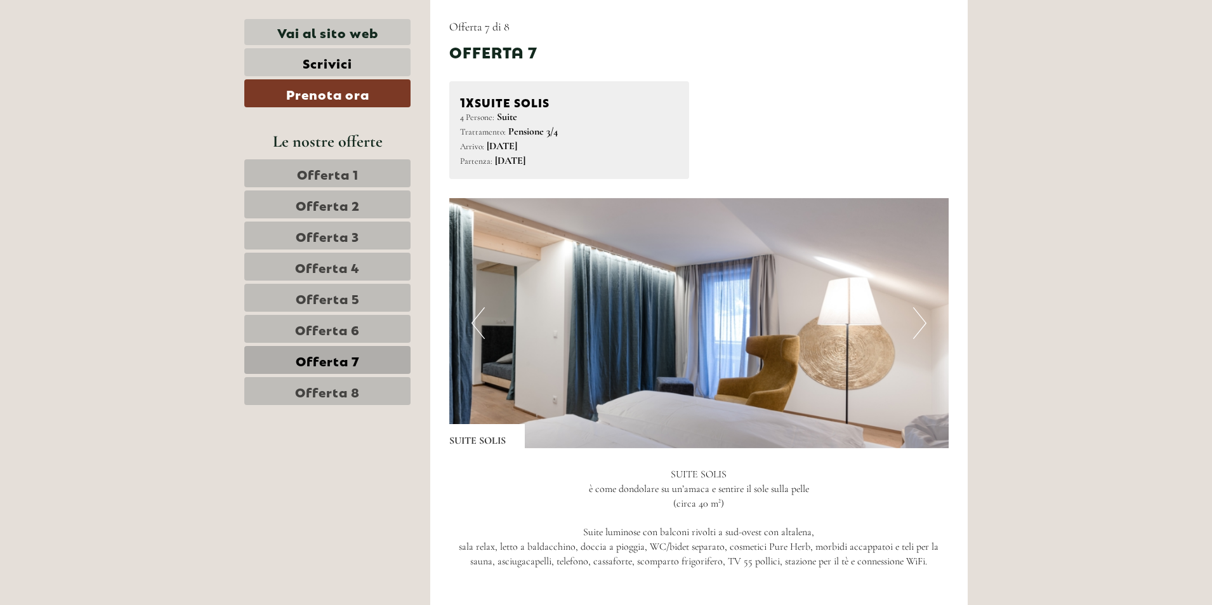
click at [919, 324] on button "Next" at bounding box center [919, 323] width 13 height 32
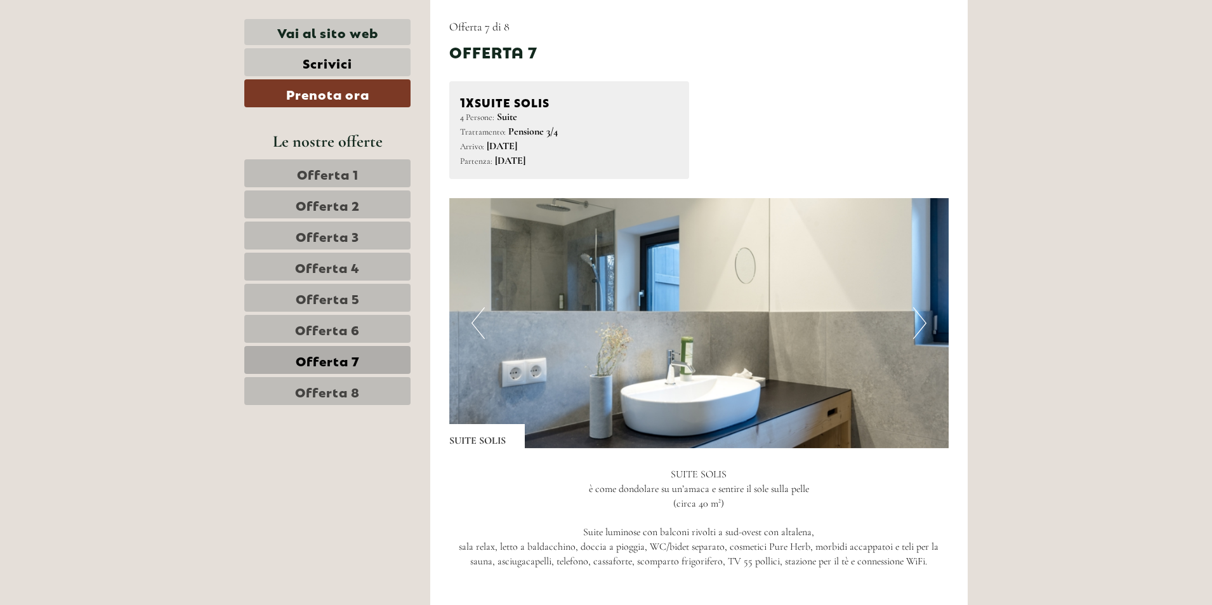
click at [488, 307] on img at bounding box center [699, 323] width 500 height 250
click at [481, 312] on button "Previous" at bounding box center [477, 323] width 13 height 32
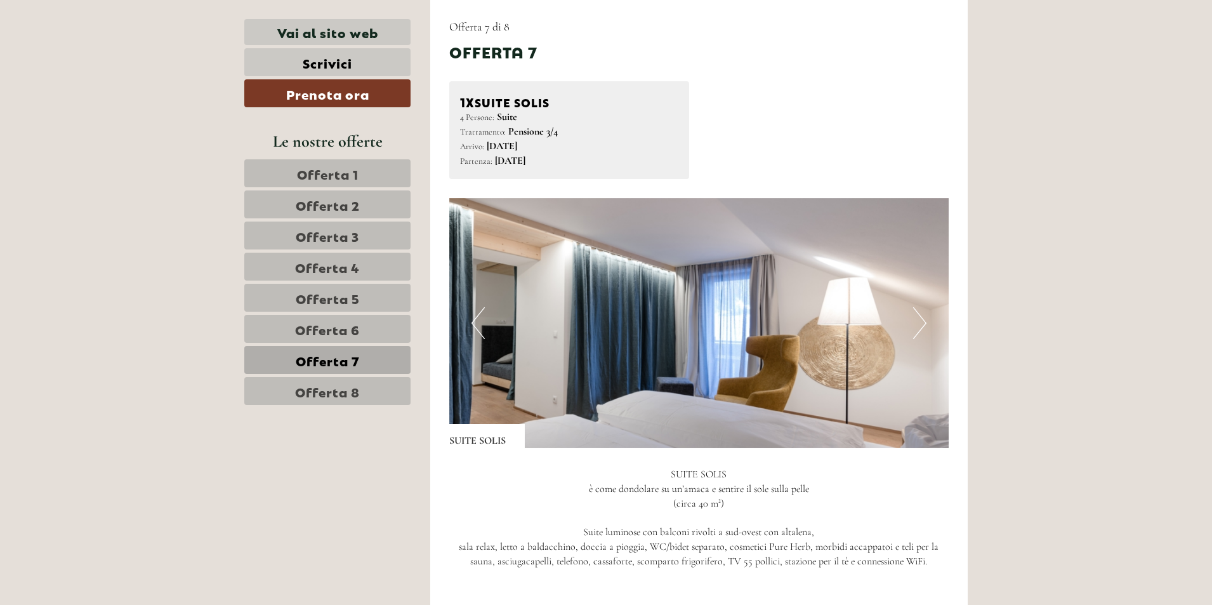
click at [481, 312] on button "Previous" at bounding box center [477, 323] width 13 height 32
click at [466, 318] on img at bounding box center [699, 323] width 500 height 250
click at [480, 324] on button "Previous" at bounding box center [477, 323] width 13 height 32
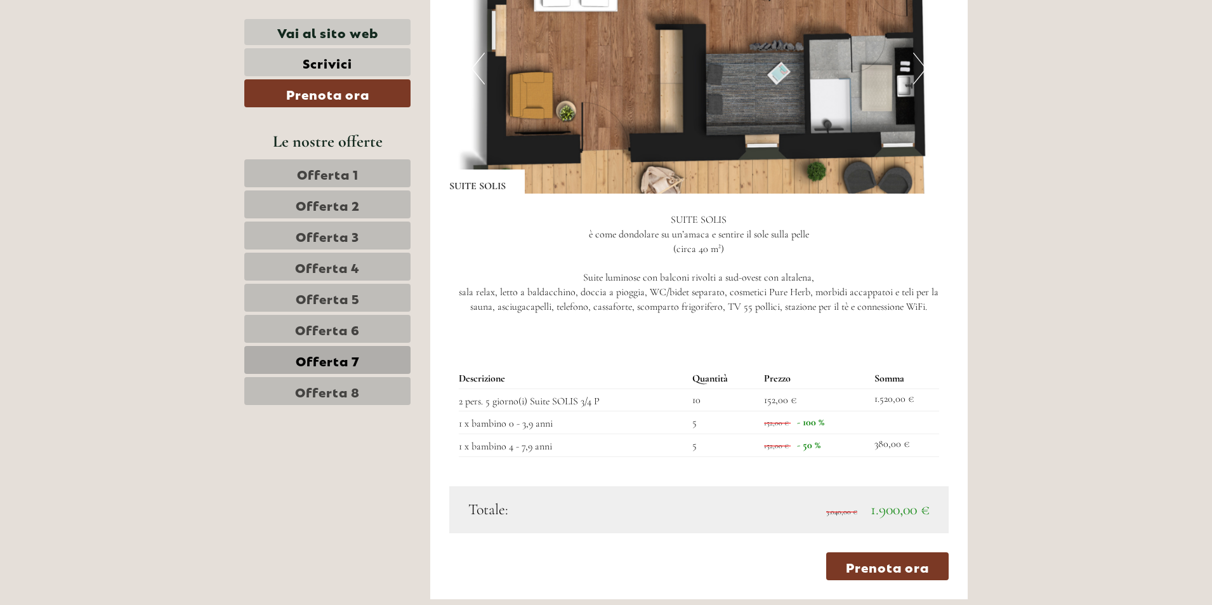
scroll to position [1292, 0]
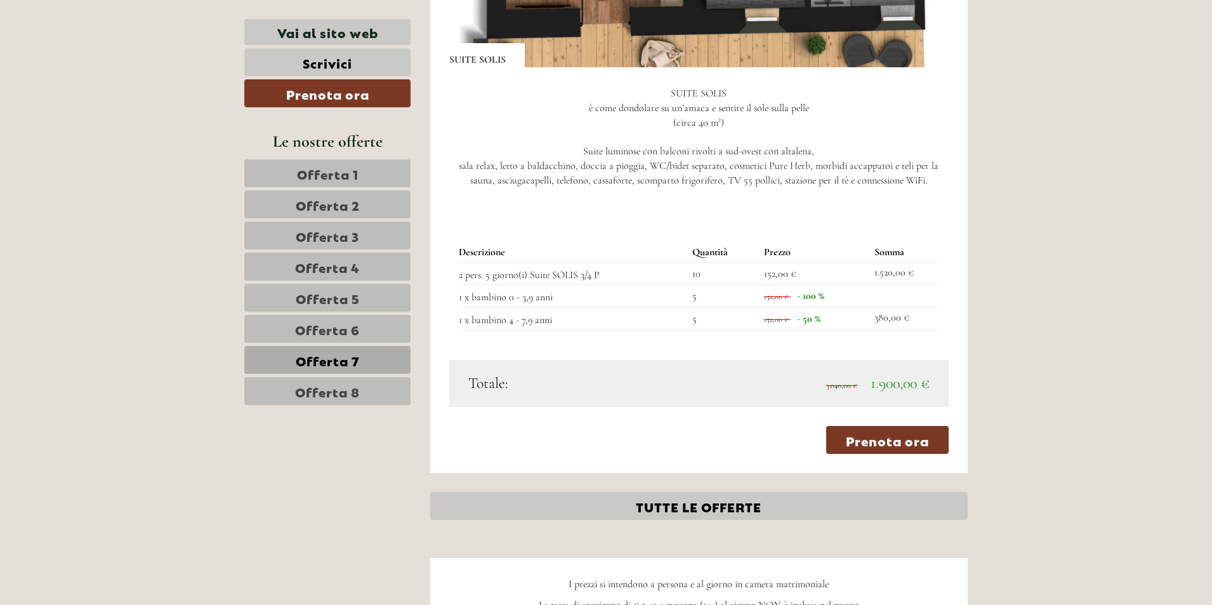
click at [315, 327] on span "Offerta 6" at bounding box center [327, 329] width 65 height 18
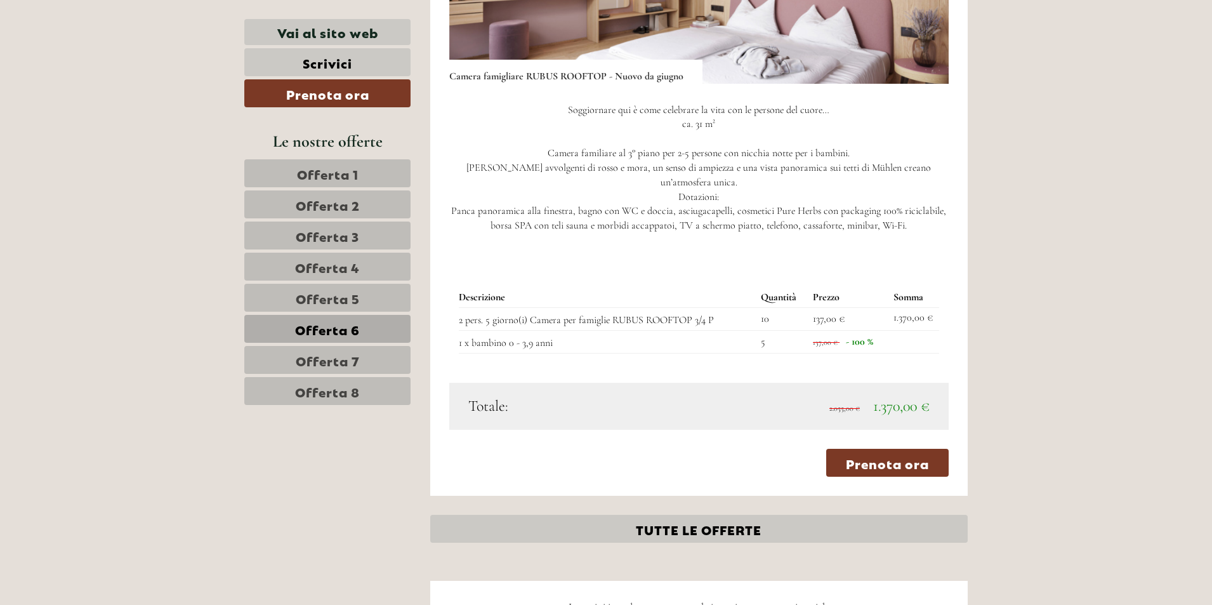
scroll to position [911, 0]
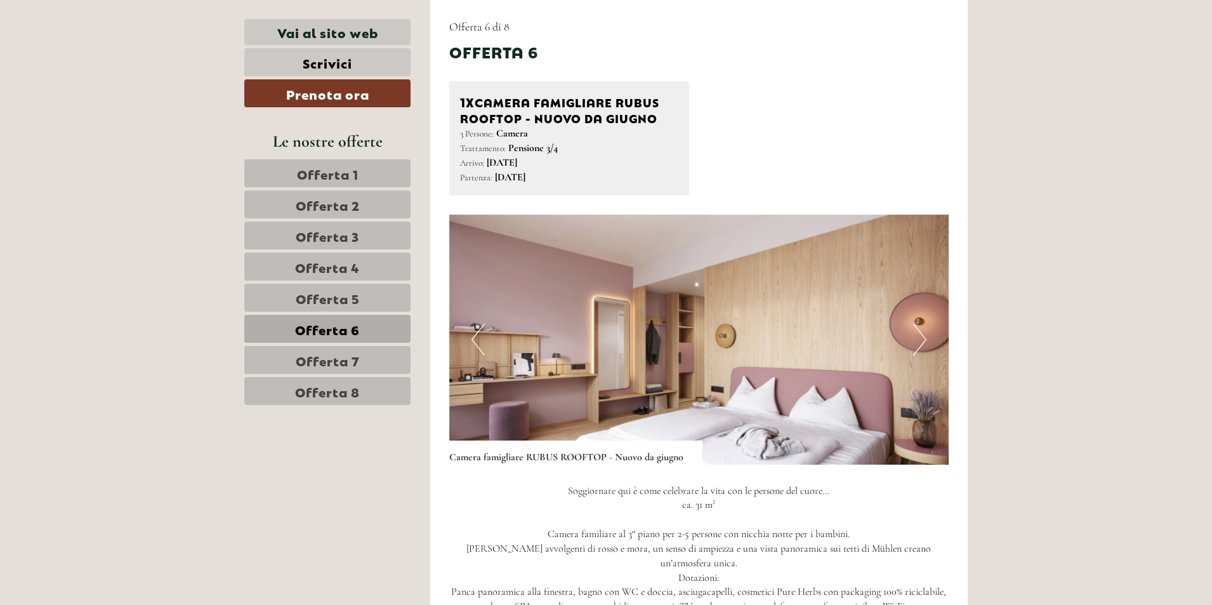
click at [272, 304] on link "Offerta 5" at bounding box center [327, 298] width 166 height 28
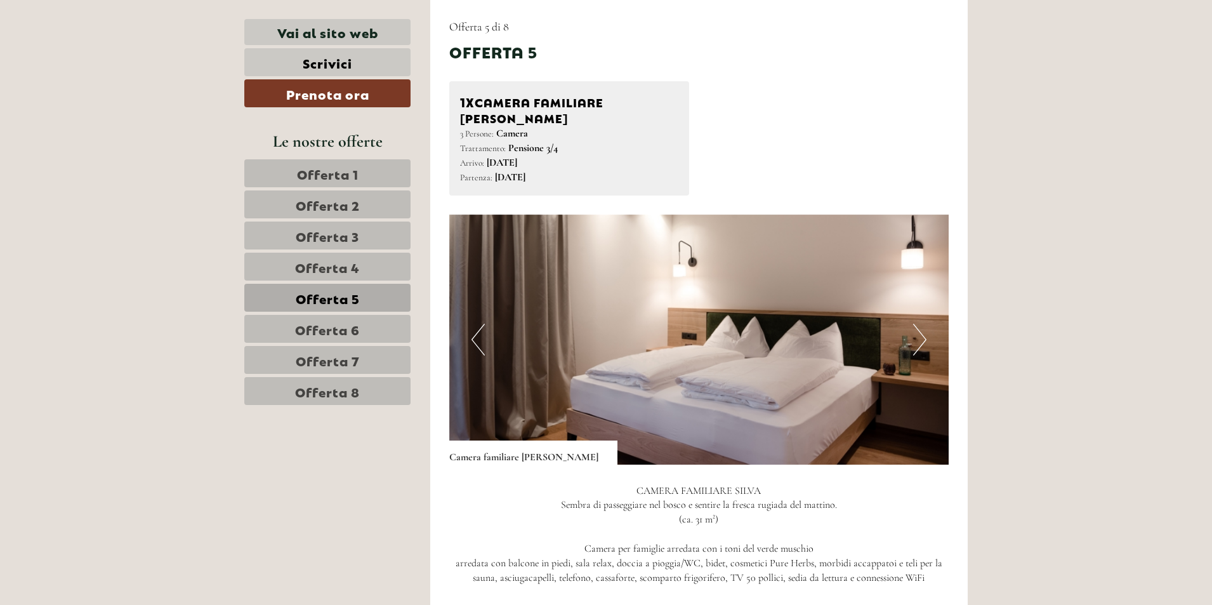
click at [317, 325] on span "Offerta 6" at bounding box center [327, 329] width 65 height 18
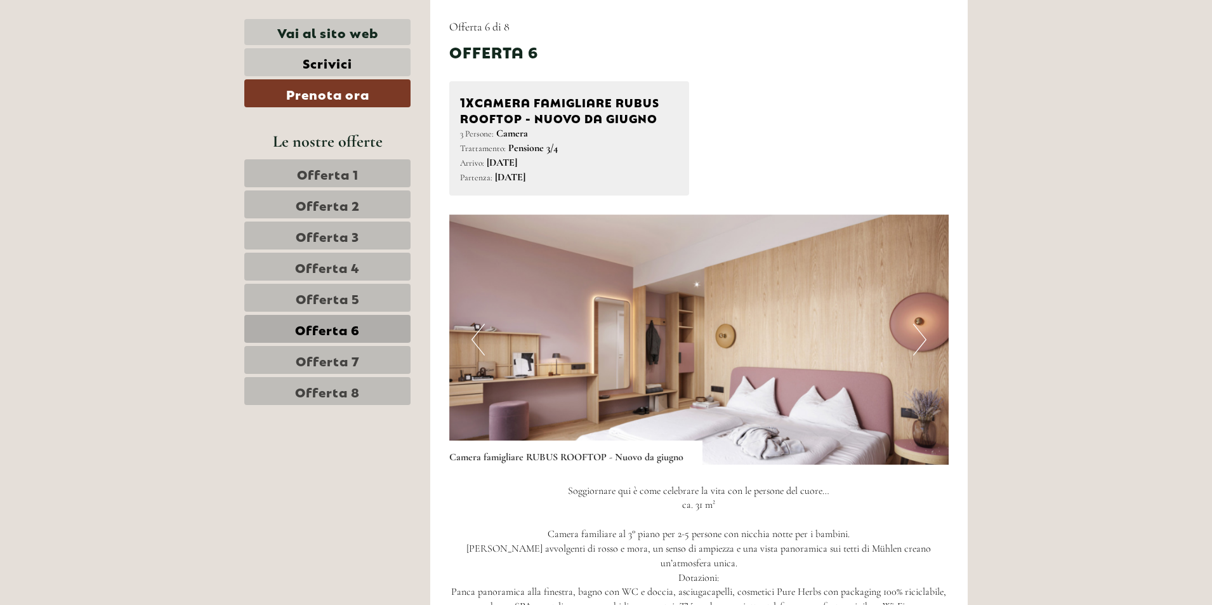
click at [315, 310] on link "Offerta 5" at bounding box center [327, 298] width 166 height 28
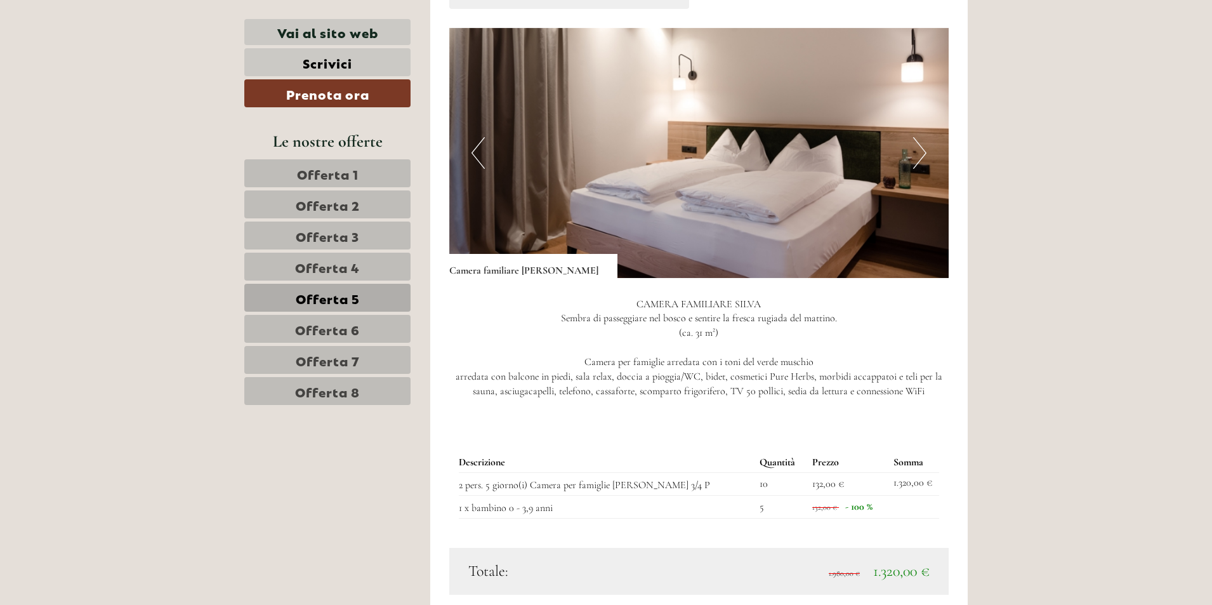
scroll to position [1165, 0]
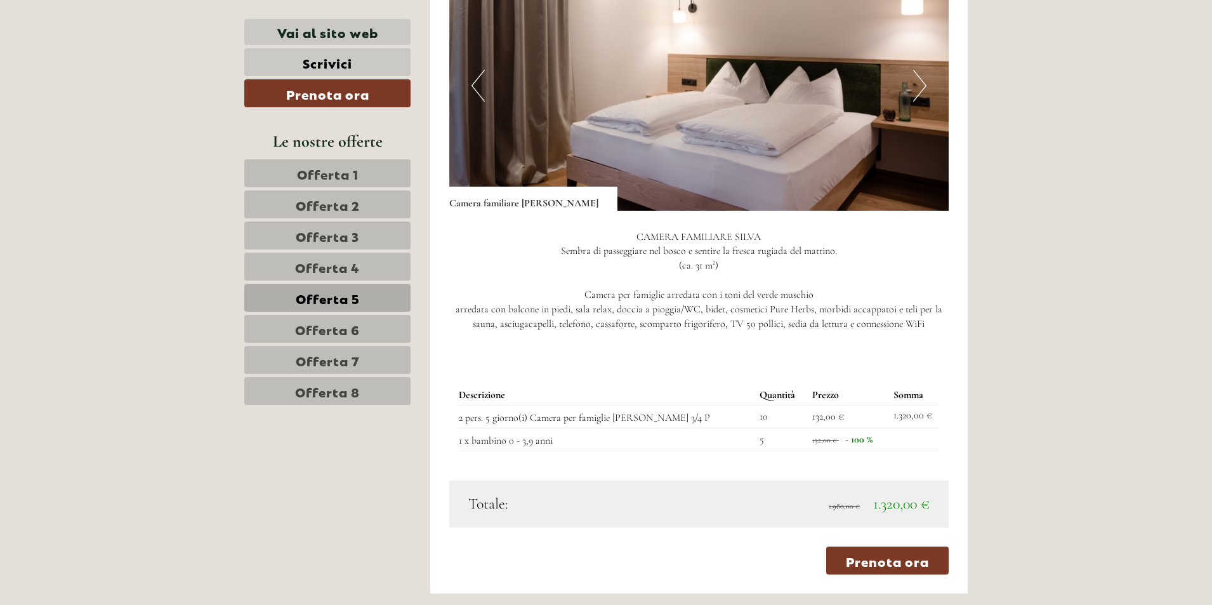
click at [349, 352] on span "Offerta 7" at bounding box center [328, 360] width 64 height 18
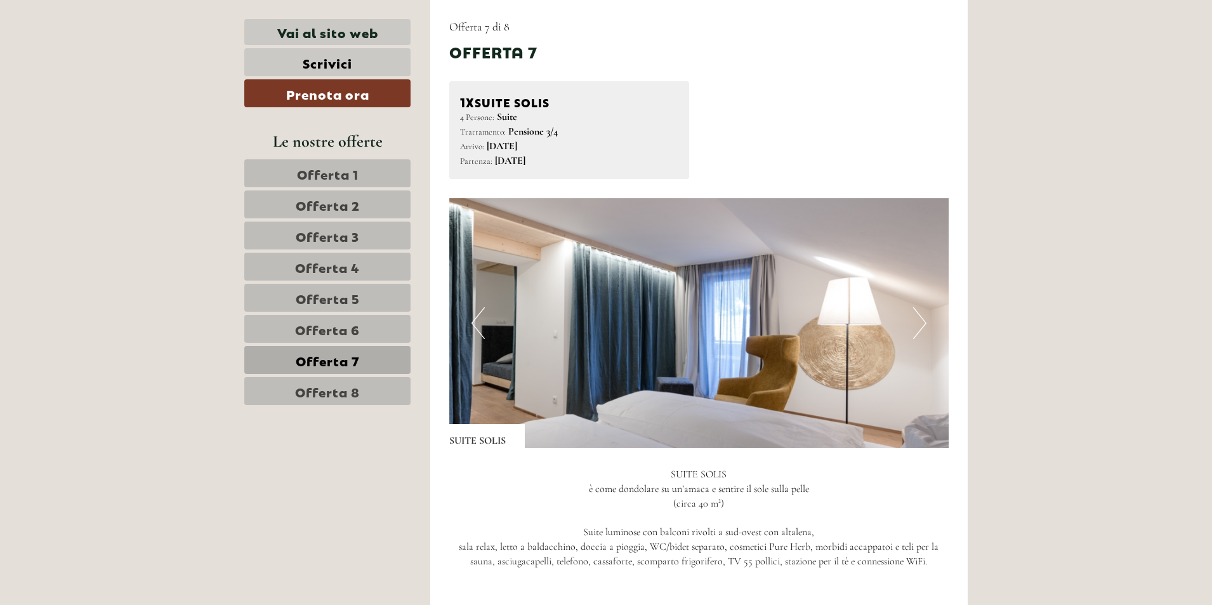
click at [341, 327] on span "Offerta 6" at bounding box center [327, 329] width 65 height 18
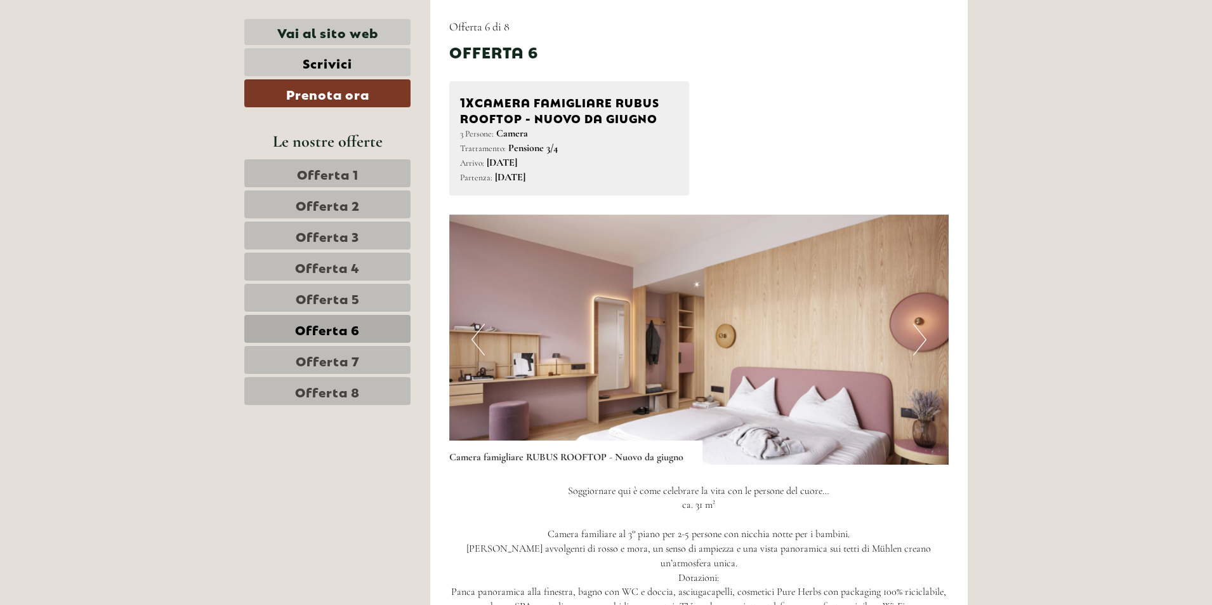
click at [336, 298] on span "Offerta 5" at bounding box center [328, 298] width 64 height 18
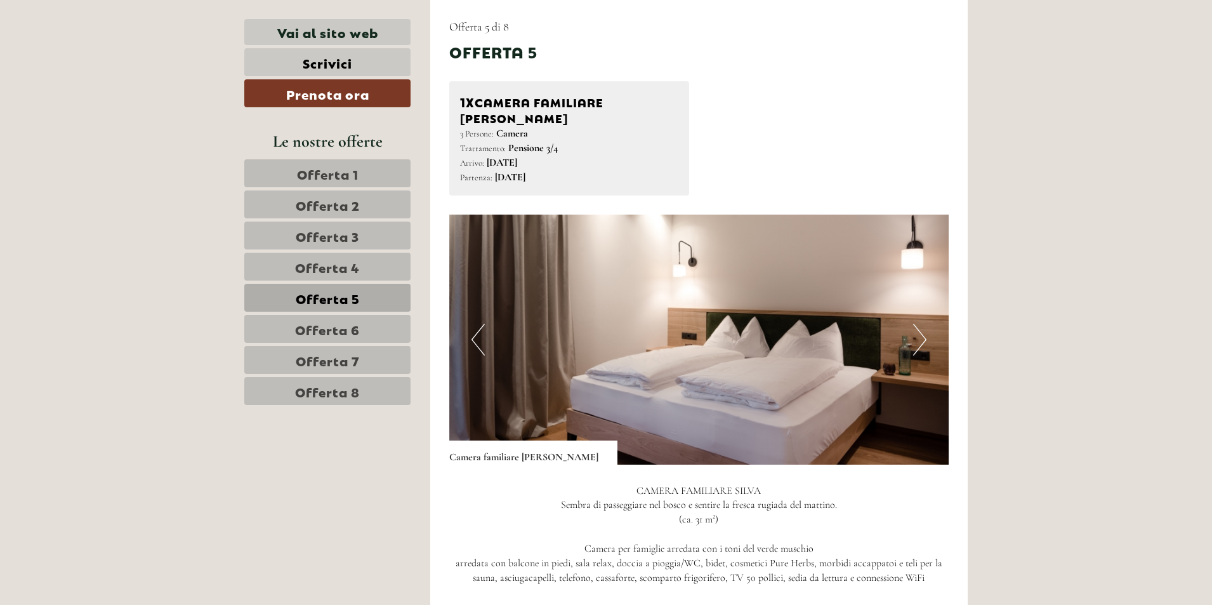
click at [334, 264] on span "Offerta 4" at bounding box center [327, 267] width 65 height 18
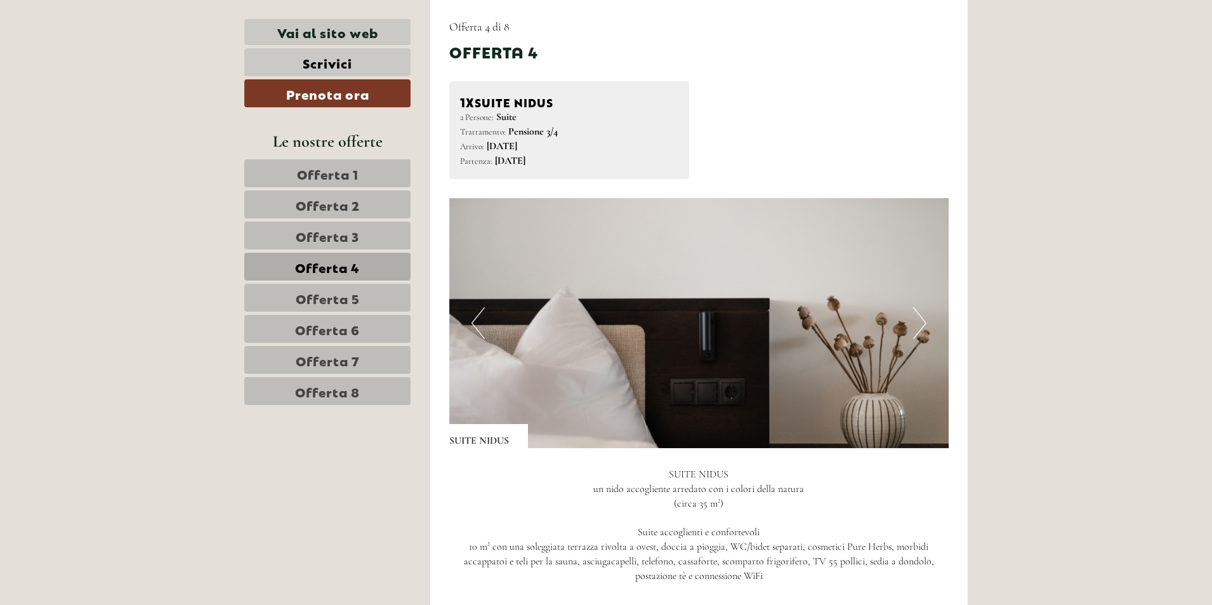
click at [329, 234] on span "Offerta 3" at bounding box center [327, 236] width 63 height 18
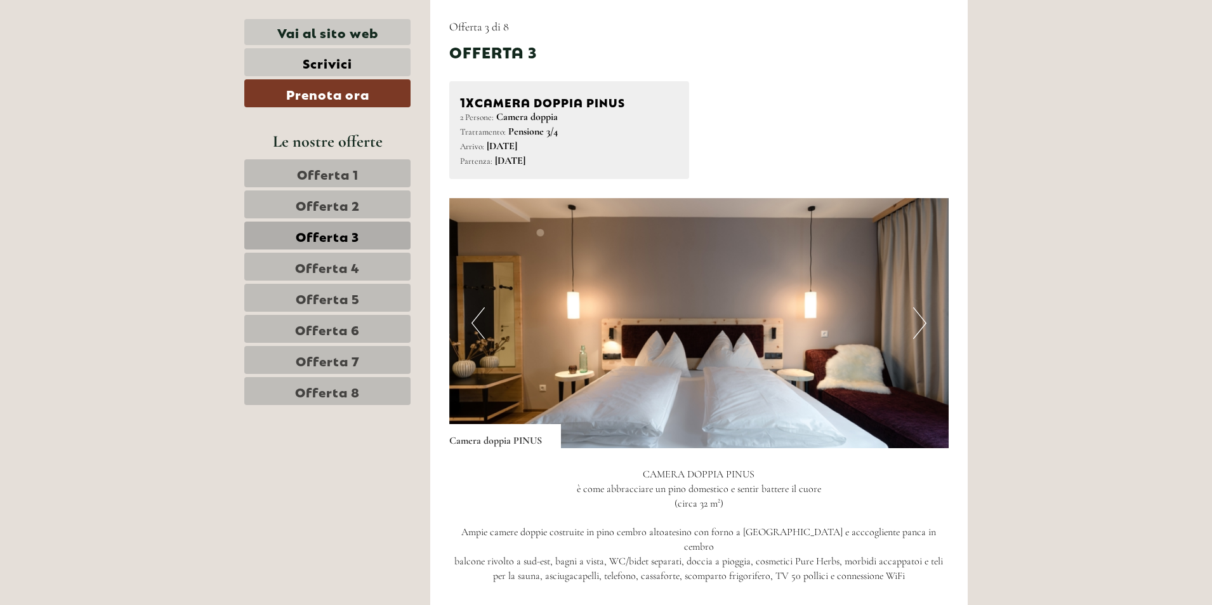
drag, startPoint x: 338, startPoint y: 269, endPoint x: 338, endPoint y: 259, distance: 10.2
click at [338, 269] on span "Offerta 4" at bounding box center [327, 267] width 65 height 18
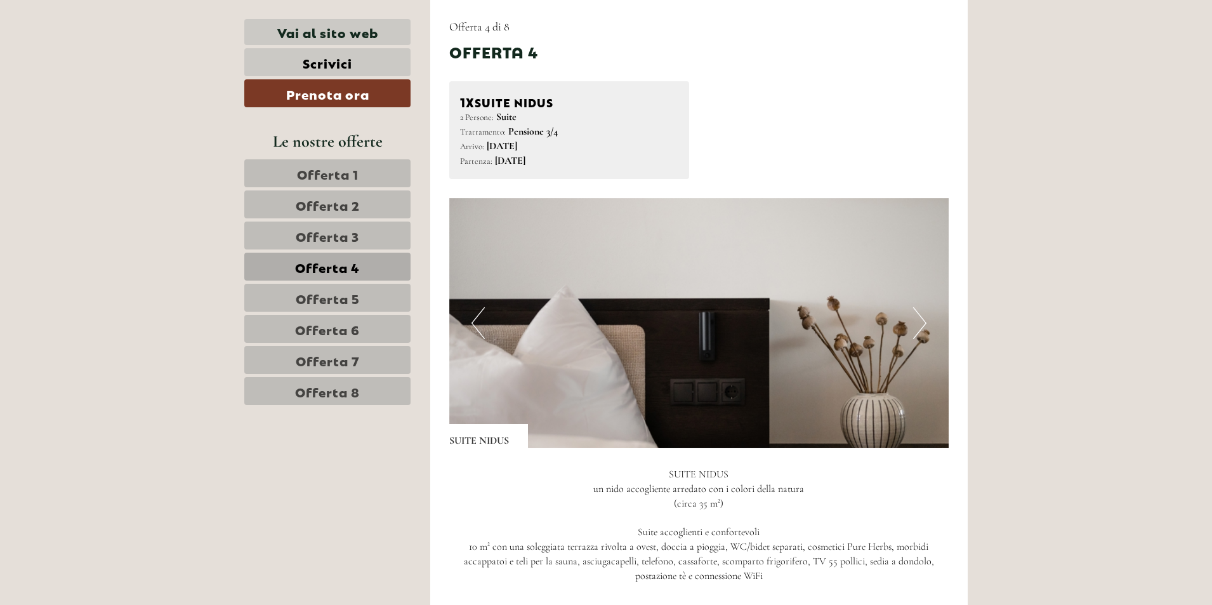
click at [332, 235] on span "Offerta 3" at bounding box center [327, 236] width 63 height 18
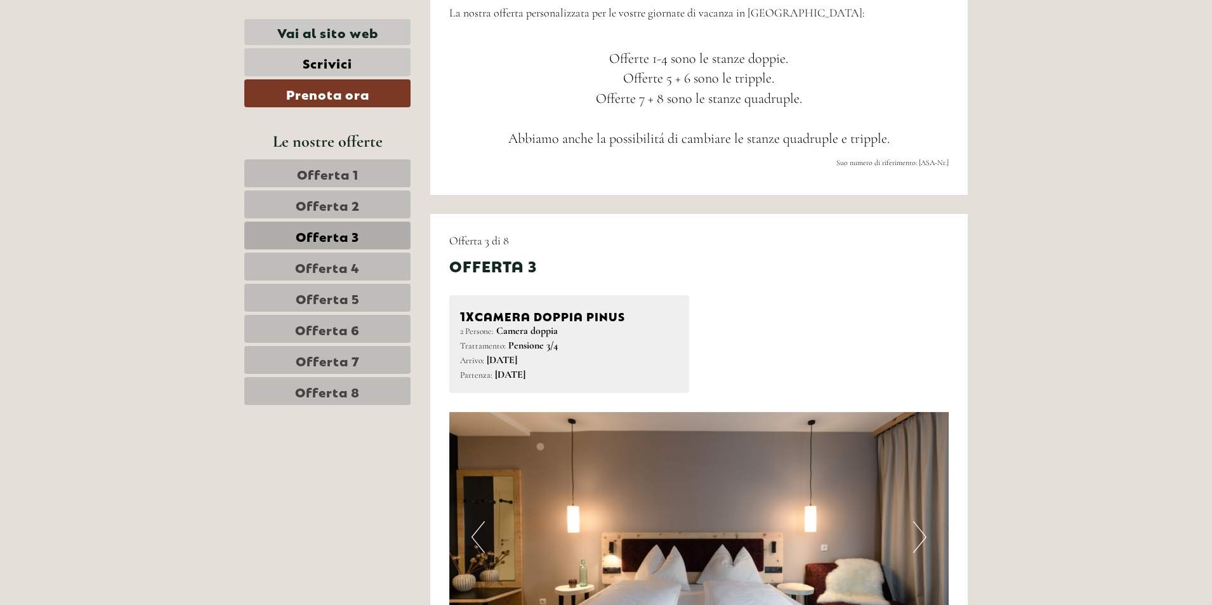
scroll to position [657, 0]
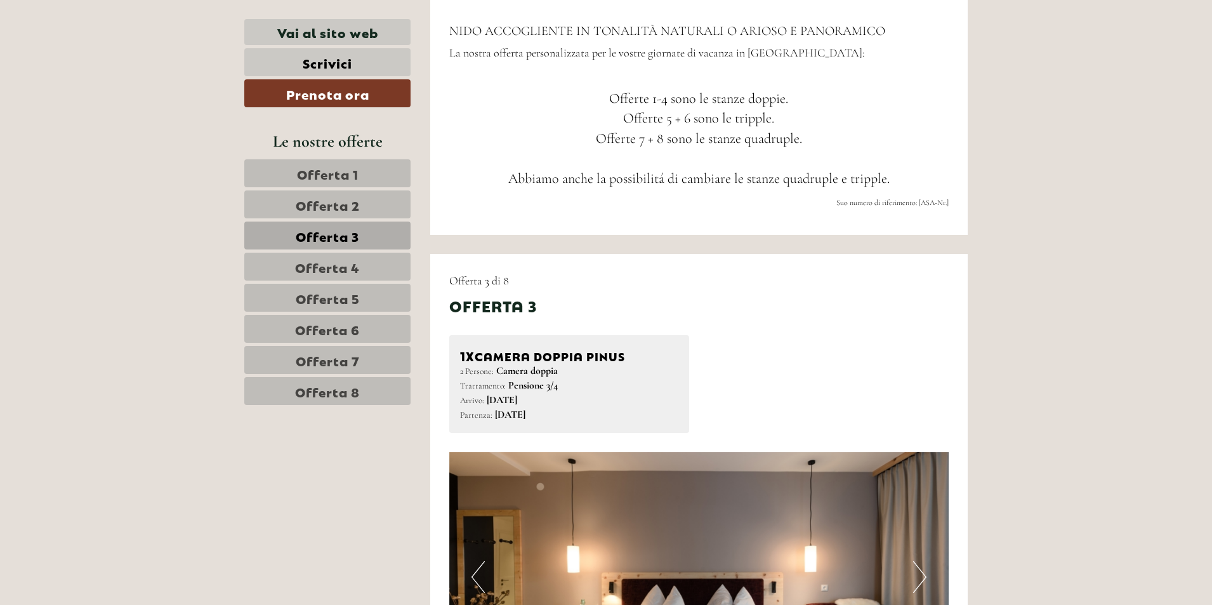
click at [356, 298] on span "Offerta 5" at bounding box center [328, 298] width 64 height 18
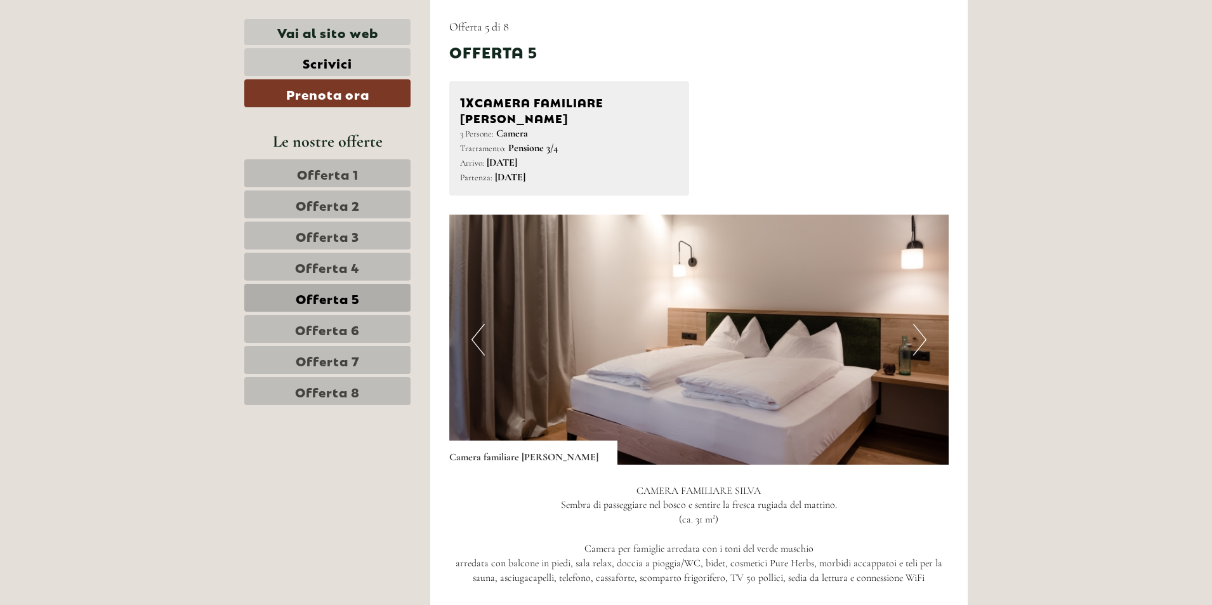
click at [352, 324] on span "Offerta 6" at bounding box center [327, 329] width 65 height 18
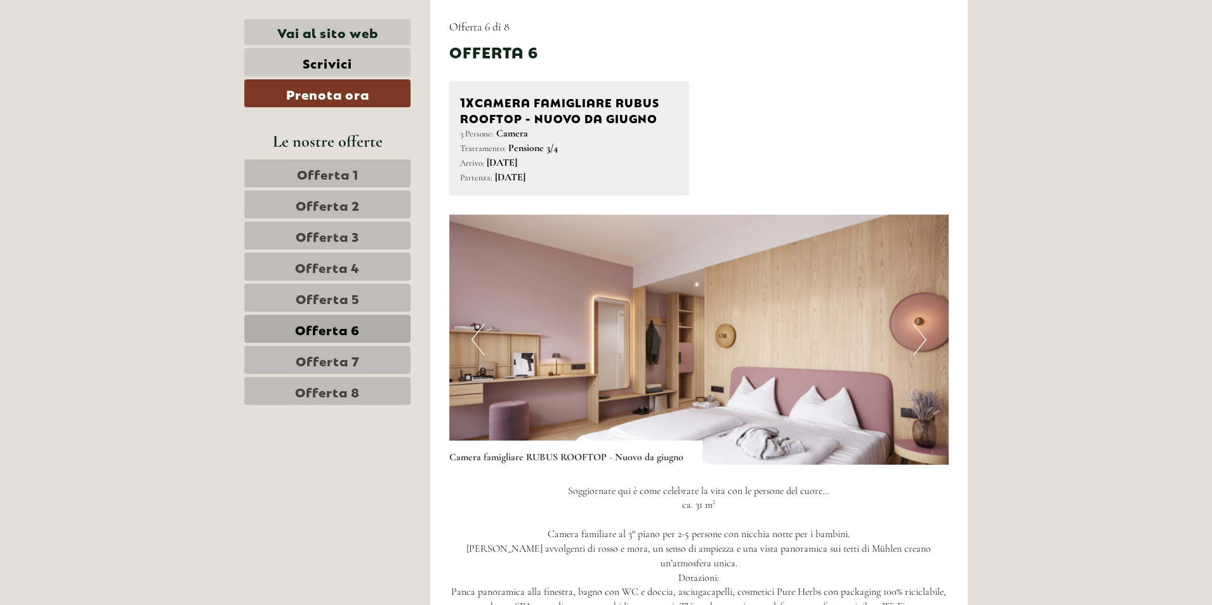
click at [352, 302] on span "Offerta 5" at bounding box center [328, 298] width 64 height 18
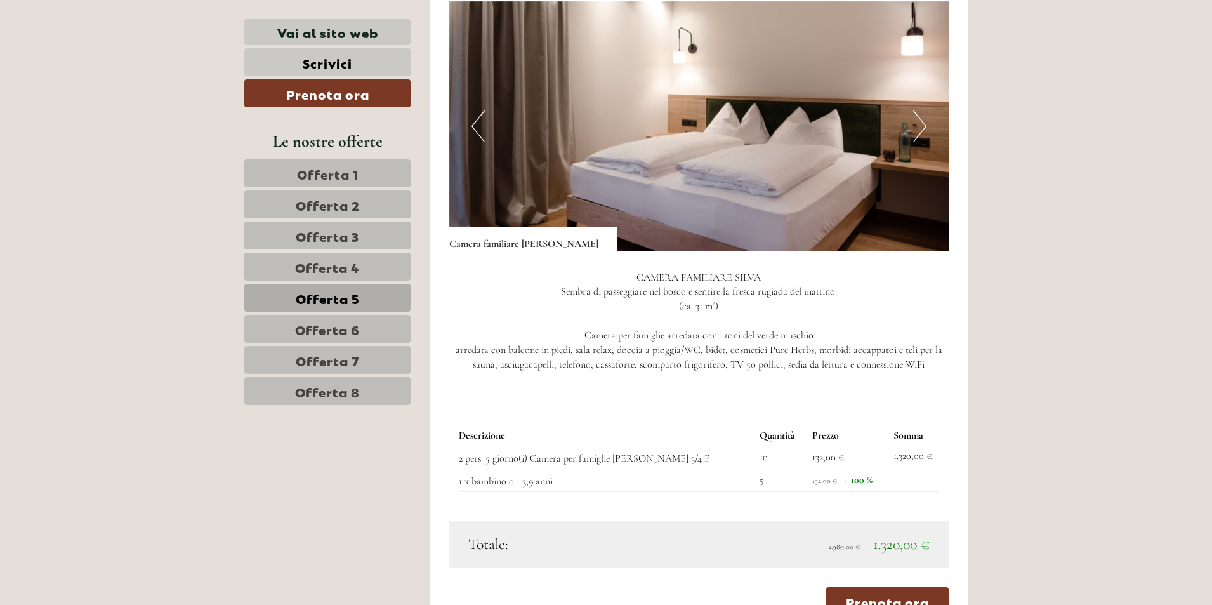
scroll to position [1165, 0]
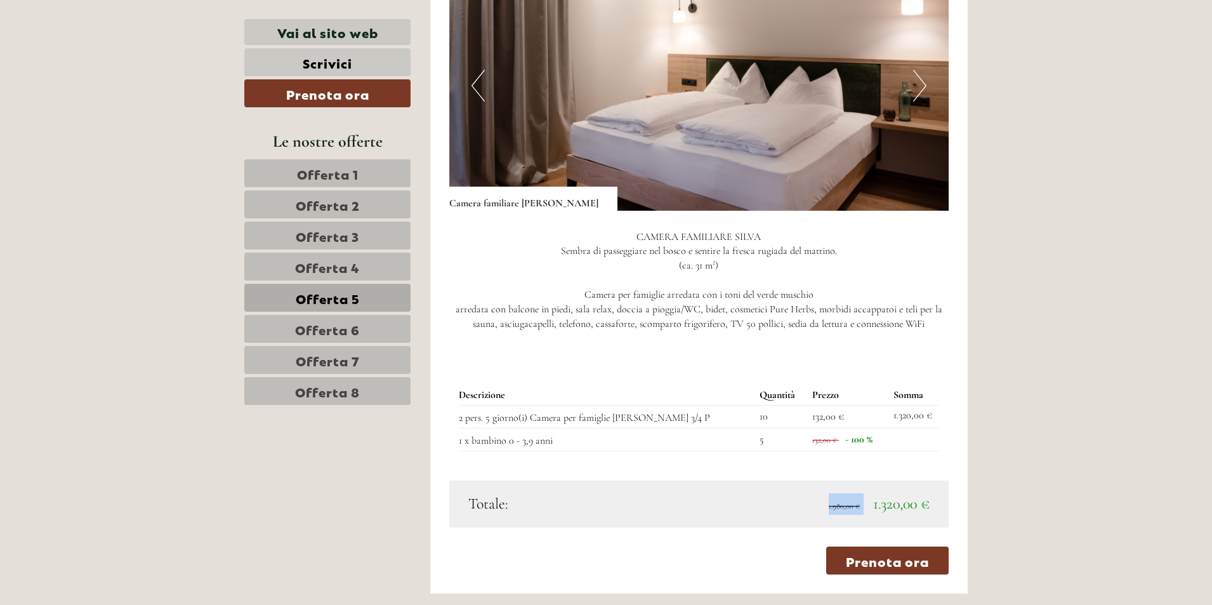
drag, startPoint x: 868, startPoint y: 489, endPoint x: 938, endPoint y: 501, distance: 70.9
click at [938, 501] on div "Totale: 1.980,00 € 1.320,00 €" at bounding box center [699, 503] width 500 height 47
click at [919, 495] on span "1.320,00 €" at bounding box center [901, 503] width 56 height 18
drag, startPoint x: 876, startPoint y: 492, endPoint x: 921, endPoint y: 495, distance: 44.5
click at [921, 495] on span "1.320,00 €" at bounding box center [901, 503] width 56 height 18
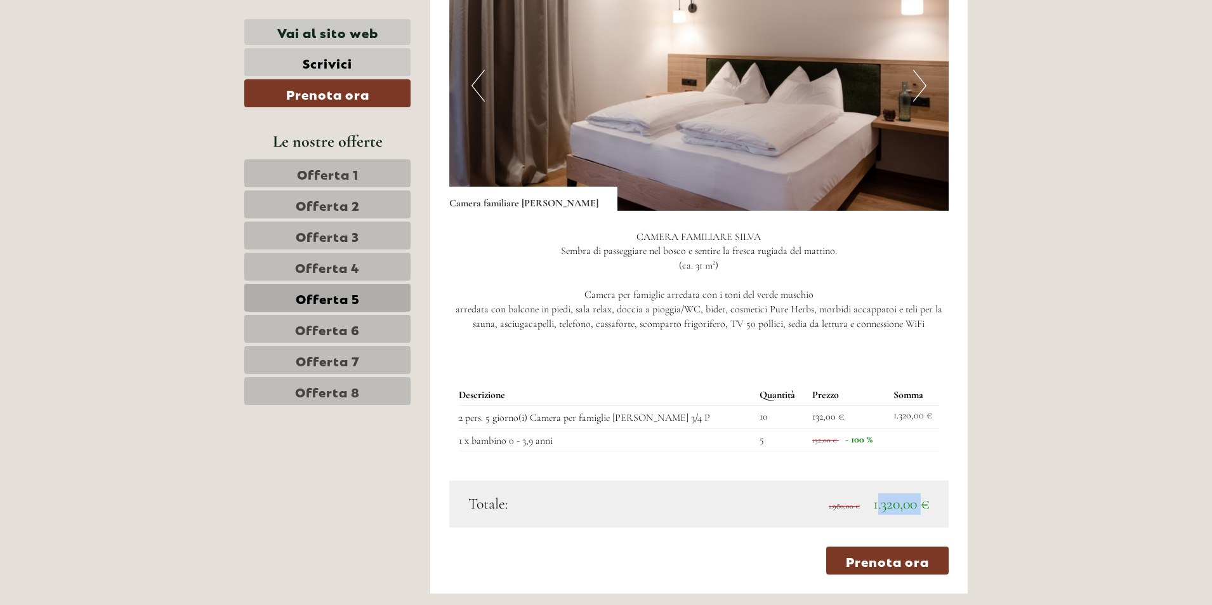
click at [921, 495] on span "1.320,00 €" at bounding box center [901, 503] width 56 height 18
drag, startPoint x: 870, startPoint y: 490, endPoint x: 926, endPoint y: 494, distance: 56.0
click at [926, 494] on span "1.980,00 € 1.320,00 €" at bounding box center [879, 504] width 101 height 22
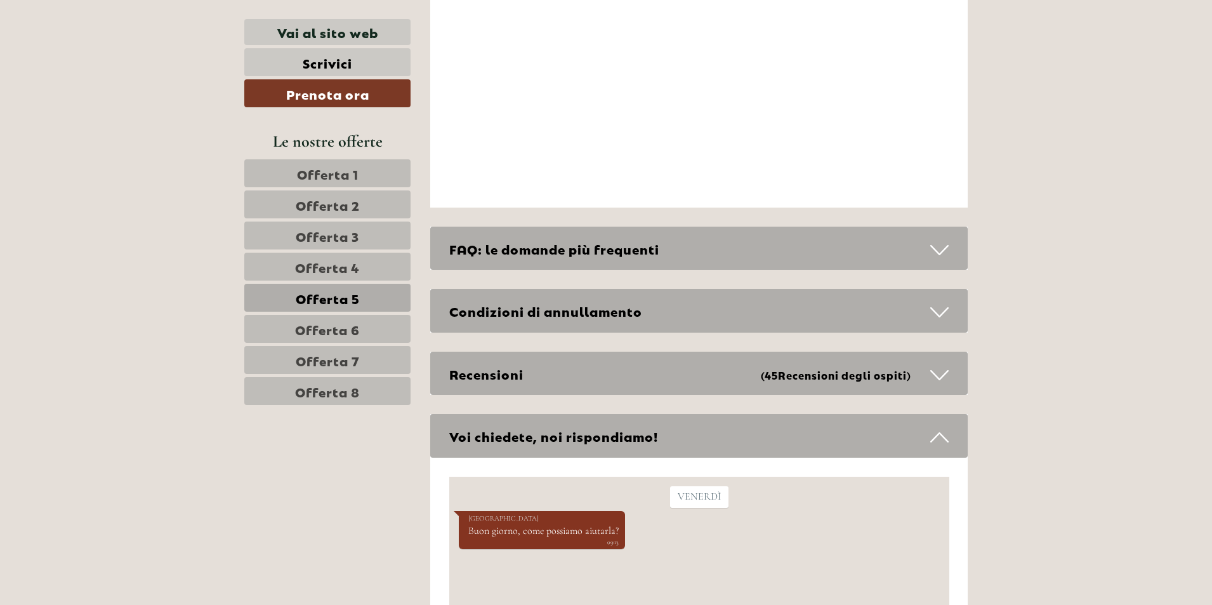
scroll to position [3642, 0]
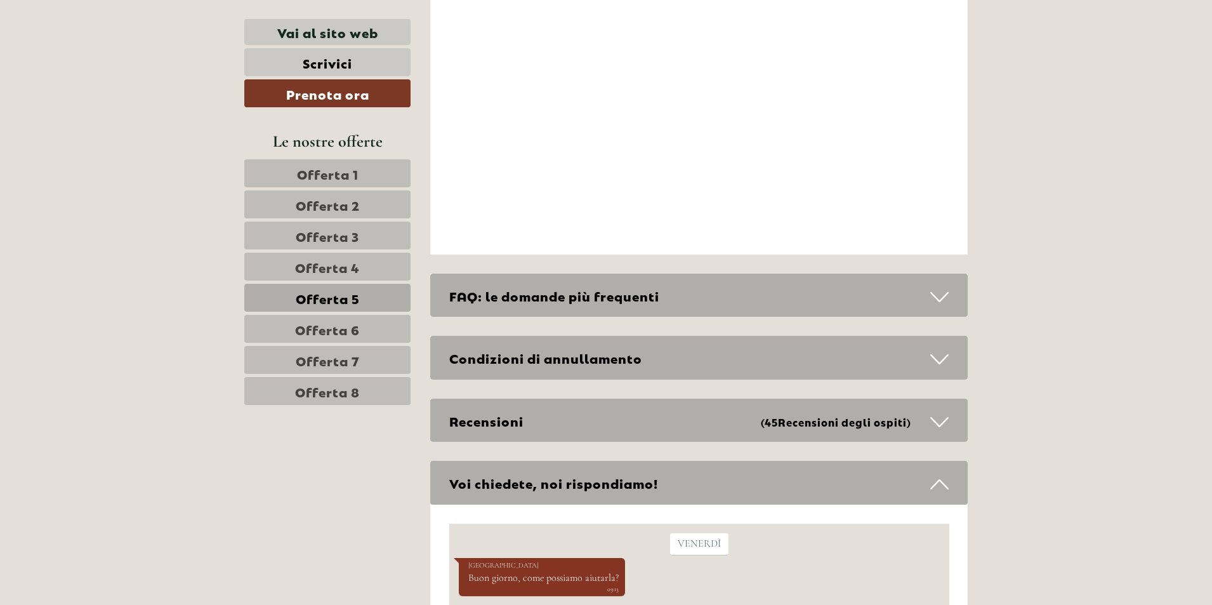
click at [934, 273] on div "FAQ: le domande più frequenti" at bounding box center [699, 295] width 538 height 44
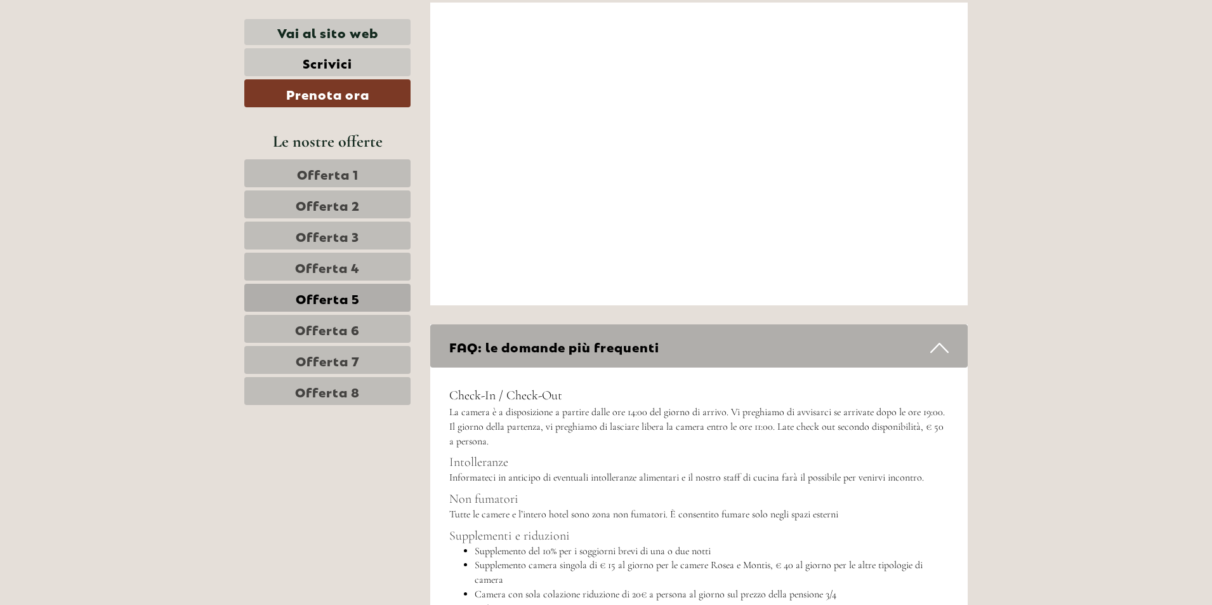
scroll to position [3579, 0]
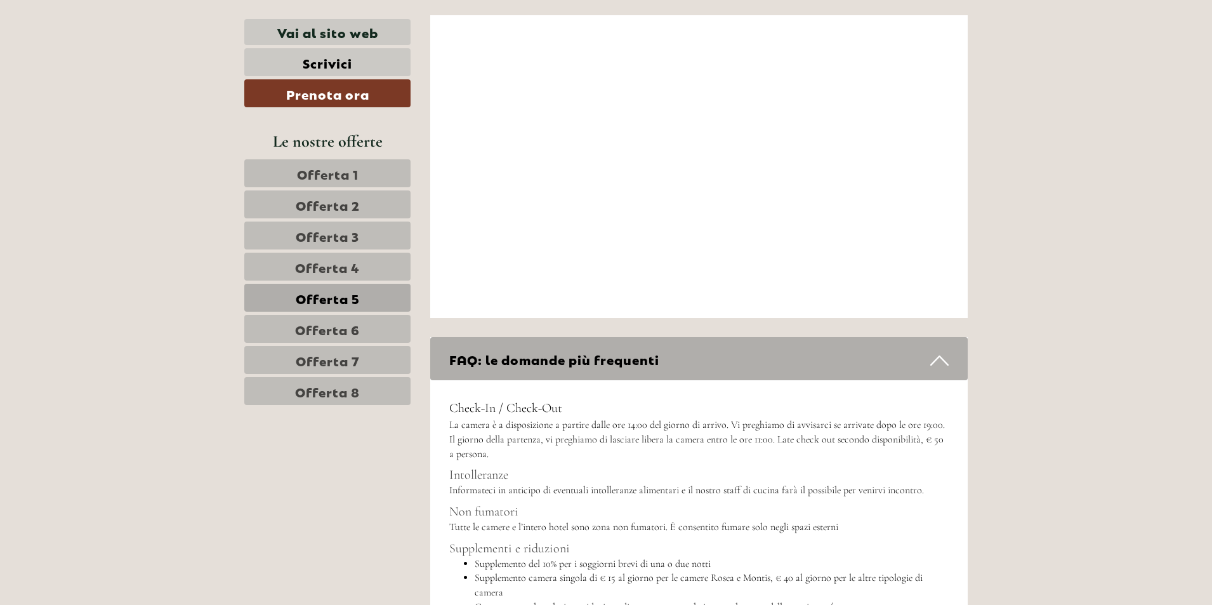
click at [936, 350] on icon at bounding box center [939, 361] width 18 height 22
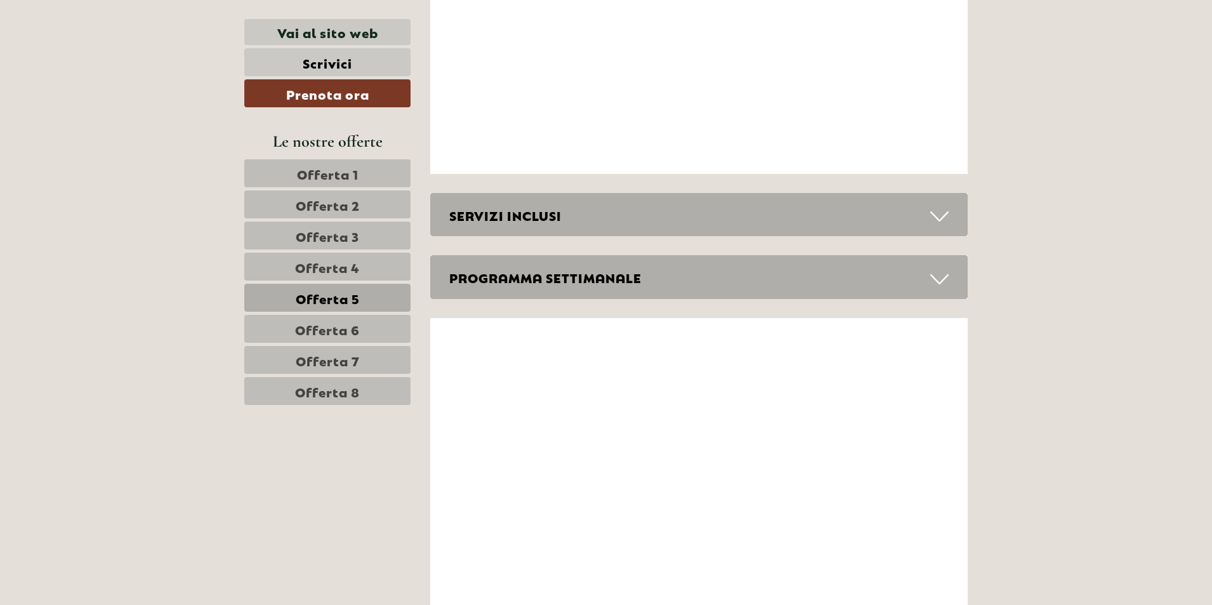
scroll to position [3261, 0]
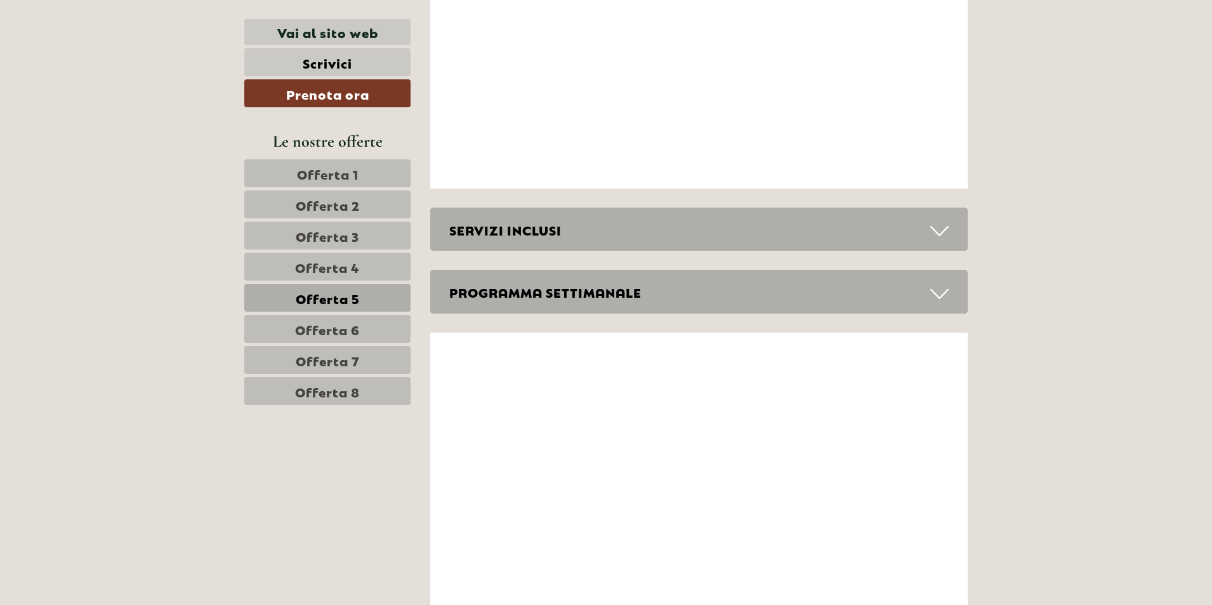
click at [625, 220] on div "SERVIZI INCLUSI" at bounding box center [699, 229] width 538 height 44
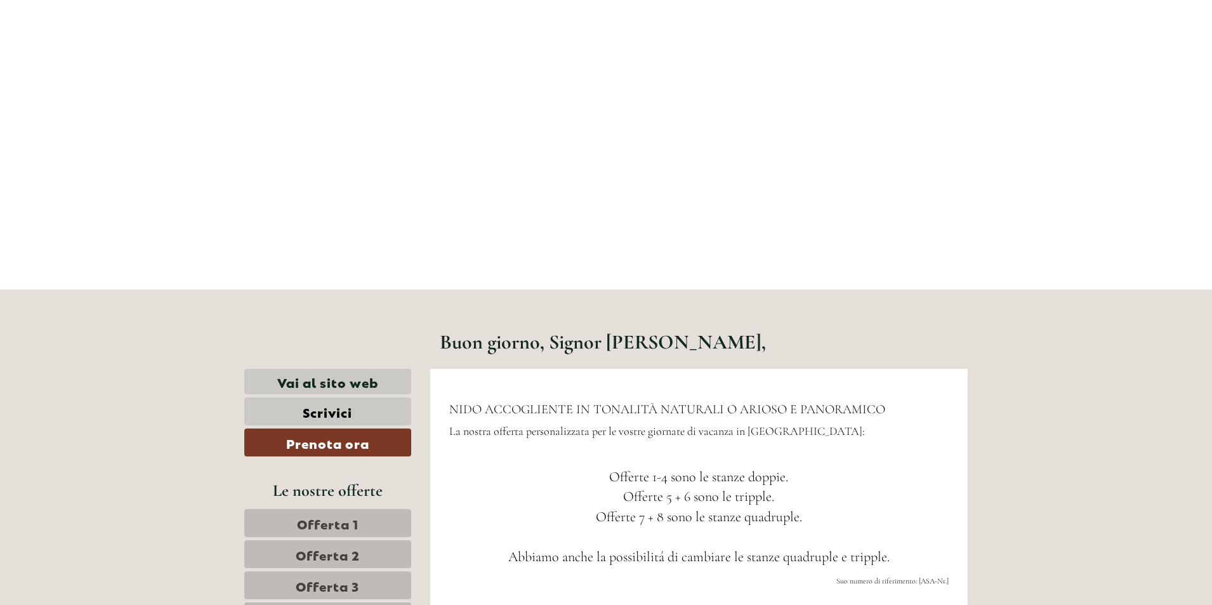
scroll to position [533, 0]
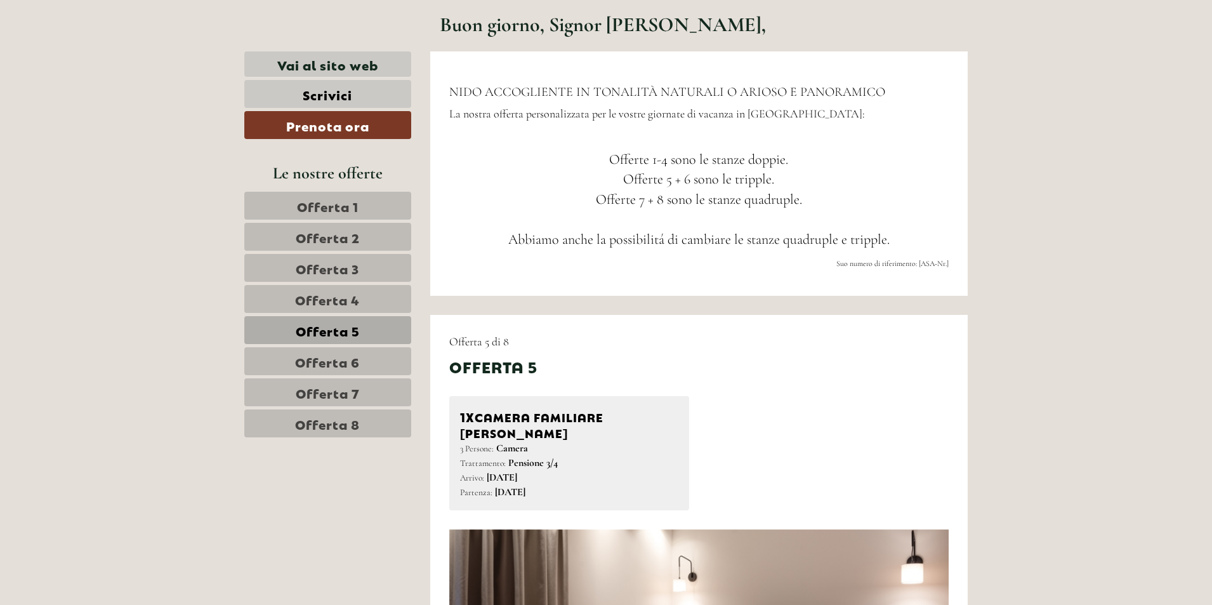
click at [311, 211] on span "Offerta 1" at bounding box center [328, 206] width 62 height 18
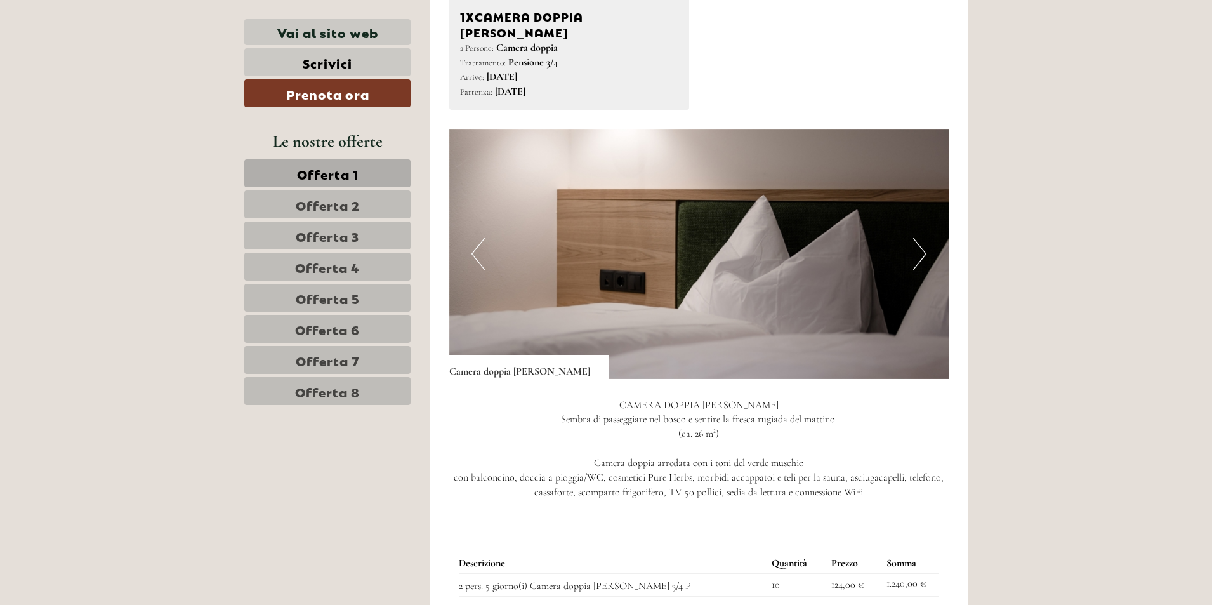
scroll to position [848, 0]
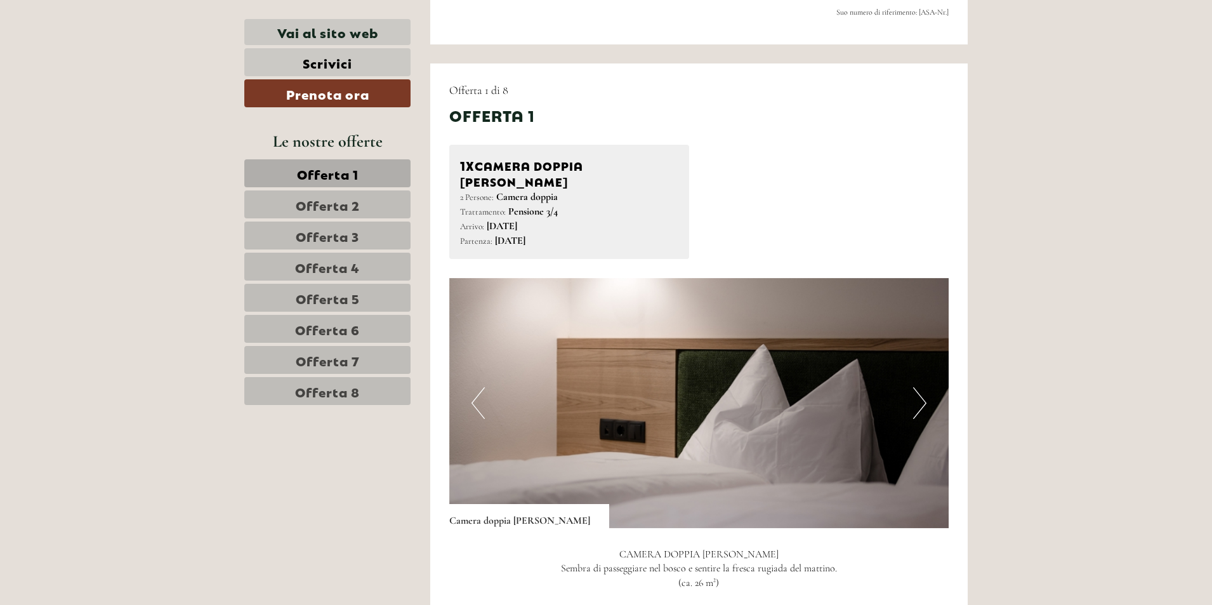
click at [916, 387] on button "Next" at bounding box center [919, 403] width 13 height 32
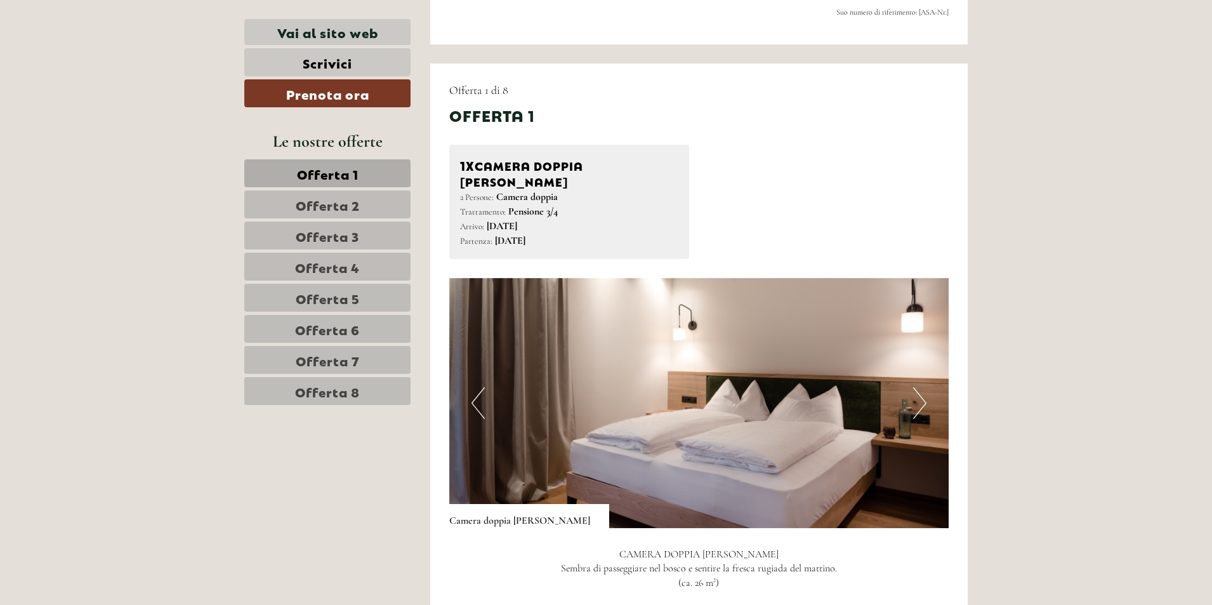
click at [916, 387] on button "Next" at bounding box center [919, 403] width 13 height 32
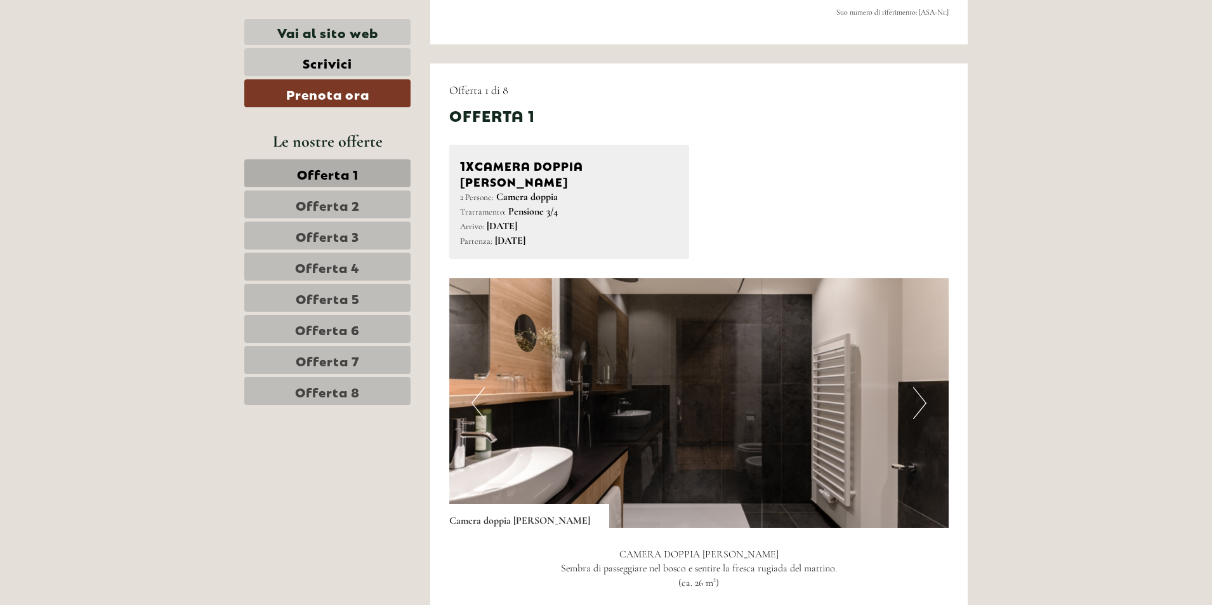
click at [915, 387] on button "Next" at bounding box center [919, 403] width 13 height 32
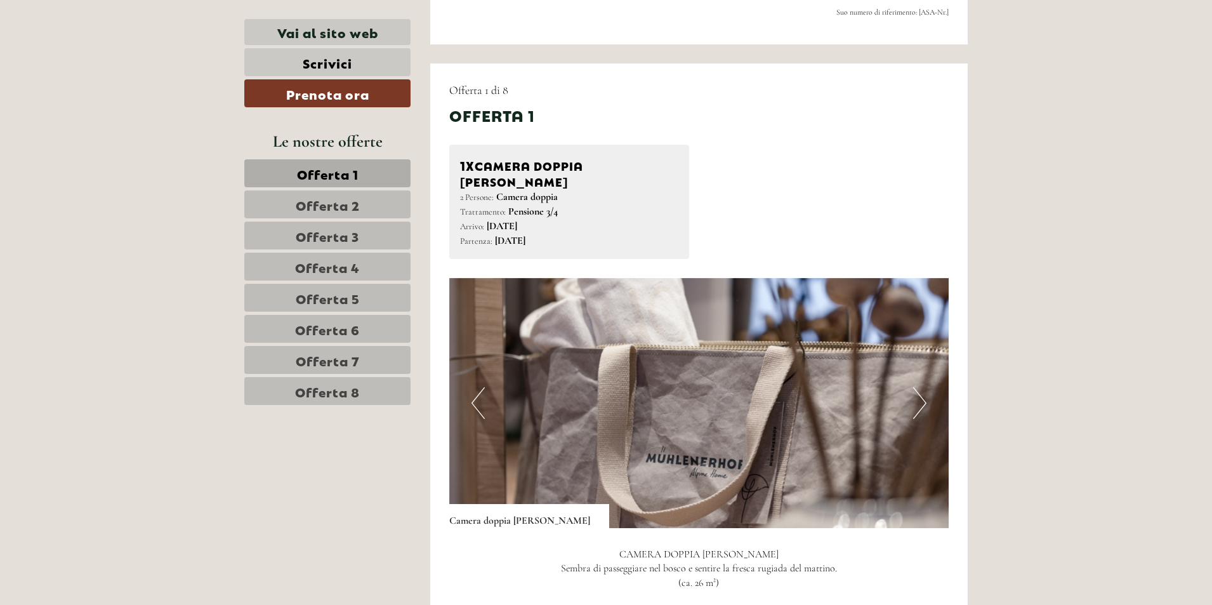
click at [296, 206] on span "Offerta 2" at bounding box center [328, 204] width 64 height 18
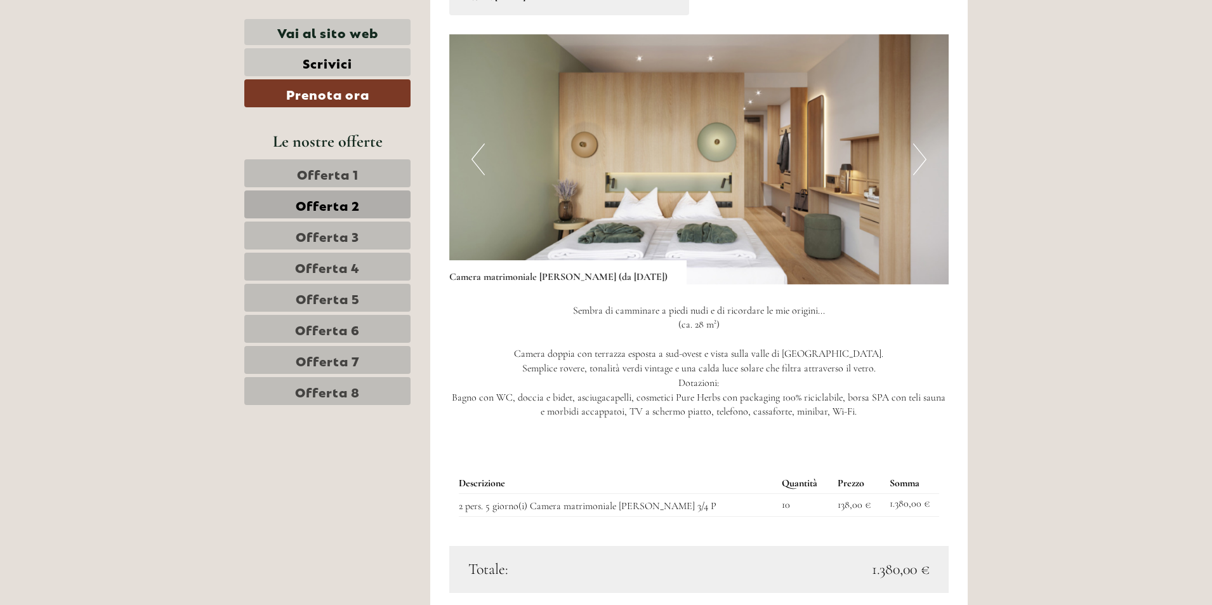
scroll to position [1165, 0]
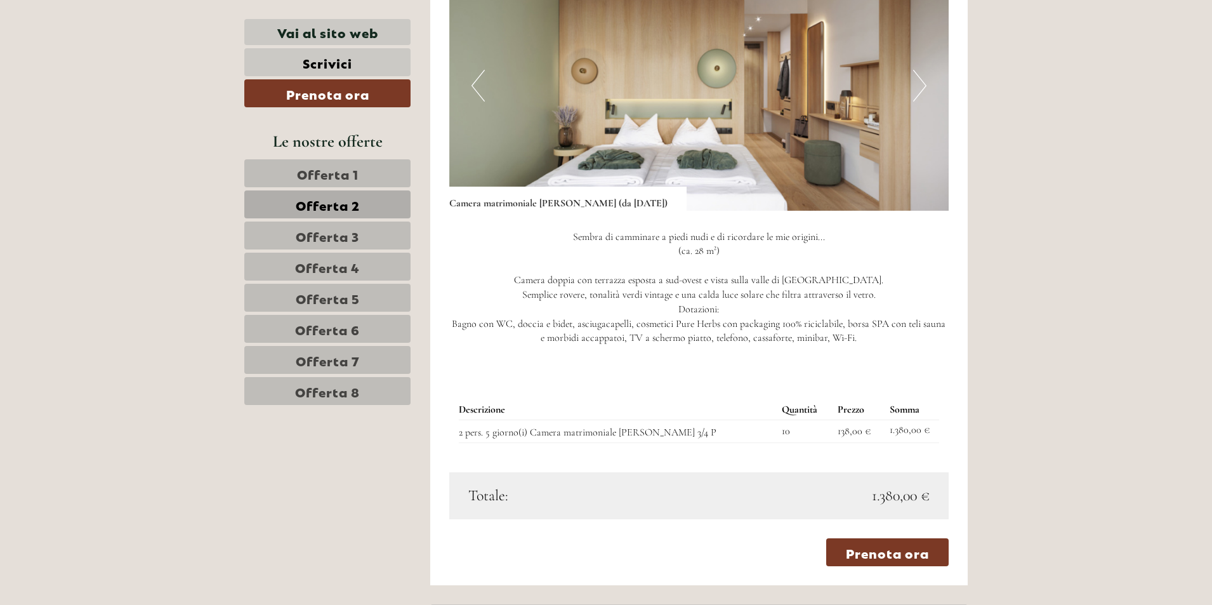
click at [339, 237] on span "Offerta 3" at bounding box center [327, 236] width 63 height 18
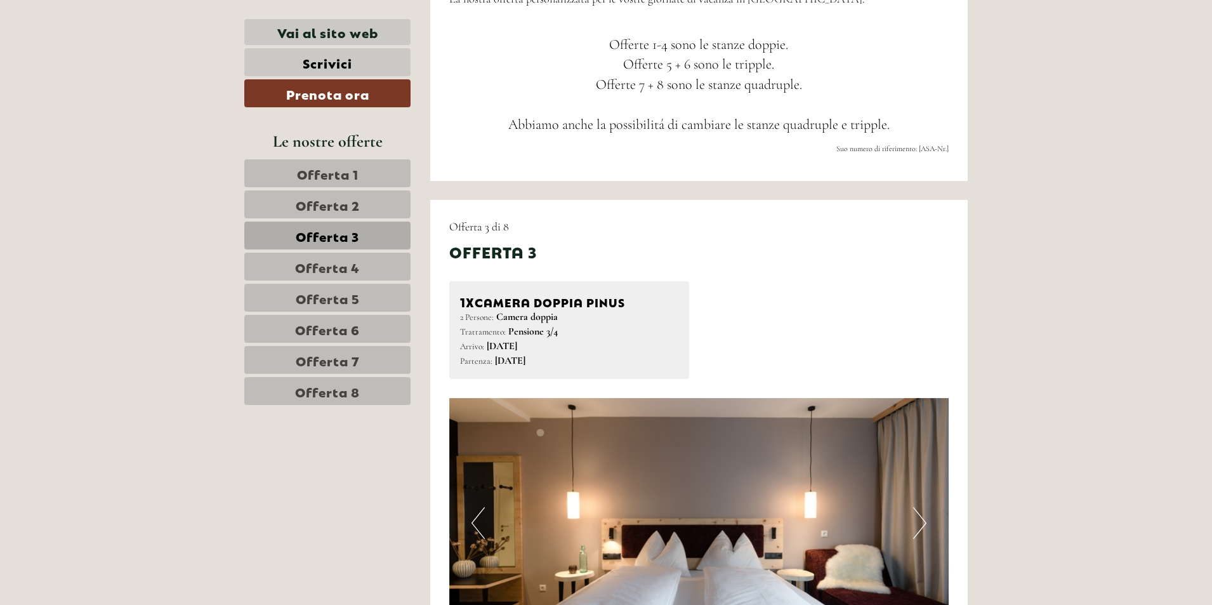
scroll to position [657, 0]
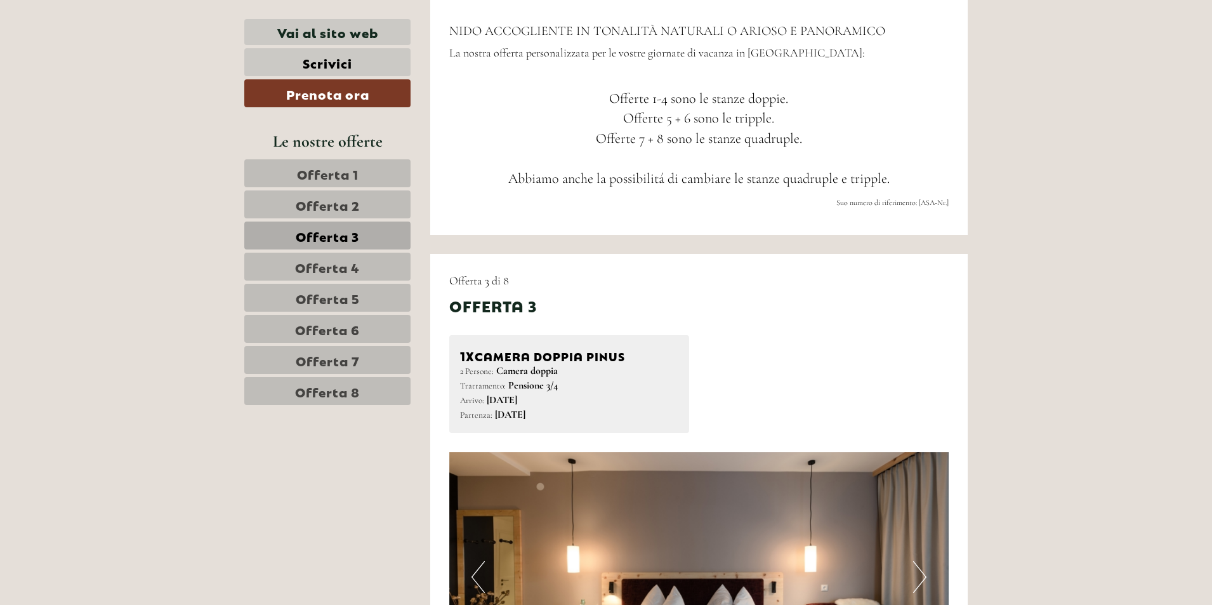
click at [356, 294] on span "Offerta 5" at bounding box center [328, 298] width 64 height 18
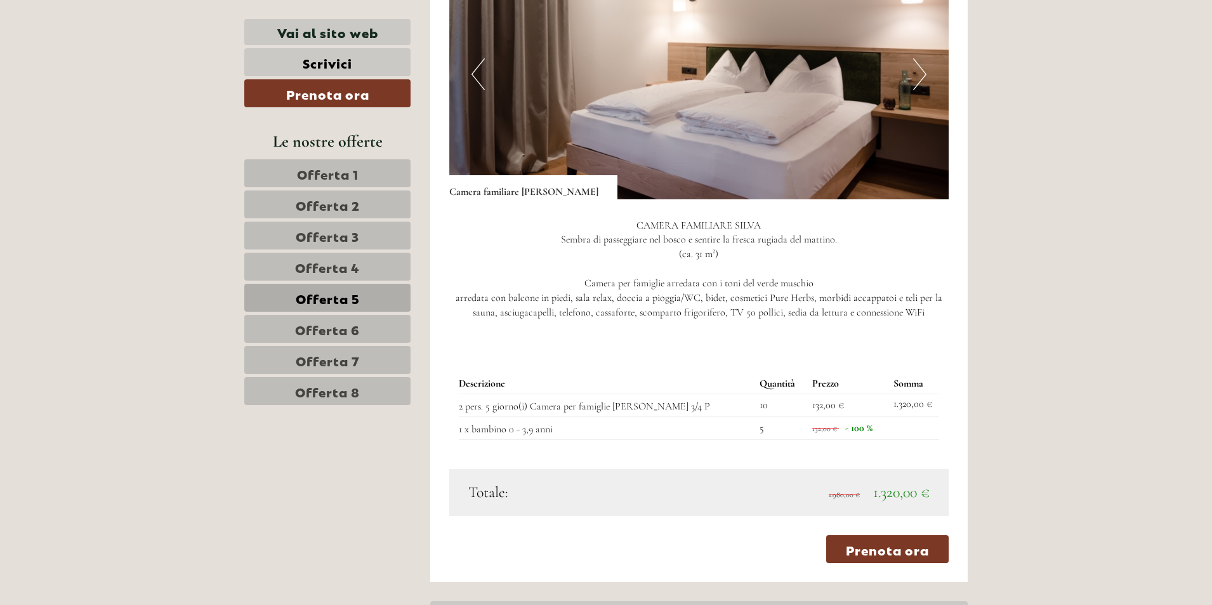
scroll to position [1228, 0]
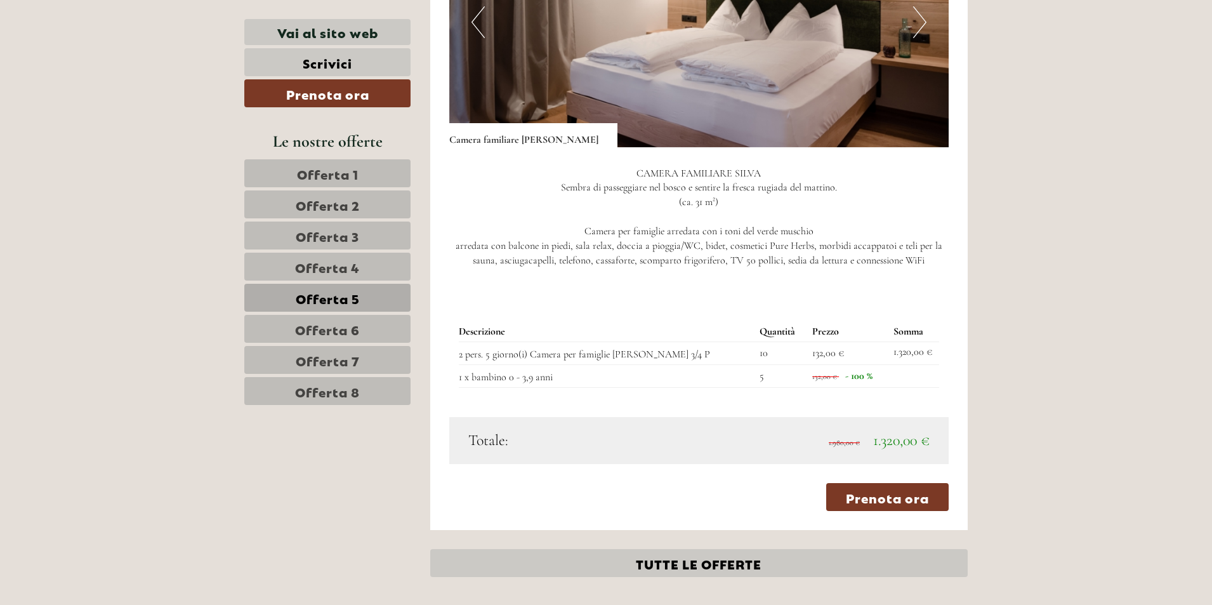
click at [360, 331] on link "Offerta 6" at bounding box center [327, 329] width 166 height 28
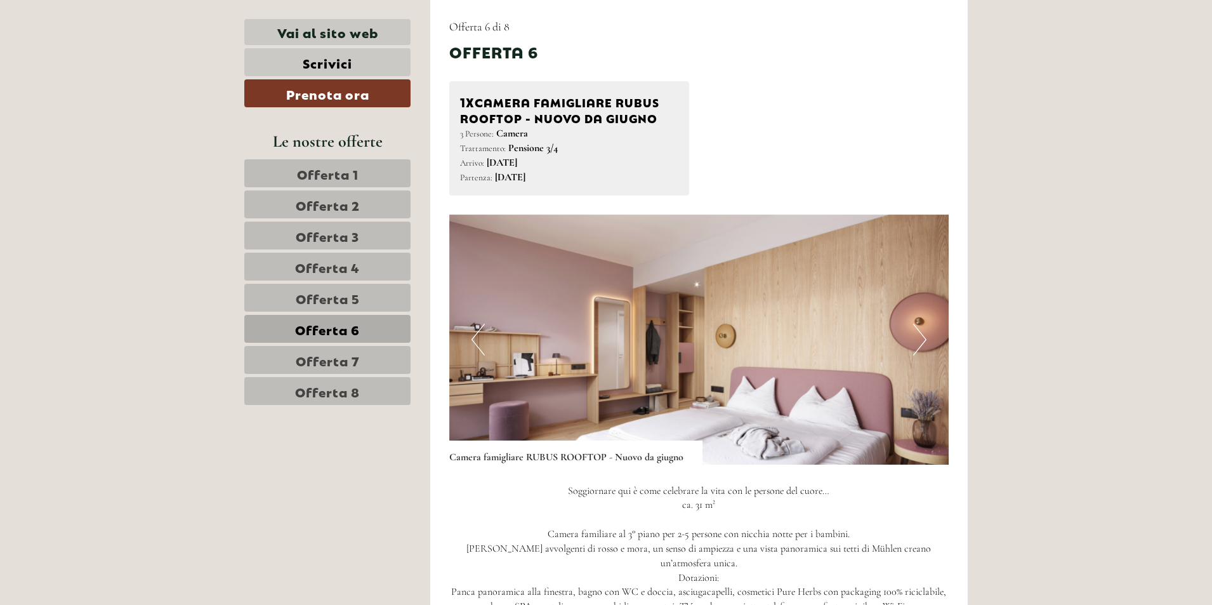
click at [345, 348] on link "Offerta 7" at bounding box center [327, 360] width 166 height 28
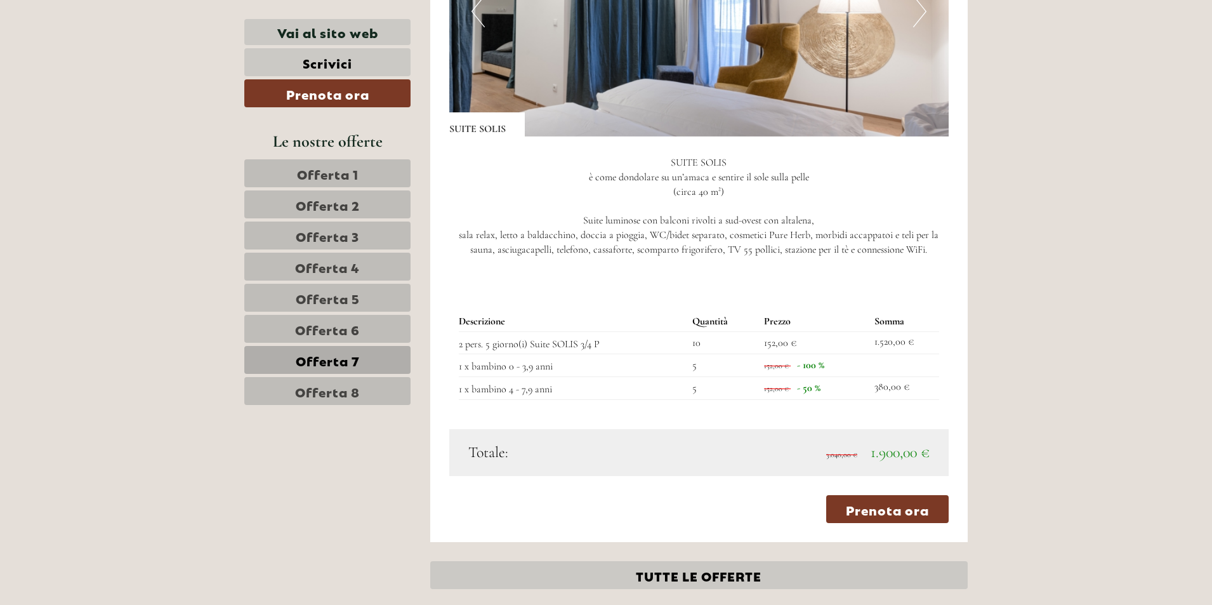
scroll to position [1228, 0]
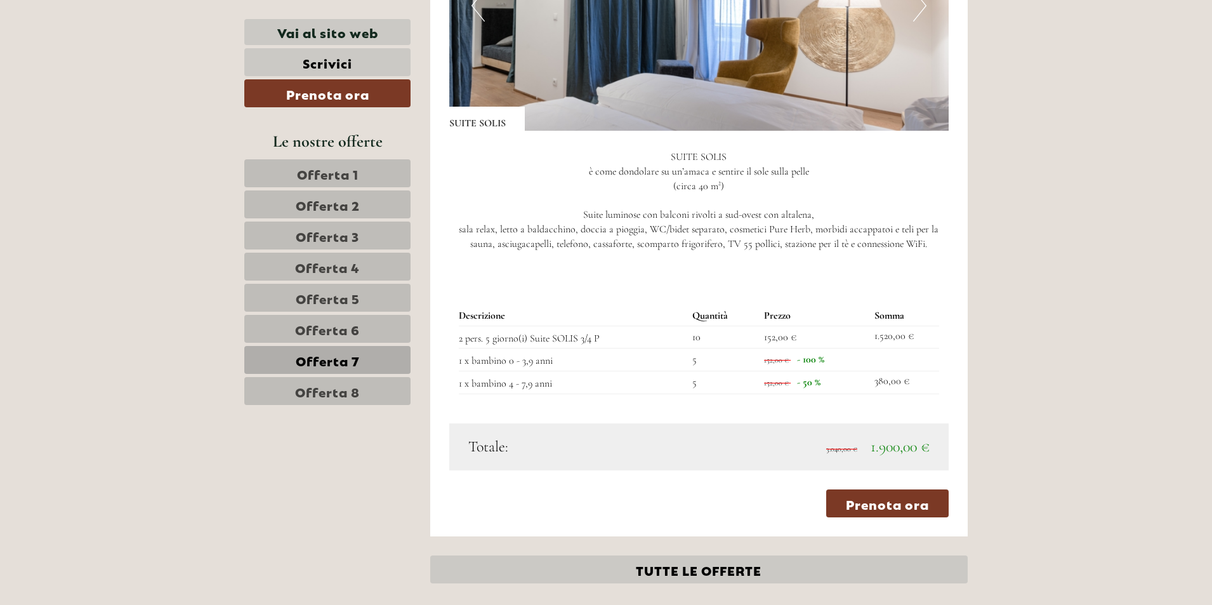
click at [376, 328] on link "Offerta 6" at bounding box center [327, 329] width 166 height 28
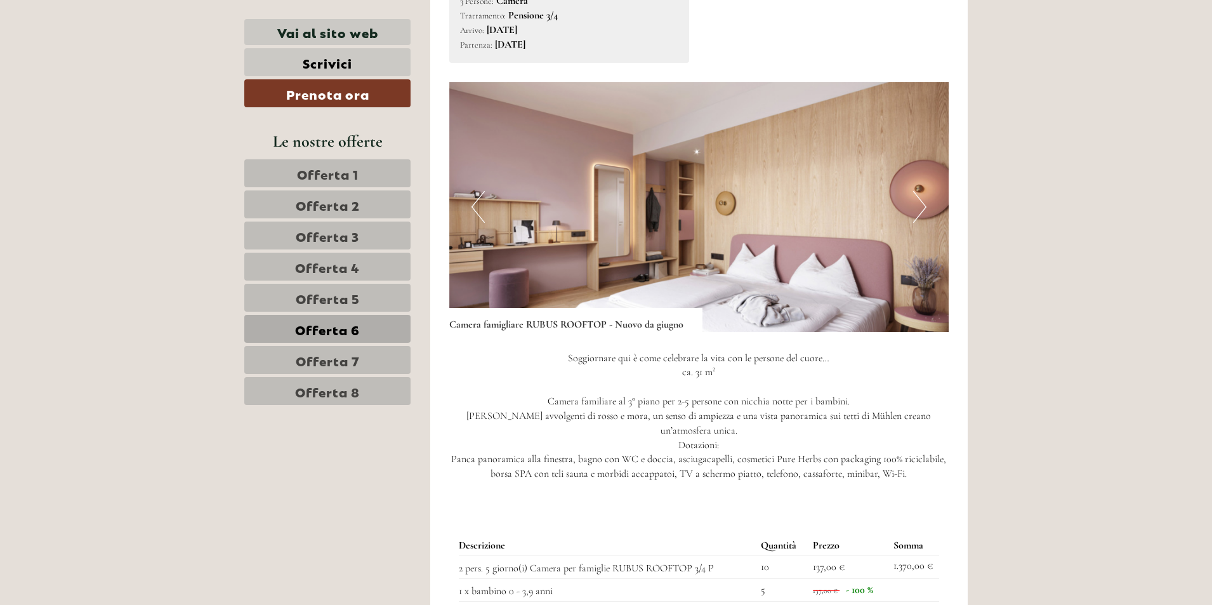
scroll to position [1206, 0]
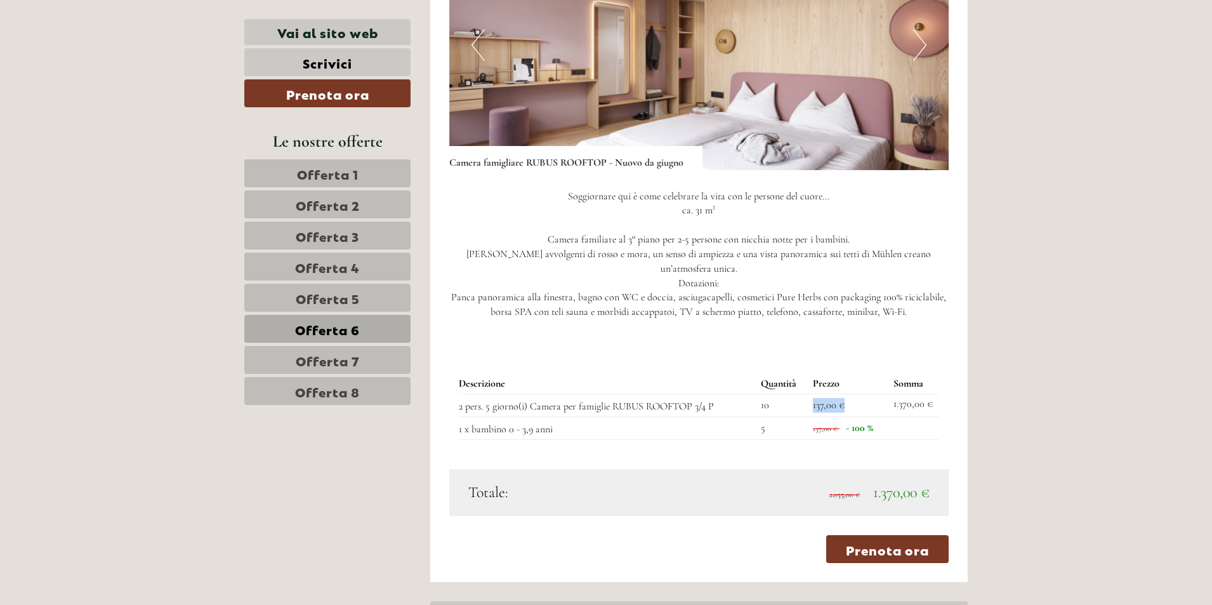
drag, startPoint x: 810, startPoint y: 393, endPoint x: 848, endPoint y: 396, distance: 38.8
click at [848, 396] on td "137,00 €" at bounding box center [848, 405] width 81 height 23
drag, startPoint x: 850, startPoint y: 394, endPoint x: 813, endPoint y: 396, distance: 37.5
click at [813, 396] on td "137,00 €" at bounding box center [848, 405] width 81 height 23
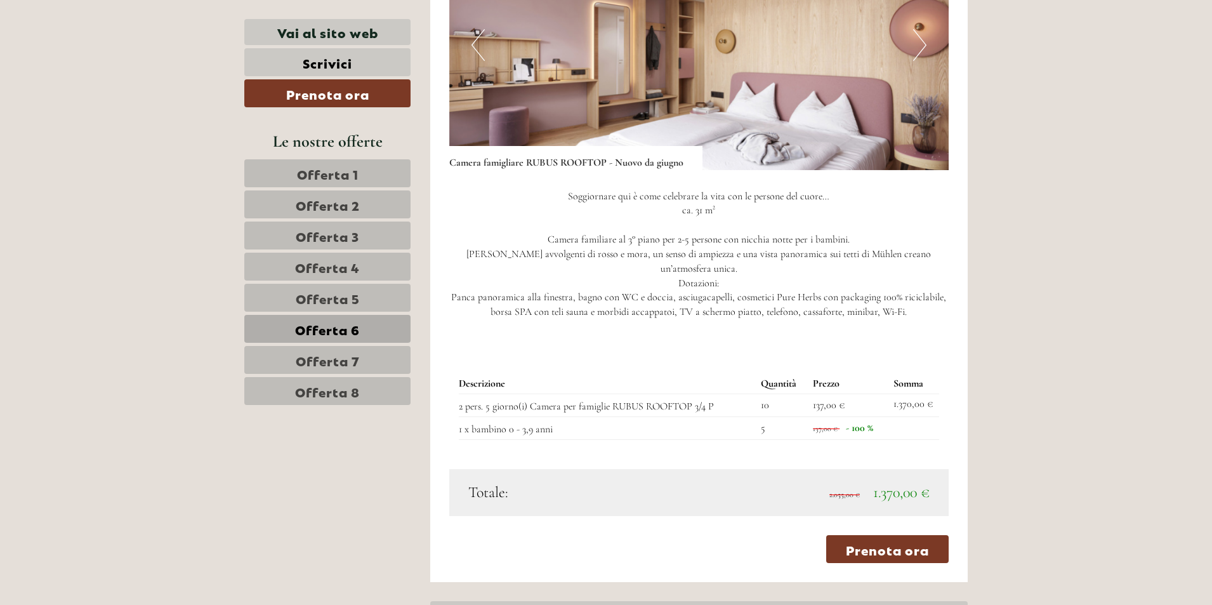
click at [778, 394] on td "10" at bounding box center [782, 405] width 52 height 23
drag, startPoint x: 778, startPoint y: 394, endPoint x: 762, endPoint y: 394, distance: 15.9
click at [762, 394] on td "10" at bounding box center [782, 405] width 52 height 23
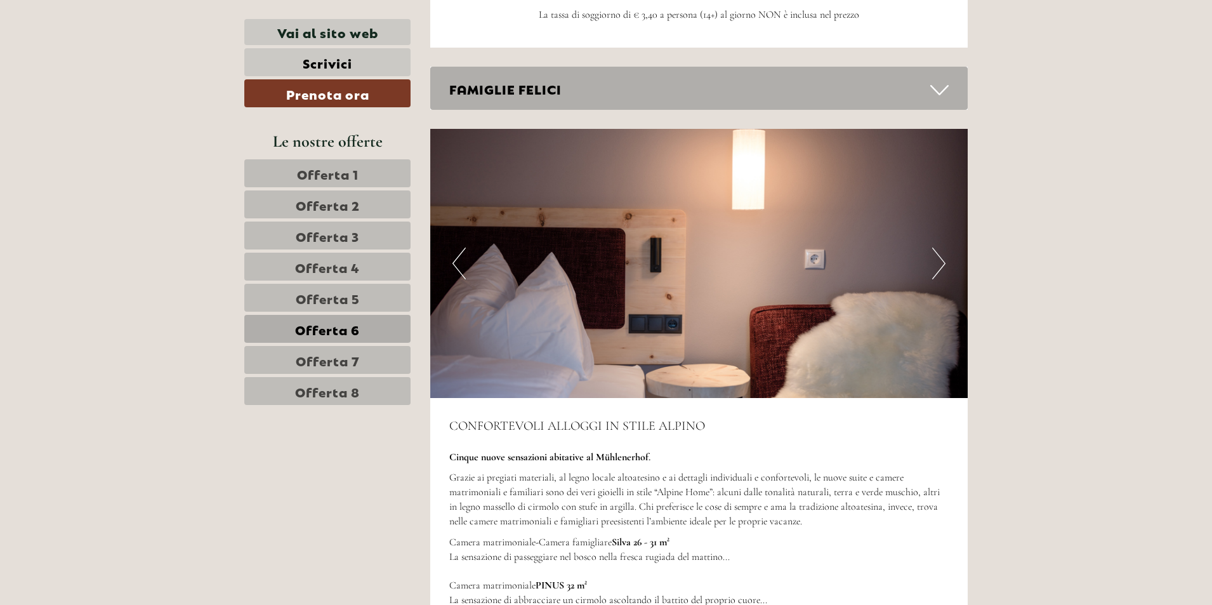
scroll to position [1903, 0]
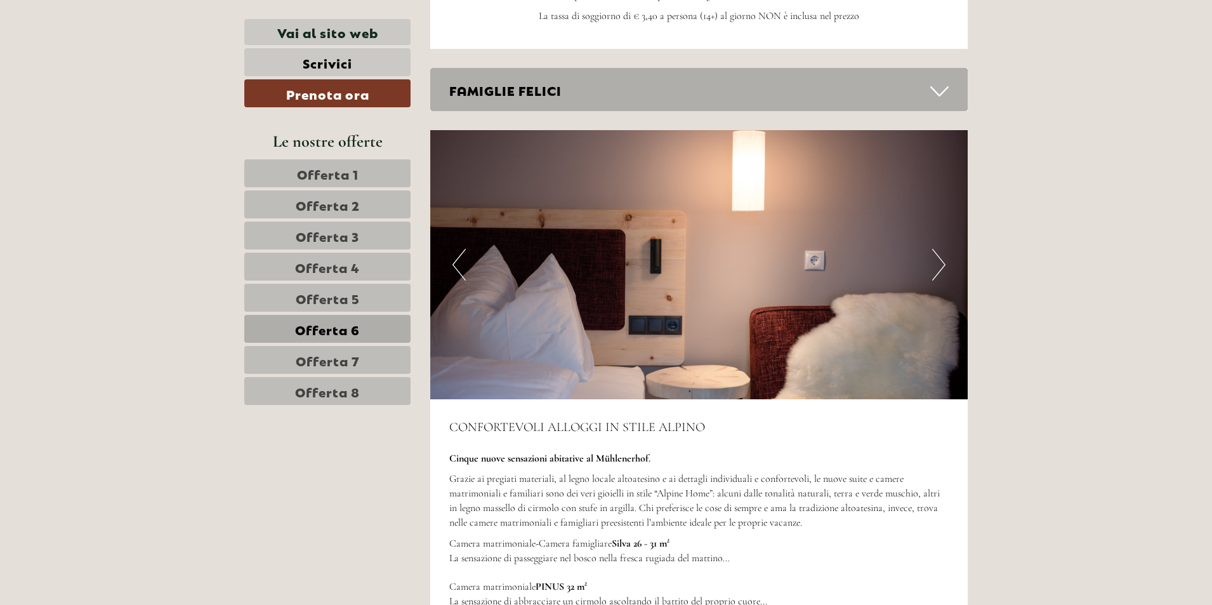
click at [937, 249] on button "Next" at bounding box center [938, 265] width 13 height 32
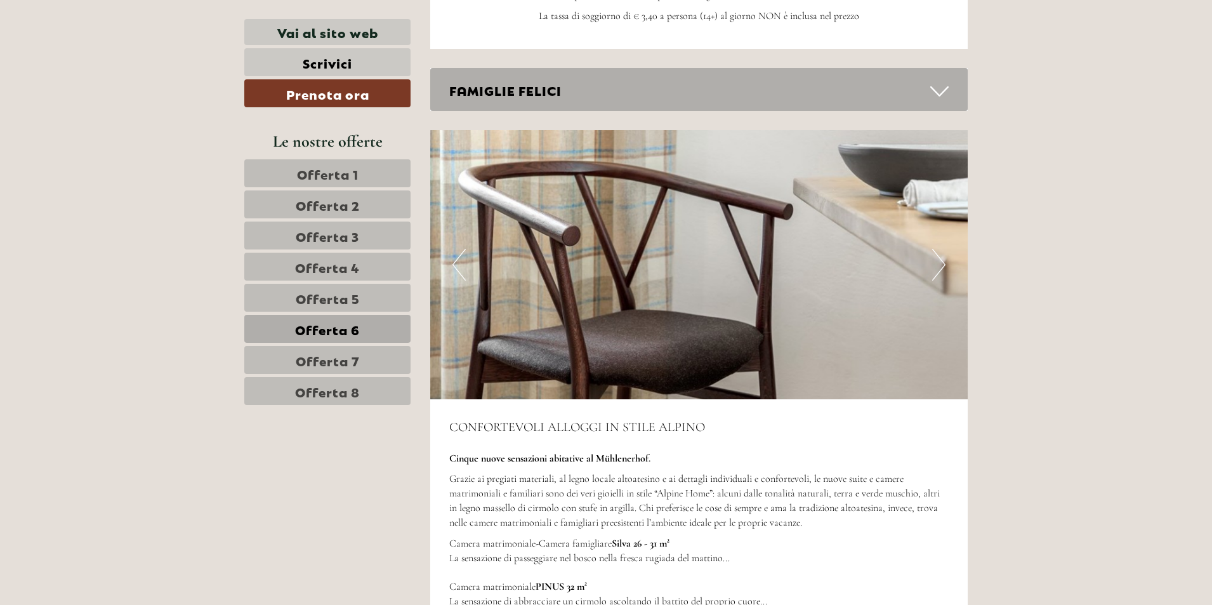
click at [942, 249] on button "Next" at bounding box center [938, 265] width 13 height 32
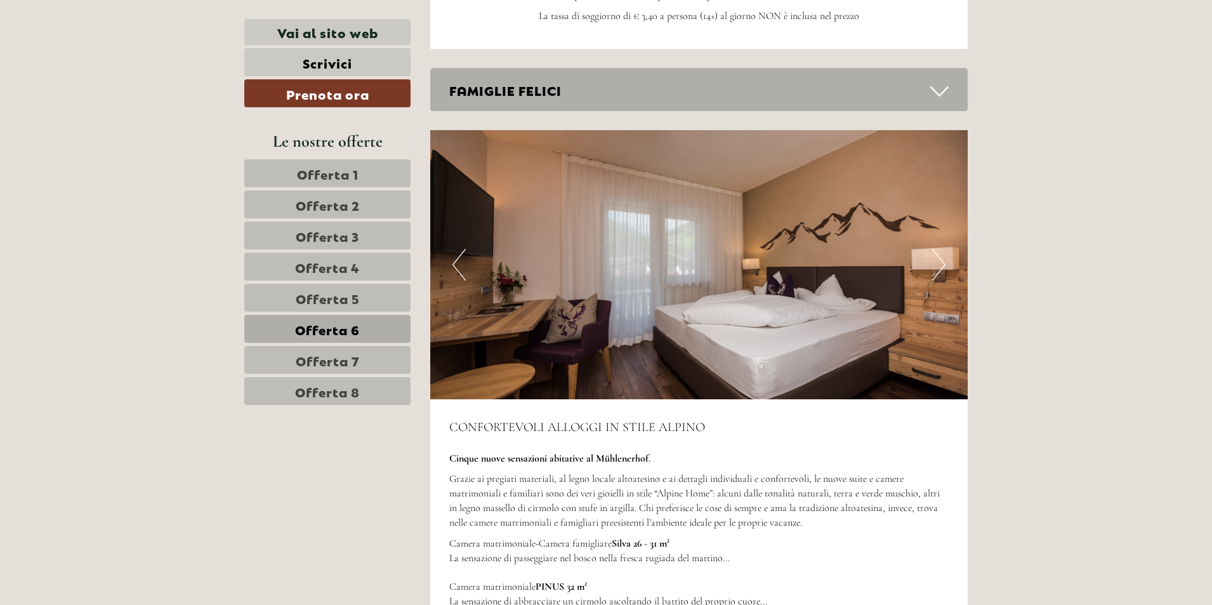
click at [942, 249] on button "Next" at bounding box center [938, 265] width 13 height 32
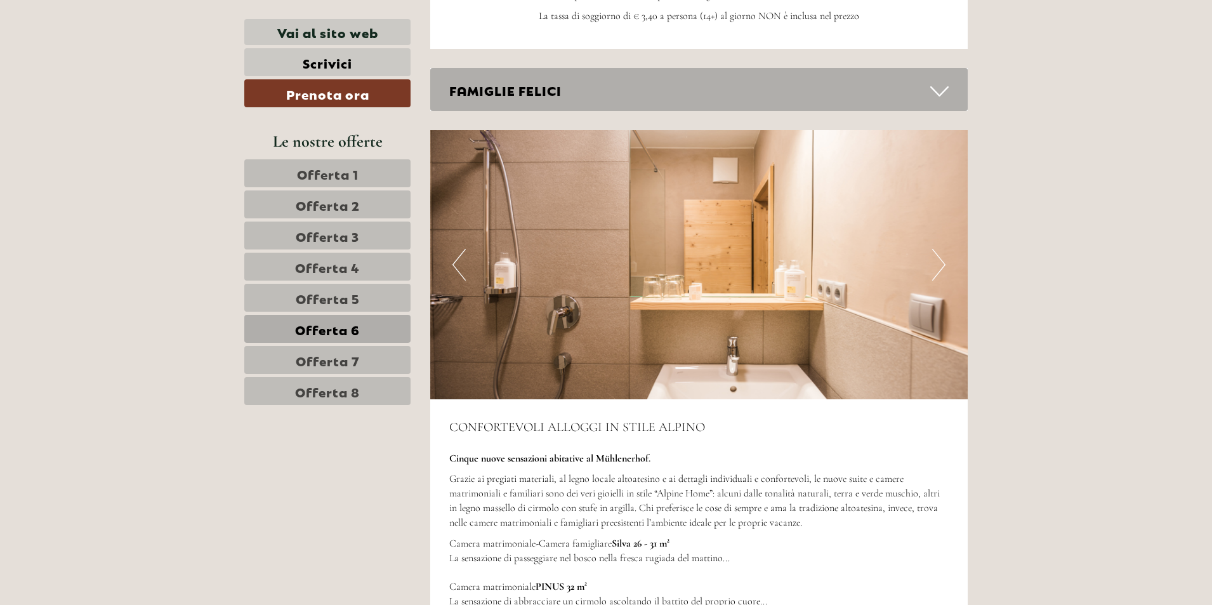
click at [940, 249] on button "Next" at bounding box center [938, 265] width 13 height 32
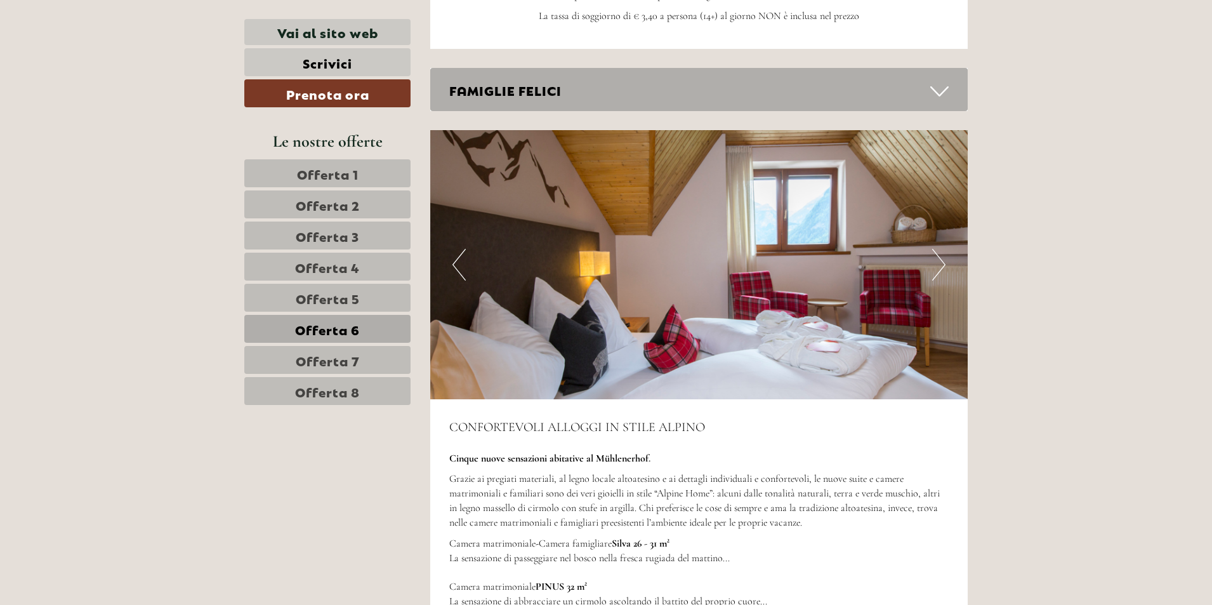
click at [940, 249] on button "Next" at bounding box center [938, 265] width 13 height 32
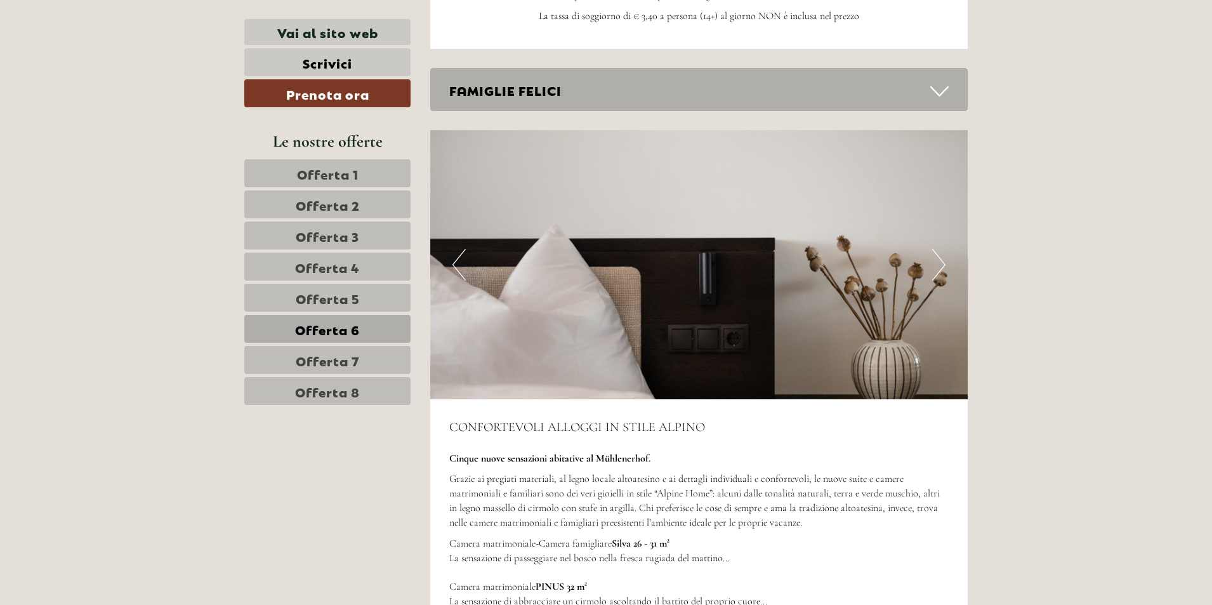
click at [940, 249] on button "Next" at bounding box center [938, 265] width 13 height 32
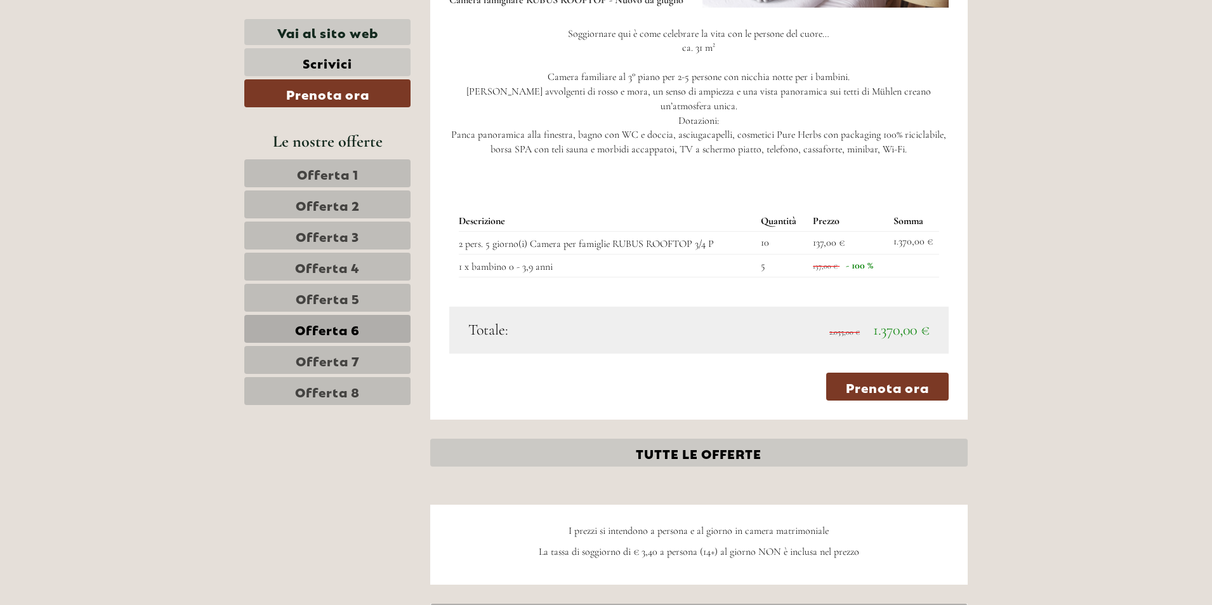
scroll to position [1396, 0]
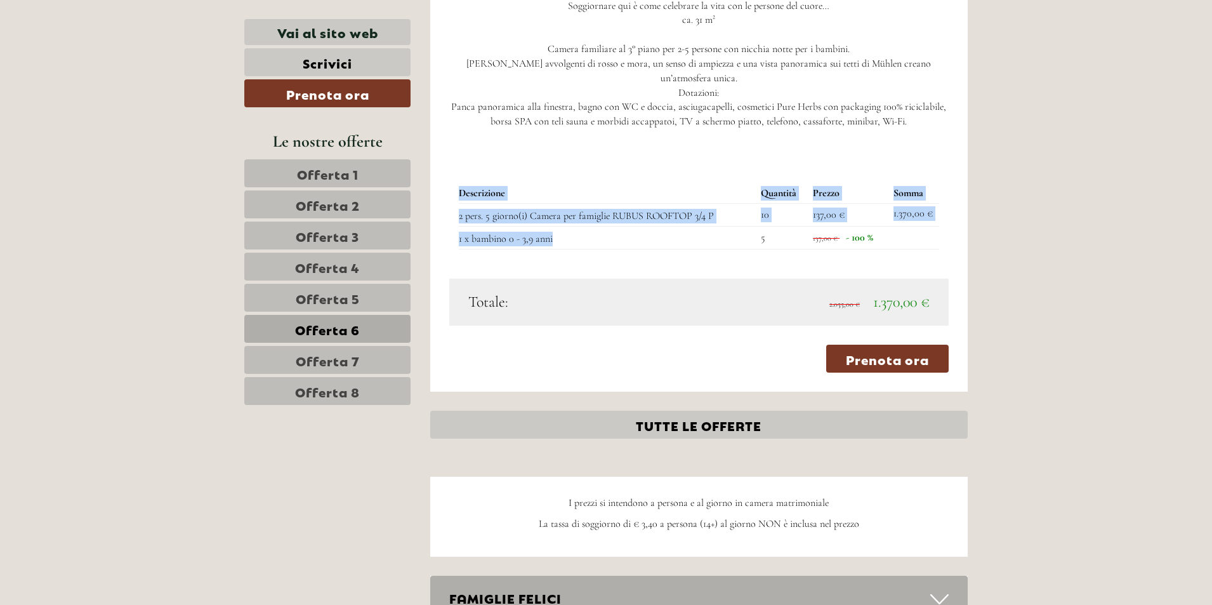
drag, startPoint x: 560, startPoint y: 226, endPoint x: 454, endPoint y: 233, distance: 106.2
click at [454, 233] on div "Descrizione Quantità Prezzo Somma 2 pers. 5 giorno(i) Camera per famiglie RUBUS…" at bounding box center [699, 216] width 500 height 124
click at [473, 230] on td "1 x bambino 0 - 3,9 anni" at bounding box center [607, 237] width 297 height 23
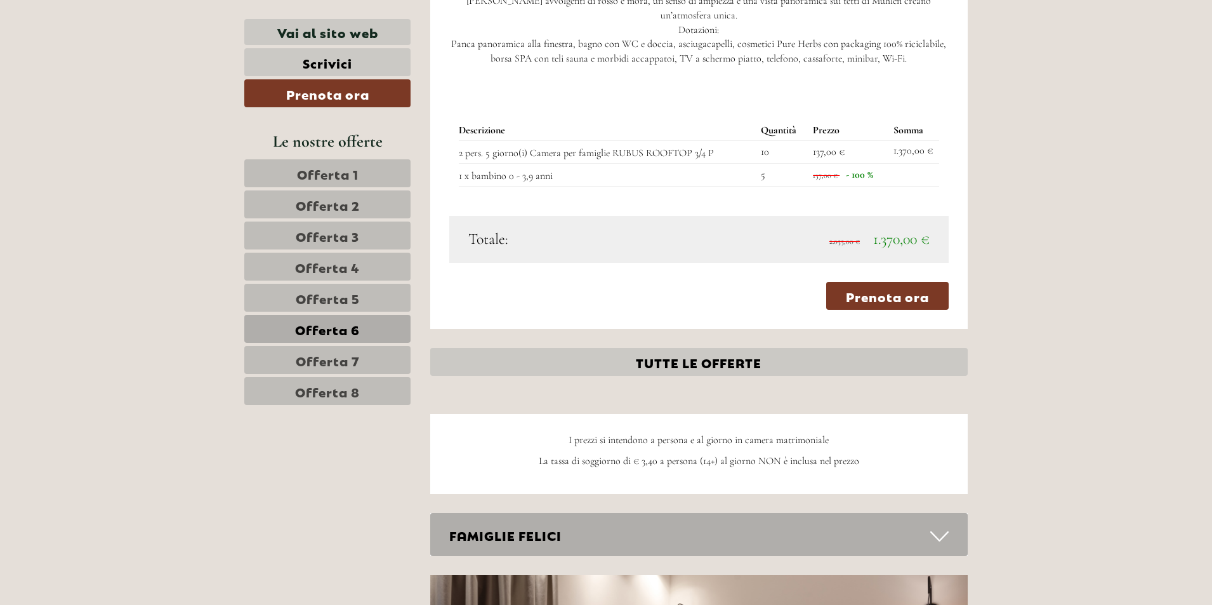
scroll to position [1332, 0]
